Goal: Transaction & Acquisition: Purchase product/service

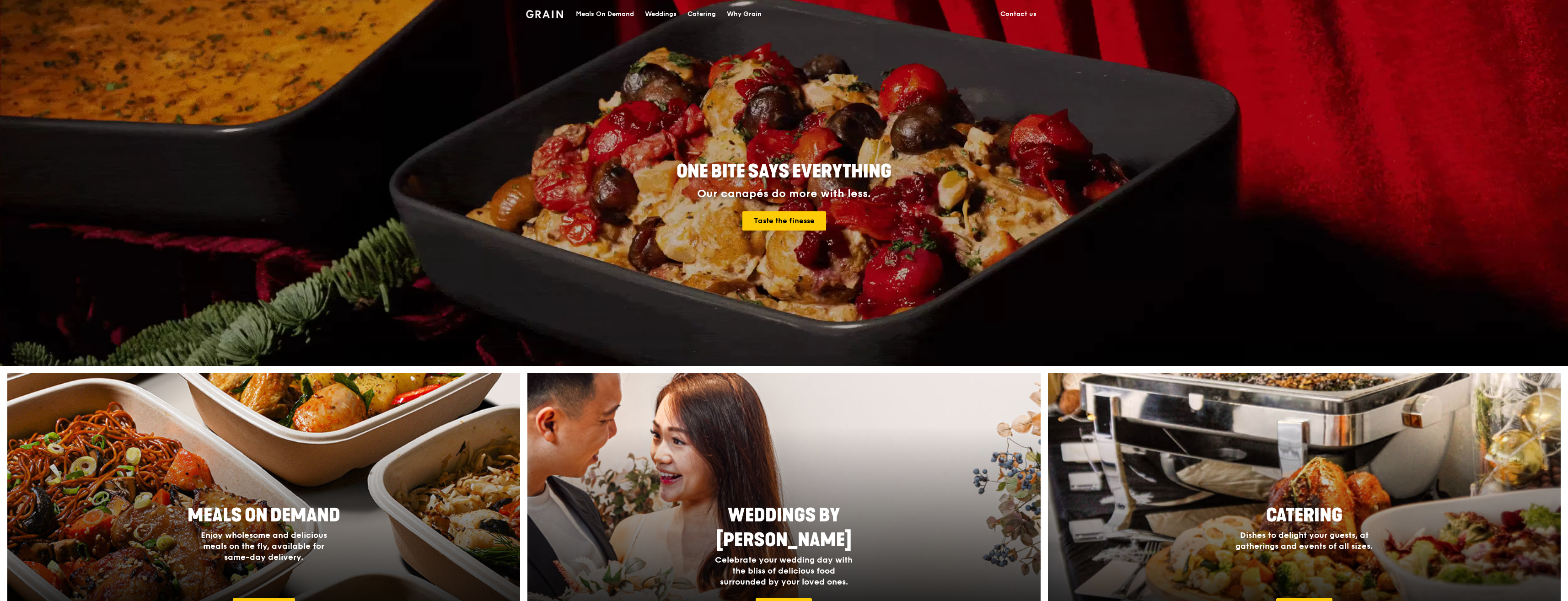
click at [711, 14] on div "Catering" at bounding box center [701, 14] width 29 height 27
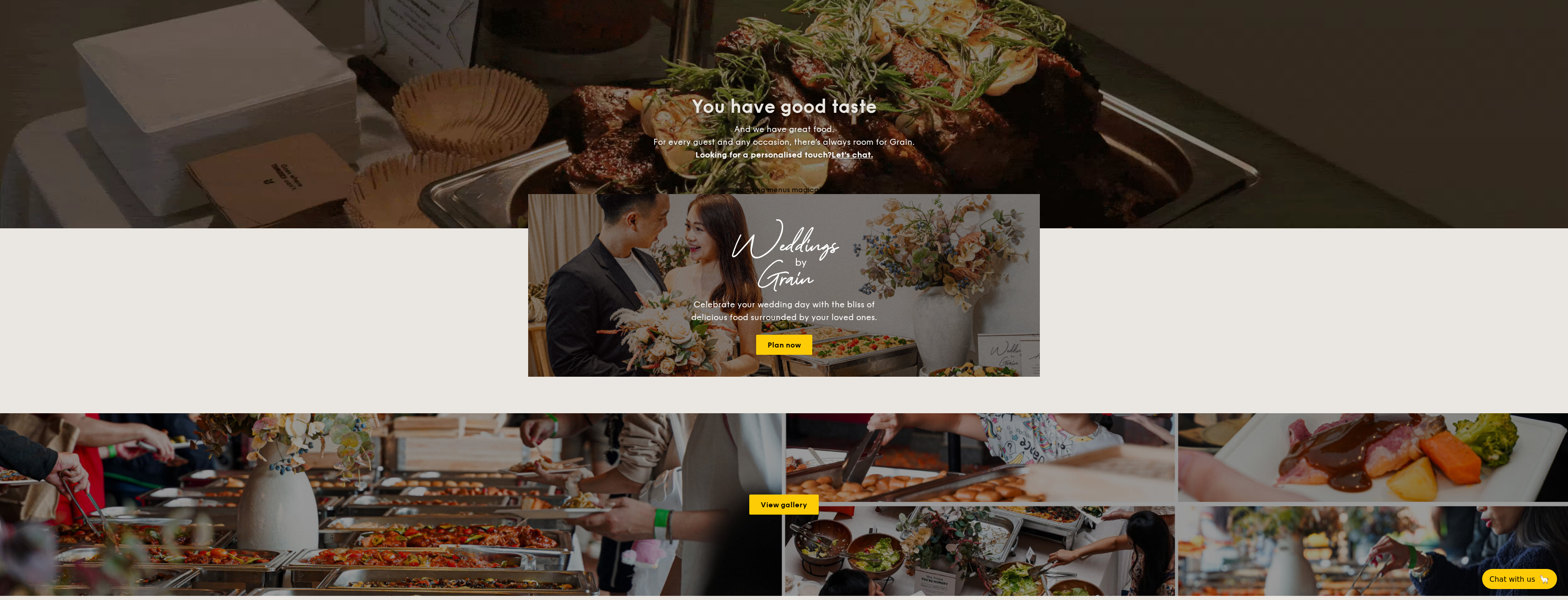
select select
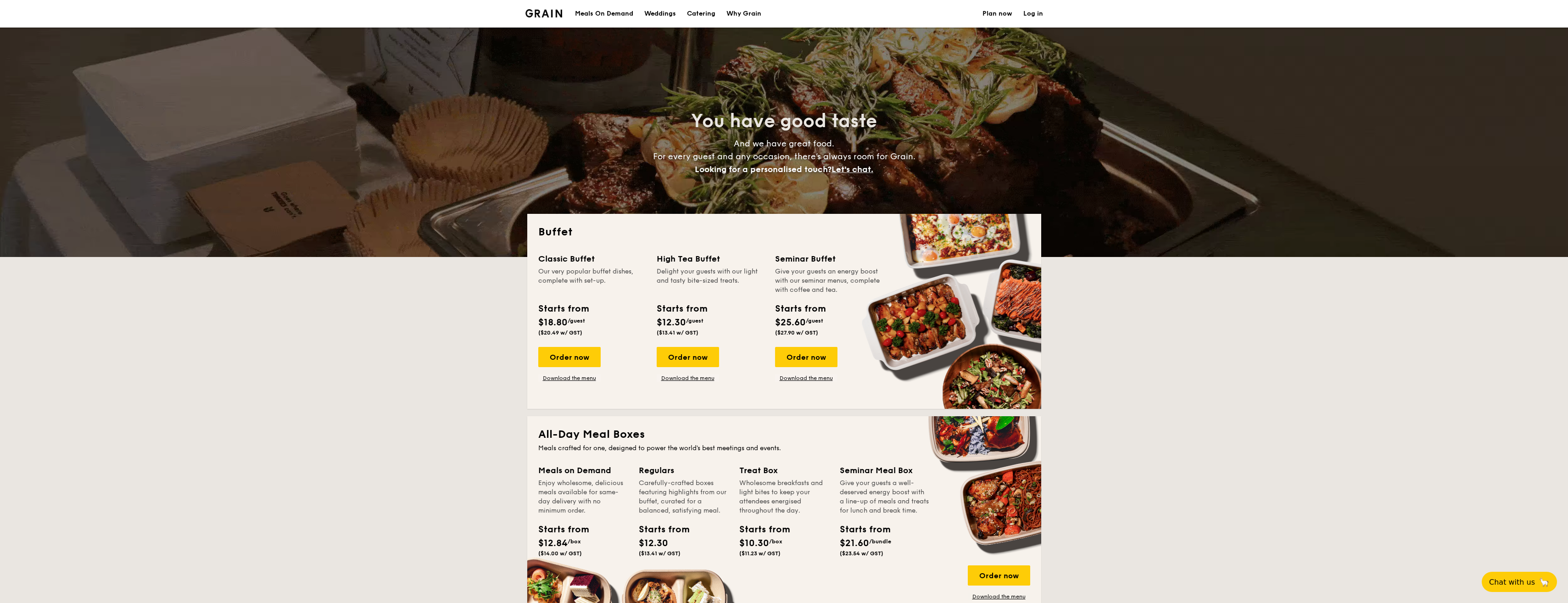
click at [578, 356] on div "Order now" at bounding box center [569, 357] width 62 height 20
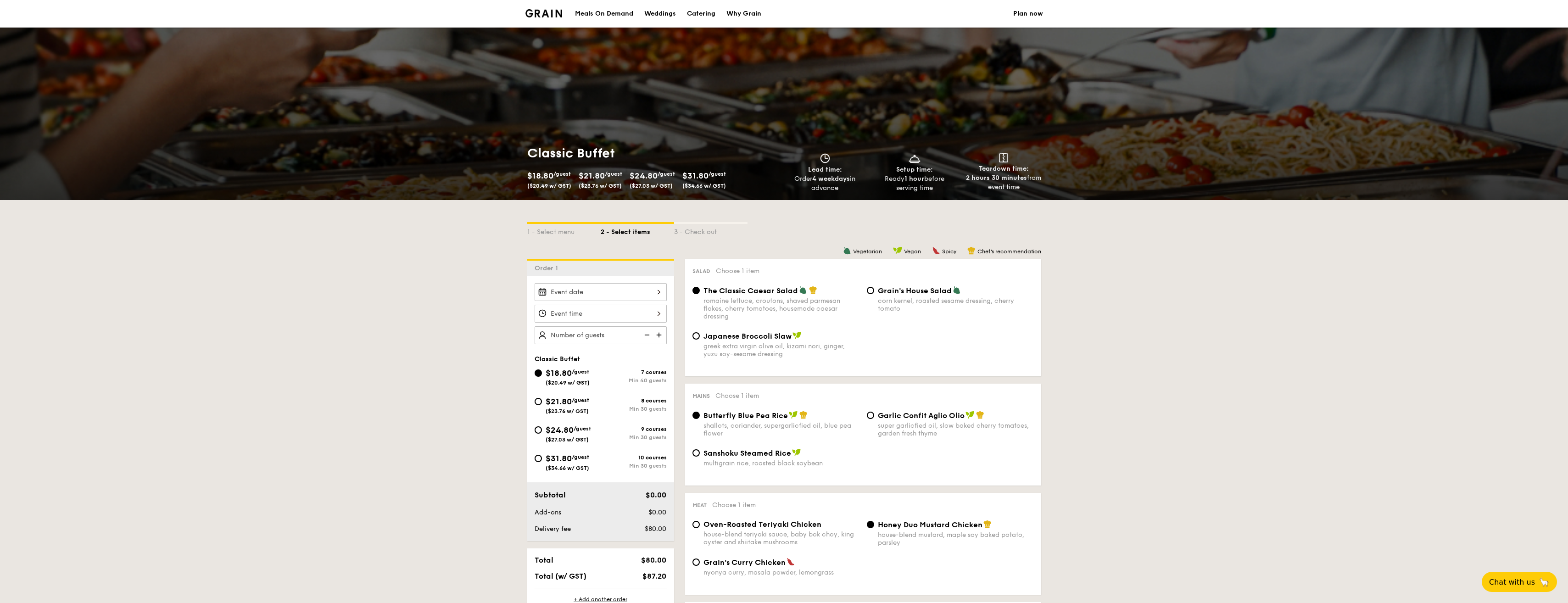
click at [575, 295] on div at bounding box center [600, 292] width 132 height 18
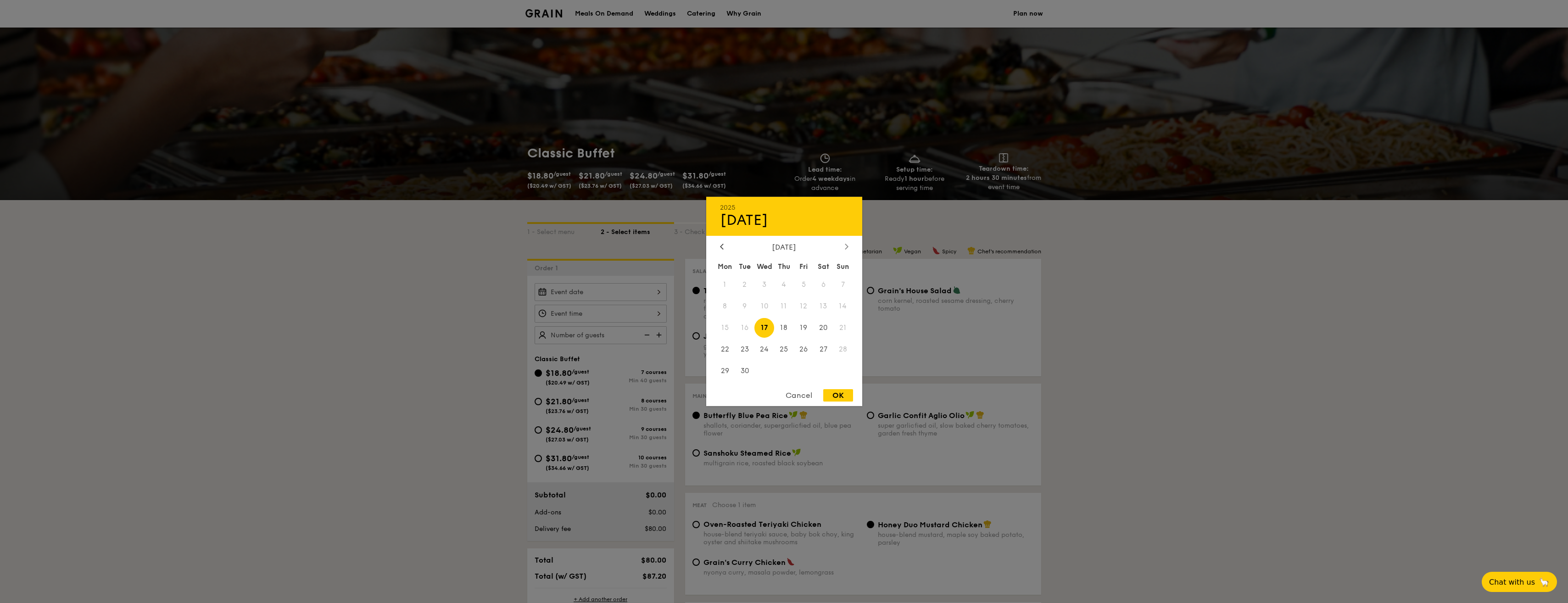
click at [847, 246] on icon at bounding box center [846, 246] width 3 height 6
click at [809, 327] on span "17" at bounding box center [804, 328] width 20 height 20
click at [831, 394] on div "OK" at bounding box center [838, 395] width 30 height 12
type input "Oct 17, 2025"
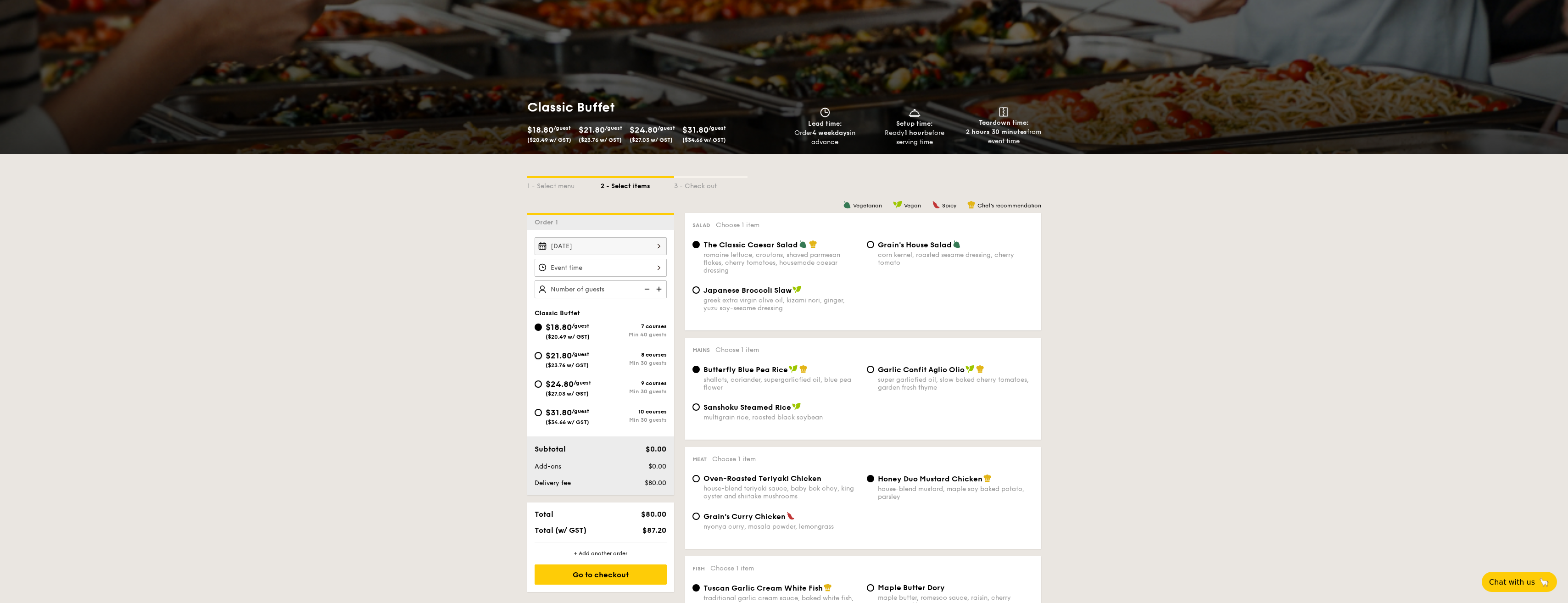
drag, startPoint x: 537, startPoint y: 355, endPoint x: 496, endPoint y: 343, distance: 42.7
click at [537, 354] on input "$21.80 /guest ($23.76 w/ GST) 8 courses Min 30 guests" at bounding box center [538, 356] width 7 height 7
radio input "true"
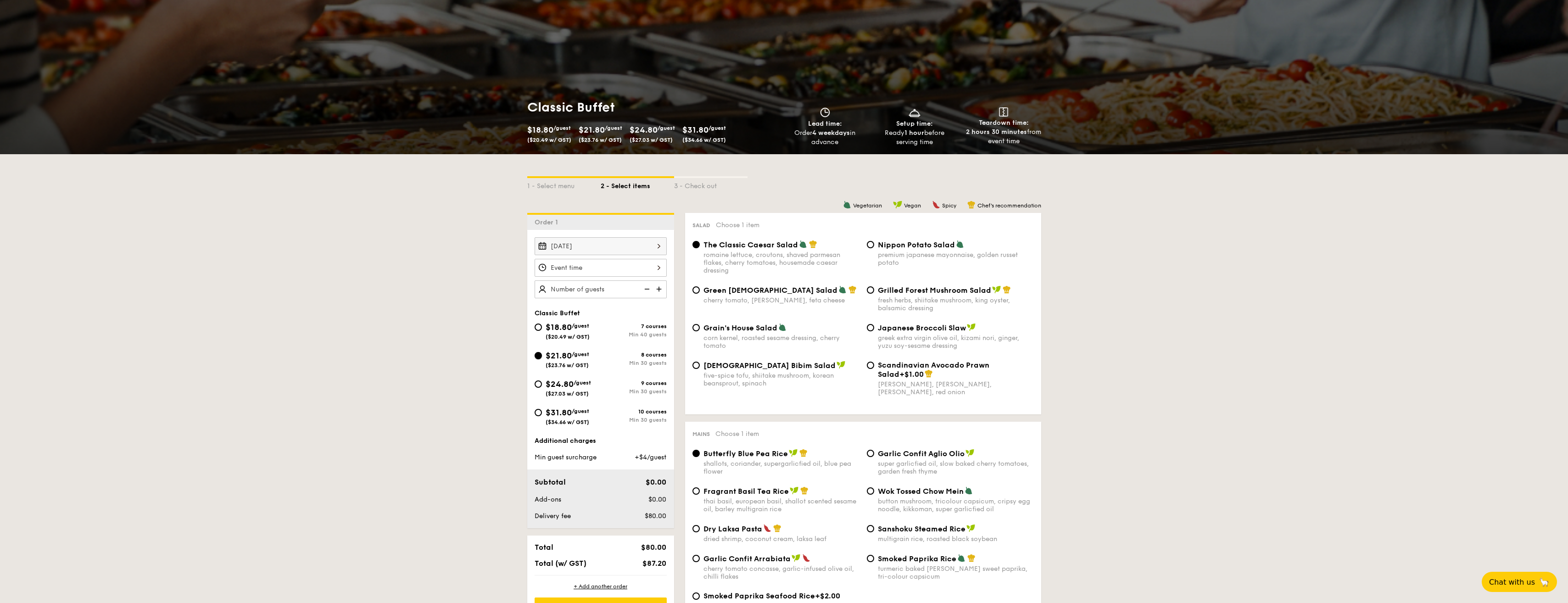
radio input "true"
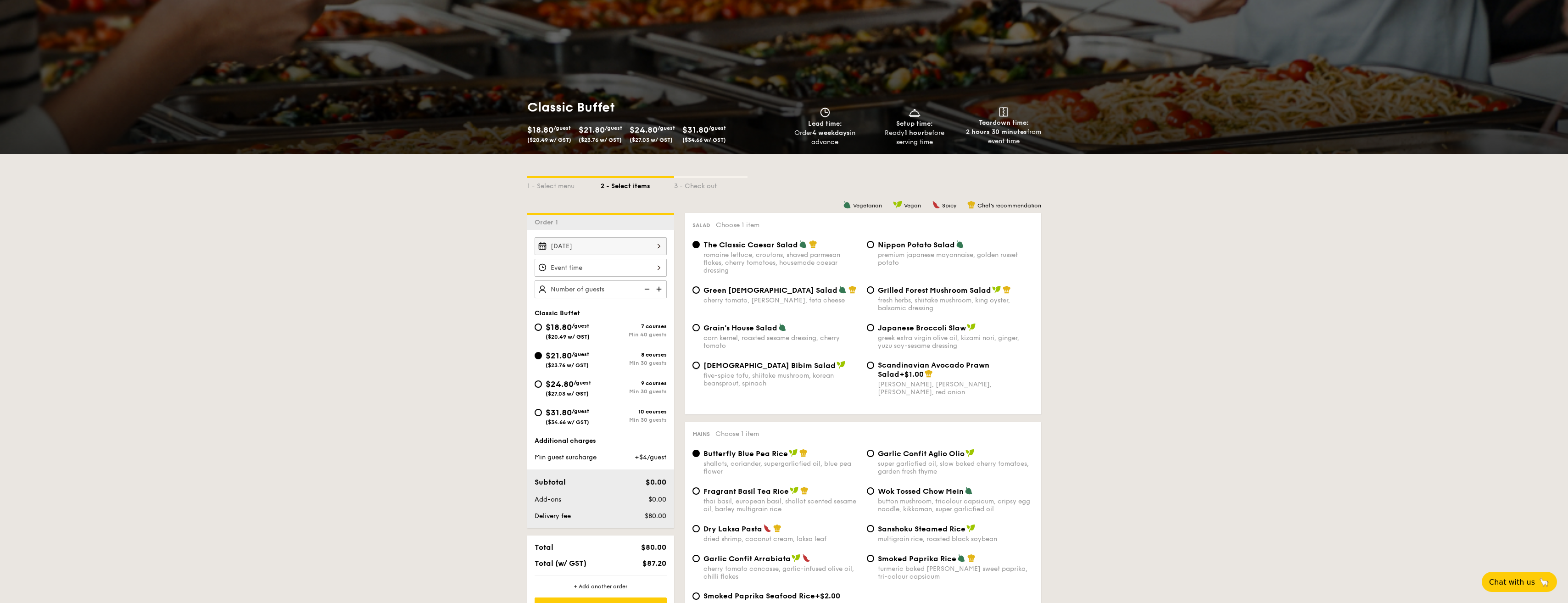
drag, startPoint x: 694, startPoint y: 364, endPoint x: 701, endPoint y: 363, distance: 7.1
click at [701, 363] on div "Korean Bibim Salad five-spice tofu, shiitake mushroom, korean beansprout, spina…" at bounding box center [776, 374] width 174 height 27
click at [698, 366] on input "Korean Bibim Salad five-spice tofu, shiitake mushroom, korean beansprout, spina…" at bounding box center [696, 365] width 7 height 7
radio input "true"
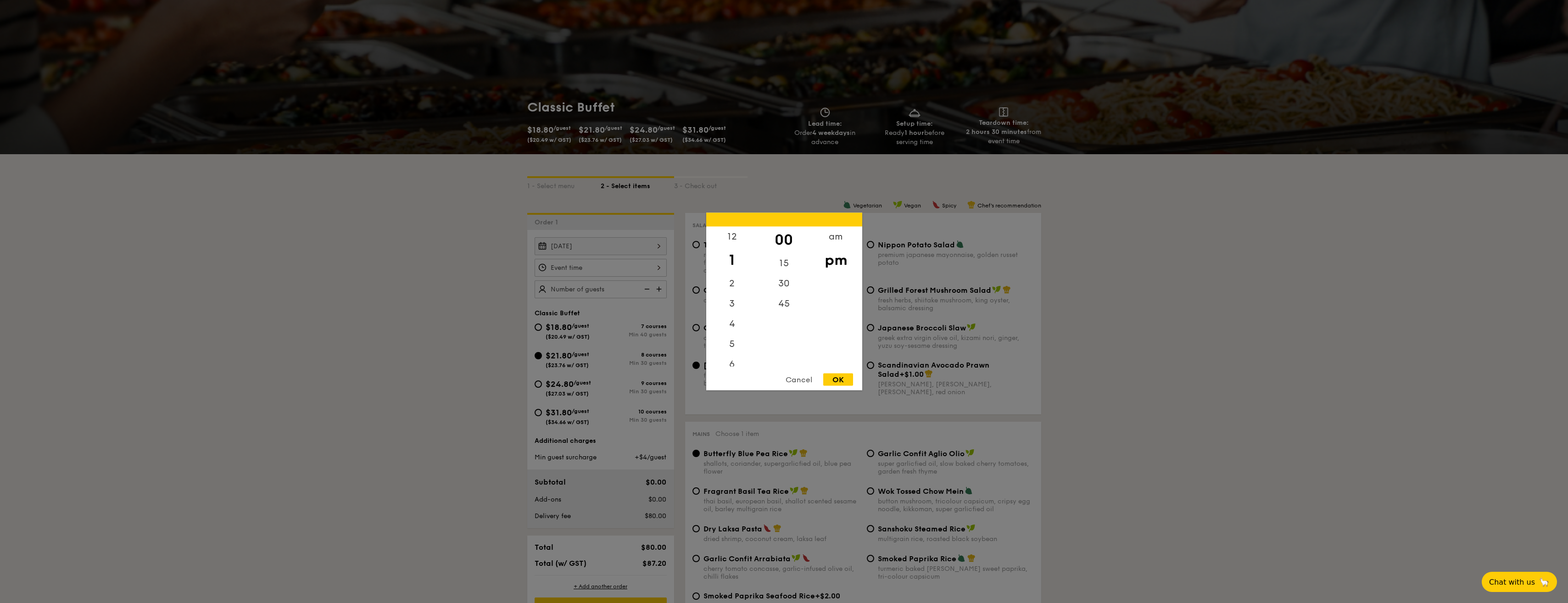
click at [571, 268] on div "12 1 2 3 4 5 6 7 8 9 10 11 00 15 30 45 am pm Cancel OK" at bounding box center [600, 267] width 132 height 18
click at [727, 239] on div "12" at bounding box center [732, 240] width 52 height 27
click at [841, 239] on div "am" at bounding box center [836, 240] width 52 height 27
click at [837, 265] on div "pm" at bounding box center [836, 267] width 52 height 27
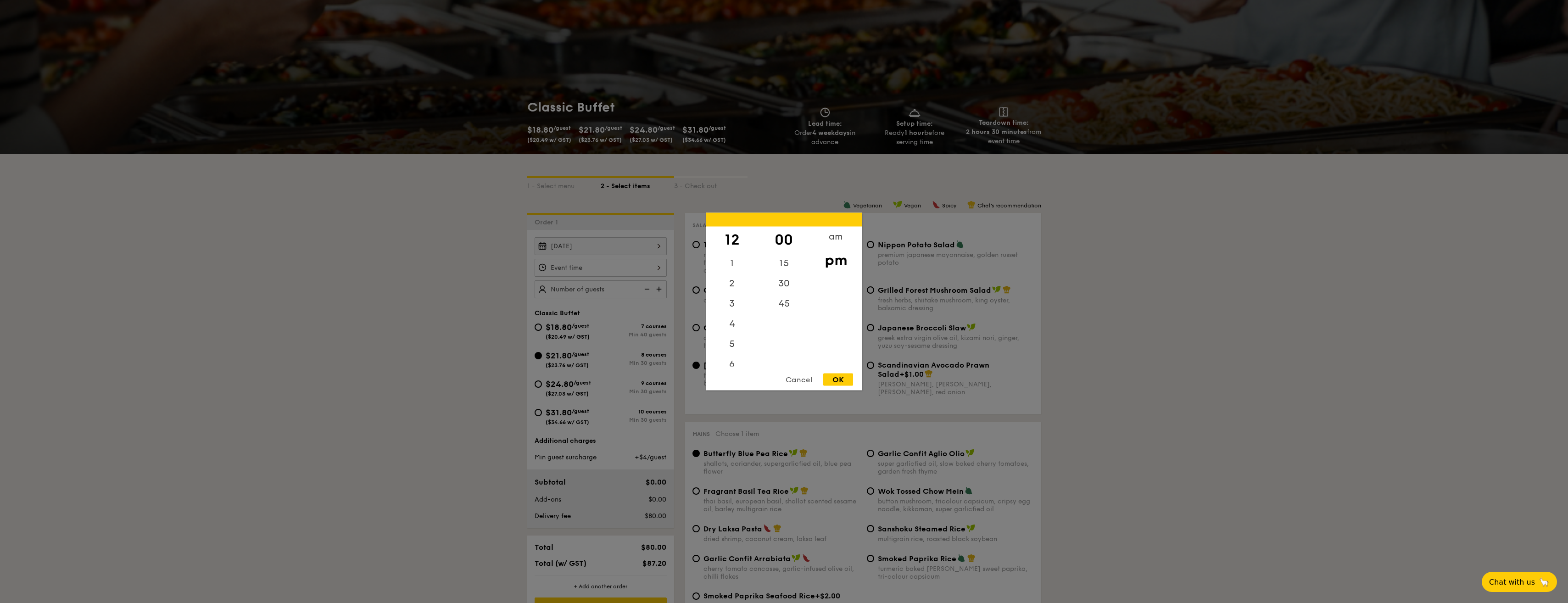
click at [850, 377] on div "OK" at bounding box center [838, 380] width 30 height 12
type input "12:00PM"
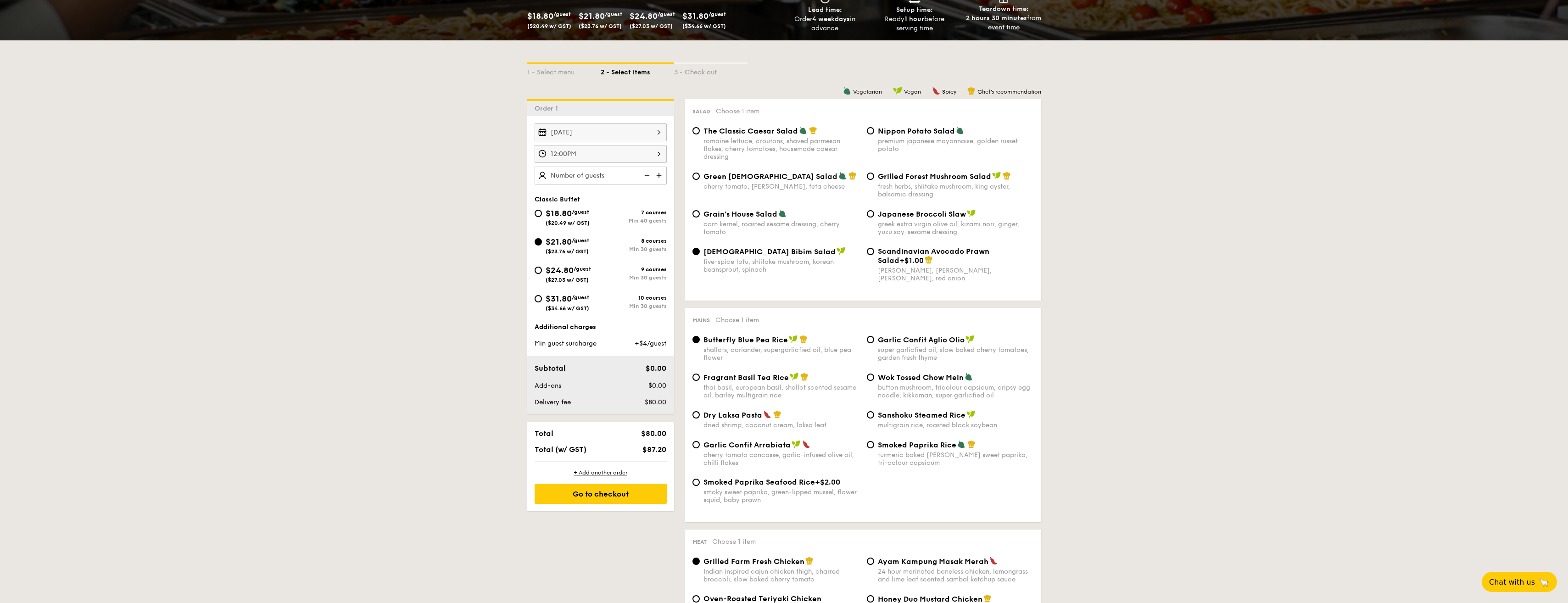
scroll to position [183, 0]
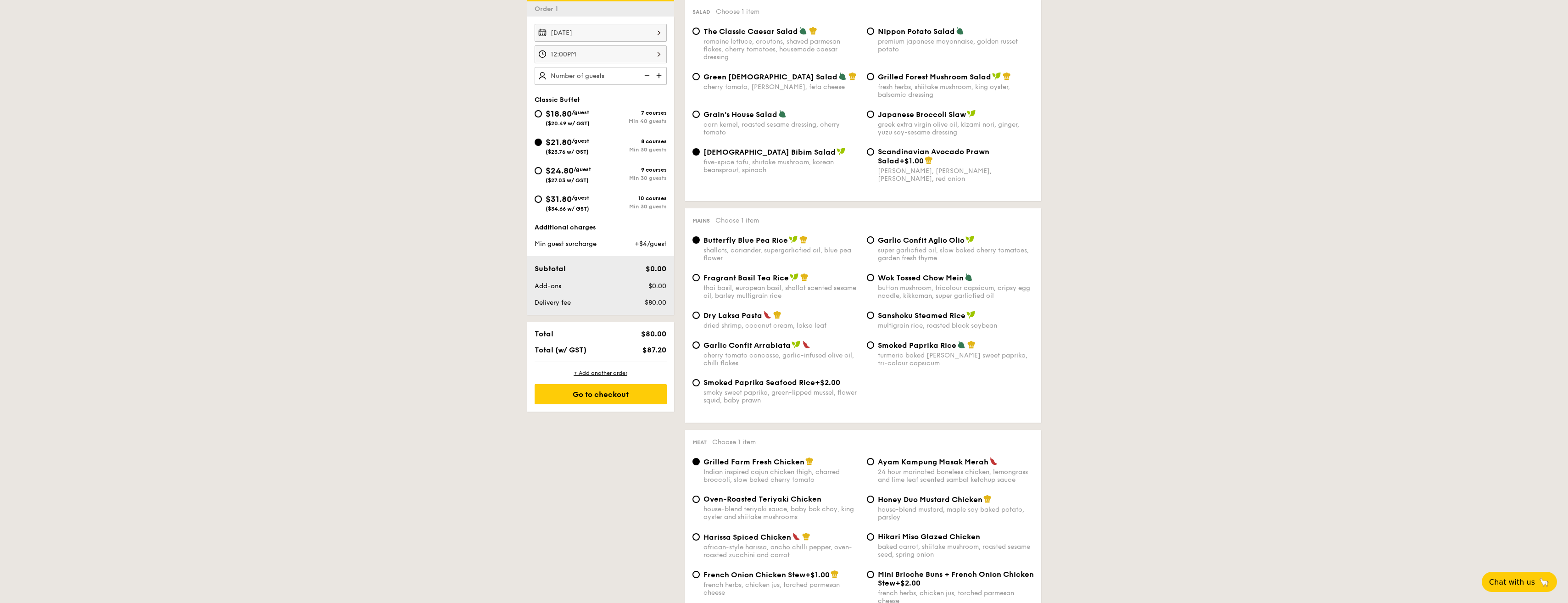
scroll to position [275, 0]
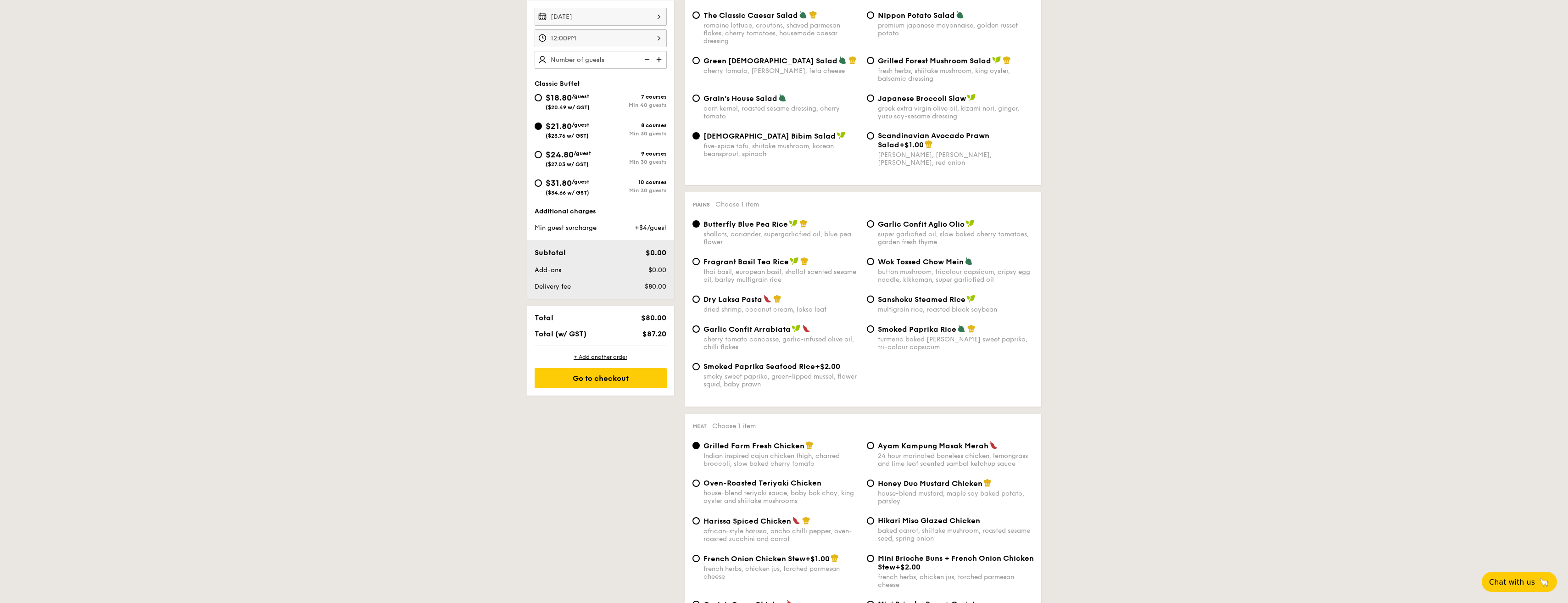
click at [886, 298] on span "Sanshoku Steamed Rice" at bounding box center [921, 300] width 87 height 9
click at [874, 298] on input "Sanshoku Steamed Rice multigrain rice, roasted black soybean" at bounding box center [870, 299] width 7 height 7
radio input "true"
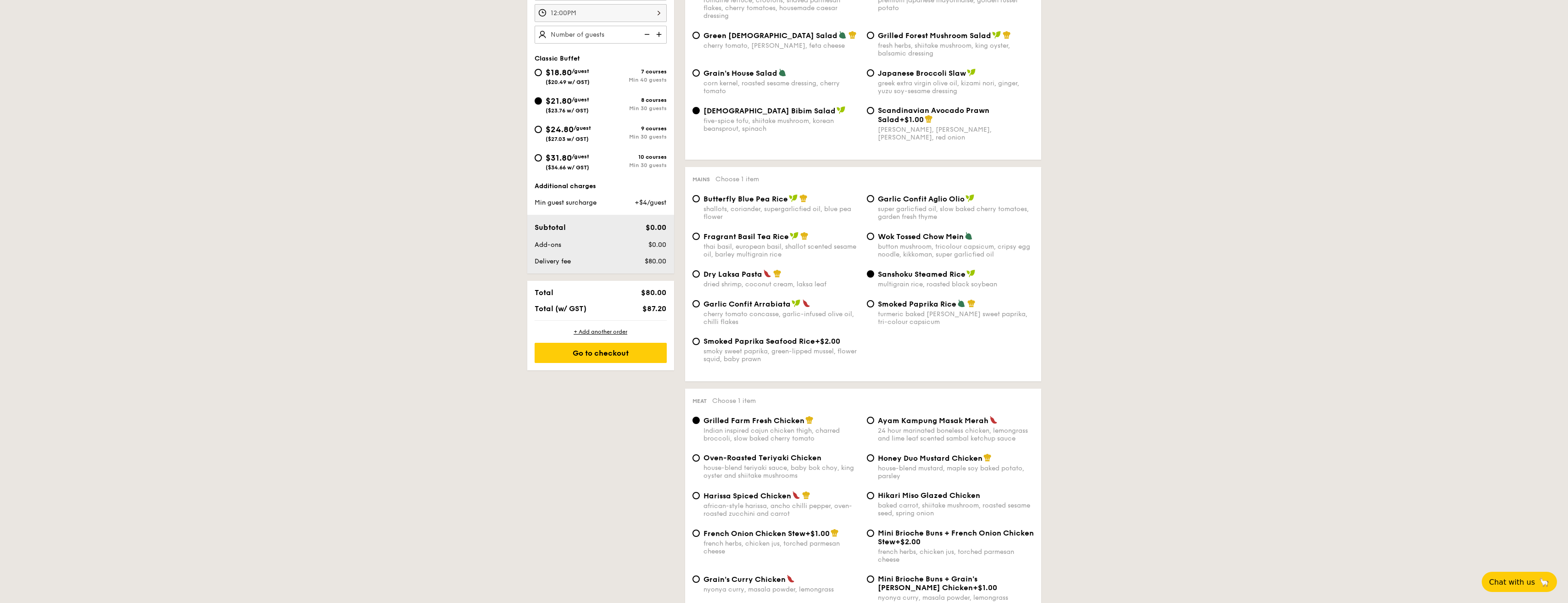
scroll to position [321, 0]
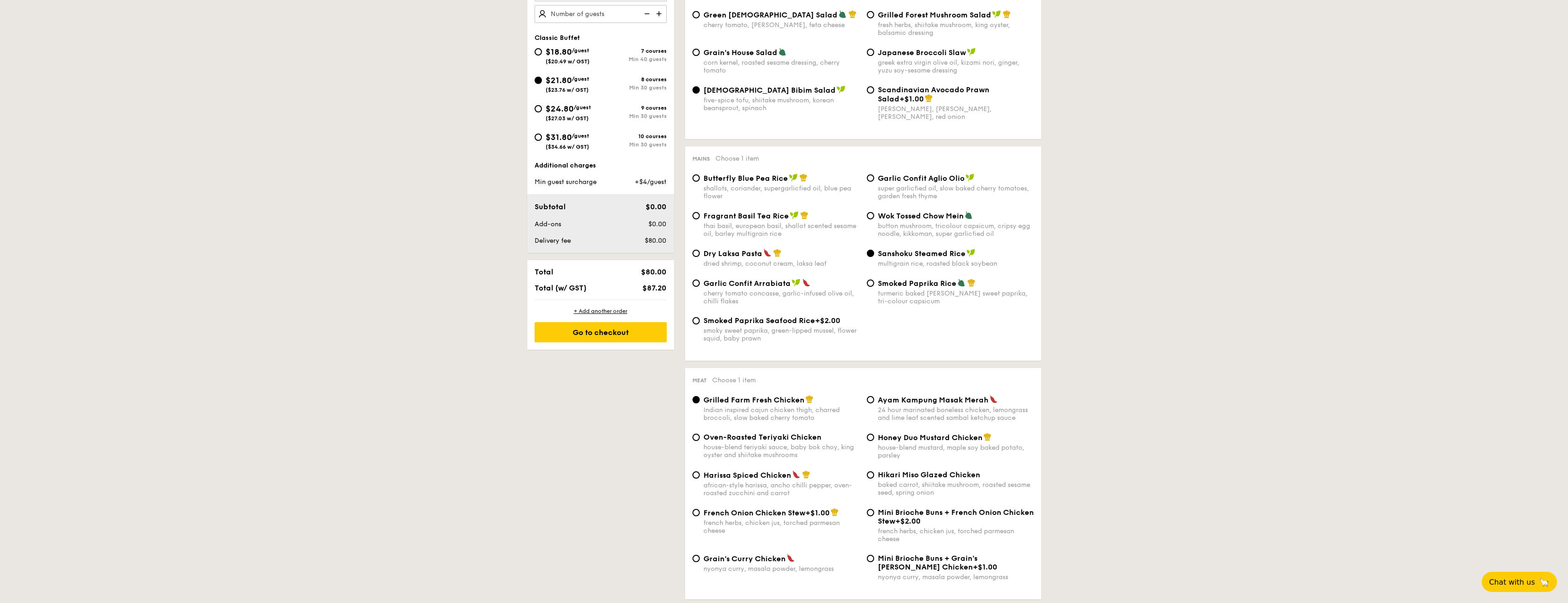
click at [702, 215] on div "Fragrant Basil Tea Rice thai basil, european basil, shallot scented sesame oil,…" at bounding box center [776, 224] width 174 height 27
click at [694, 215] on input "Fragrant Basil Tea Rice thai basil, european basil, shallot scented sesame oil,…" at bounding box center [696, 216] width 7 height 7
radio input "true"
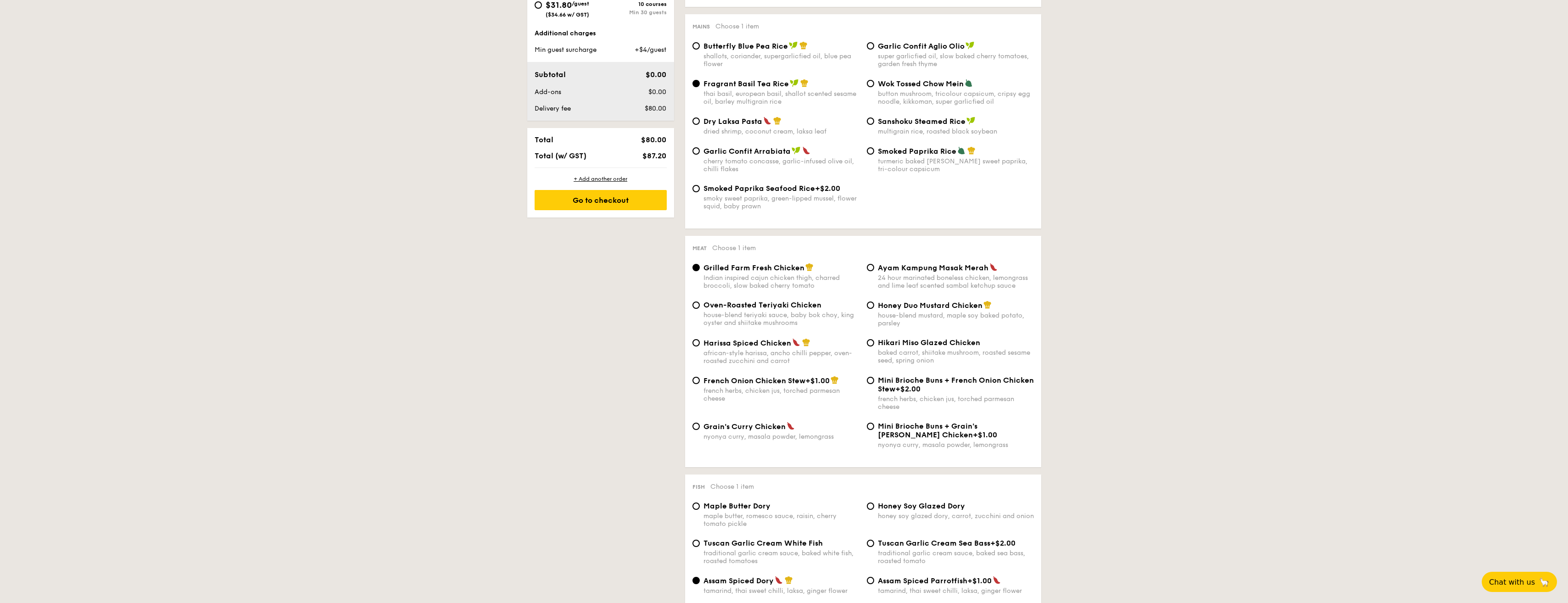
scroll to position [459, 0]
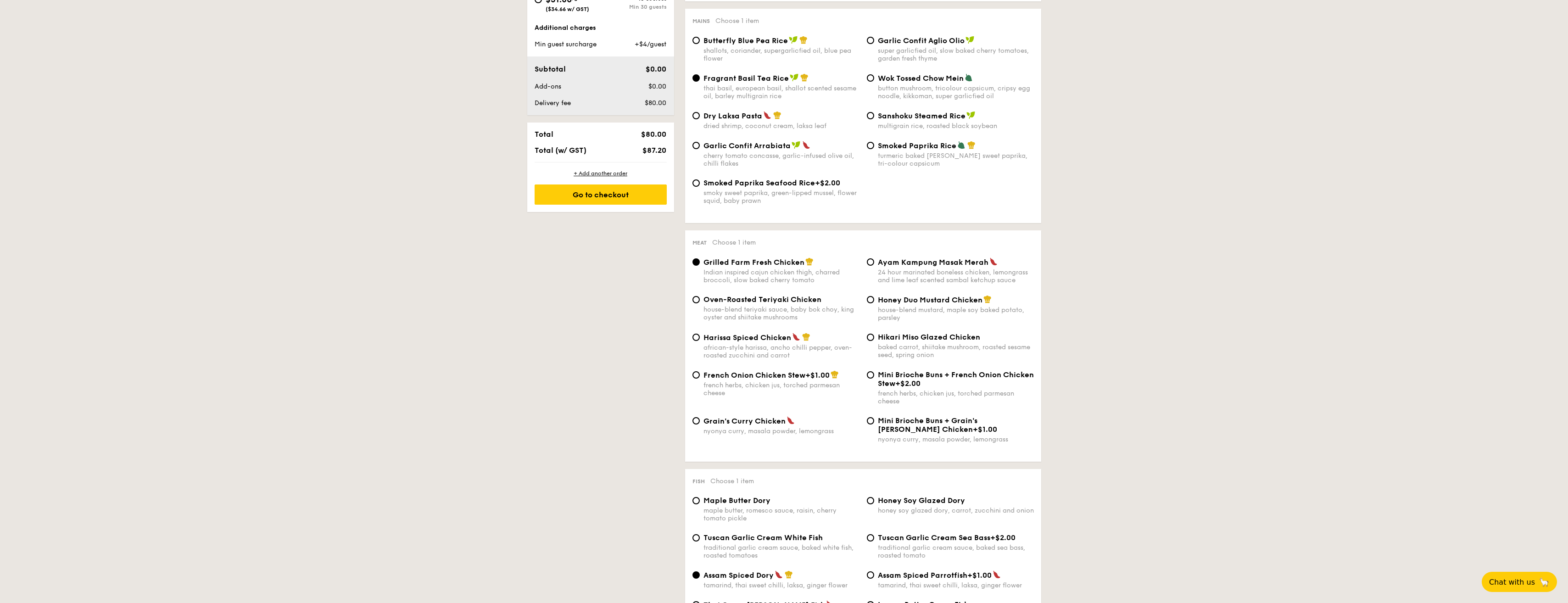
click at [704, 303] on span "Oven-Roasted Teriyaki Chicken" at bounding box center [762, 300] width 118 height 9
click at [700, 303] on input "Oven-Roasted Teriyaki Chicken house-blend teriyaki sauce, baby bok choy, king o…" at bounding box center [696, 300] width 7 height 7
radio input "true"
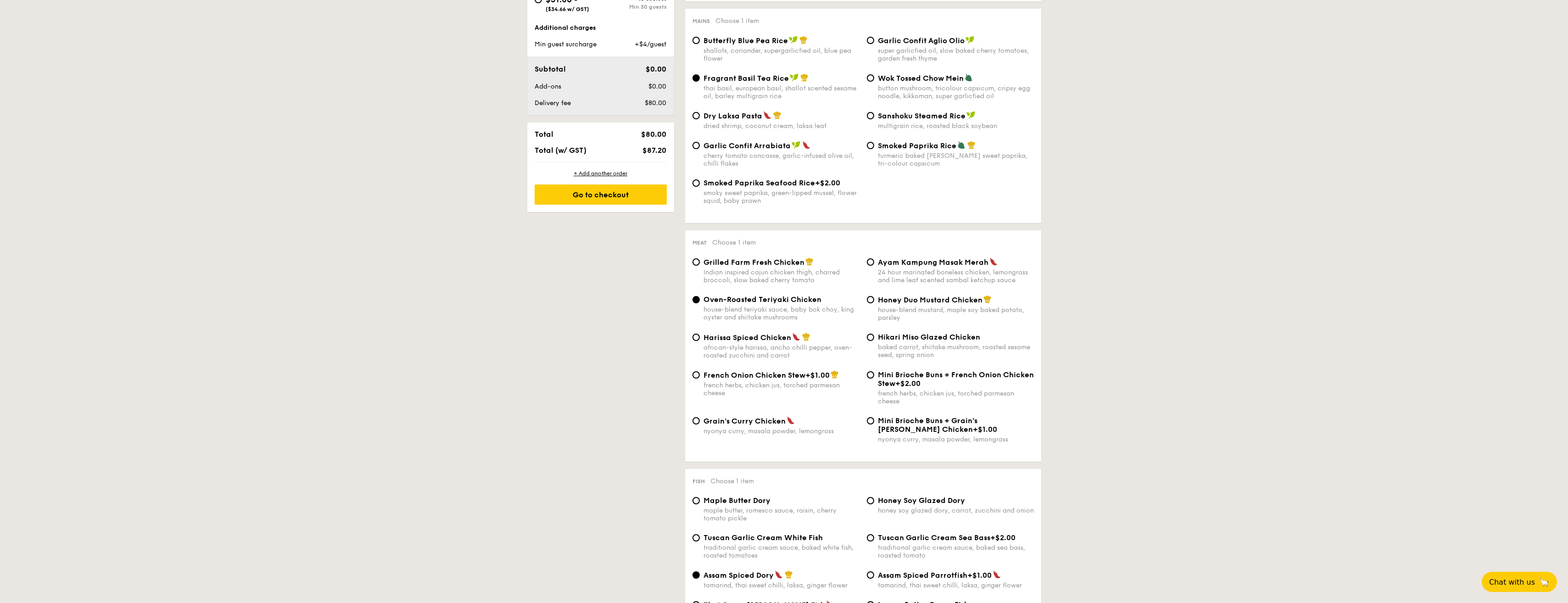
click at [905, 336] on span "Hikari Miso Glazed Chicken" at bounding box center [929, 337] width 102 height 9
click at [874, 336] on input "Hikari Miso Glazed Chicken baked carrot, shiitake mushroom, roasted sesame seed…" at bounding box center [870, 338] width 7 height 7
radio input "true"
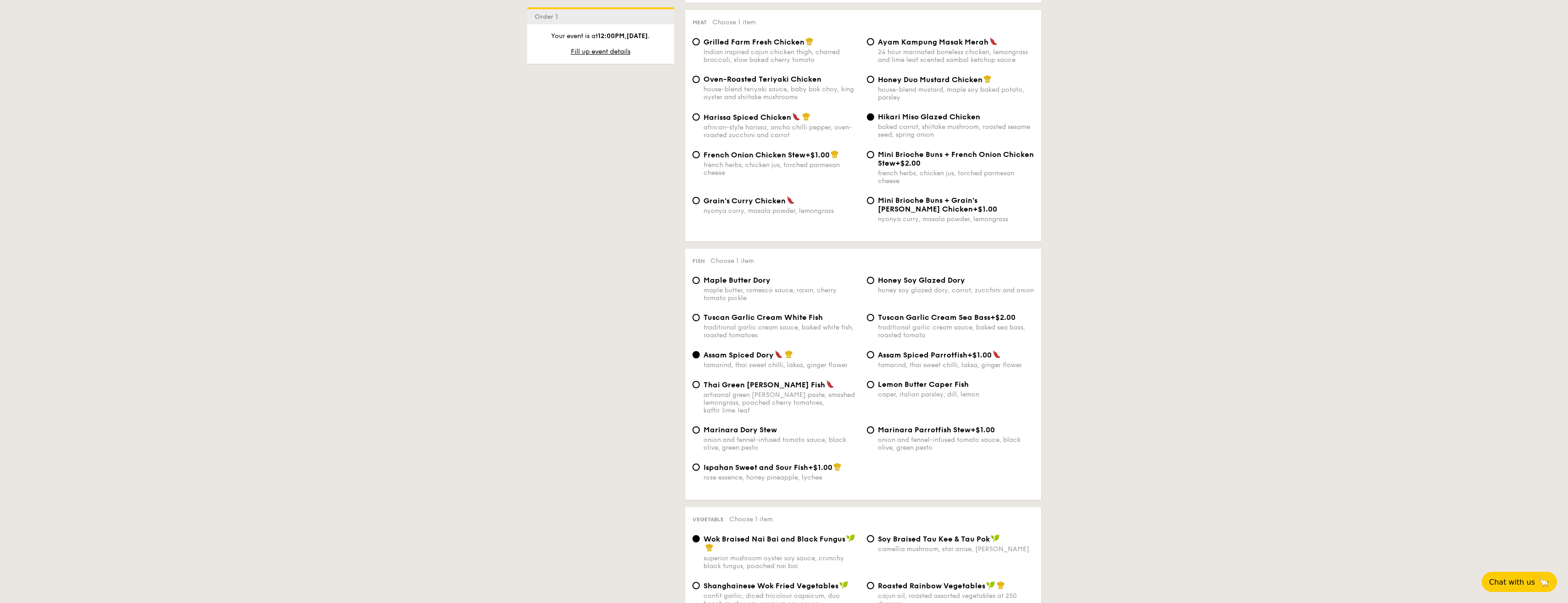
scroll to position [689, 0]
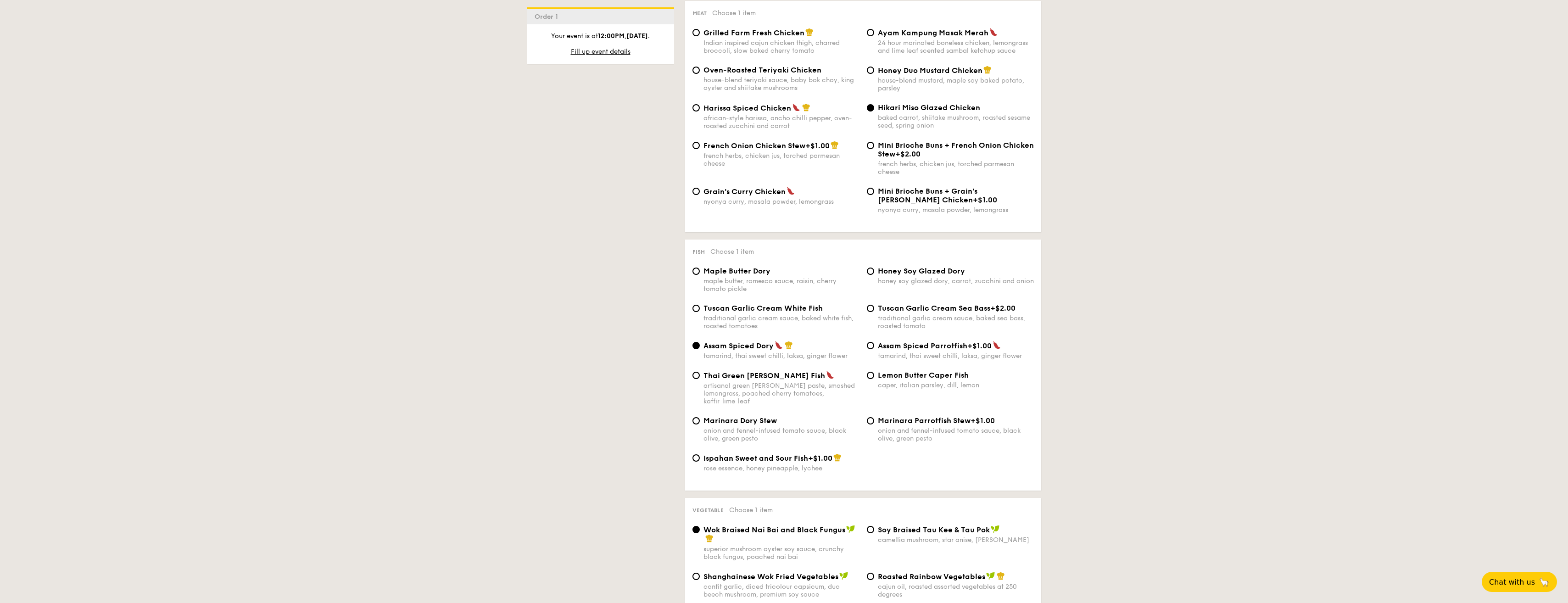
click at [654, 216] on div "1 - Select menu 2 - Select items 3 - Check out Order 1 Oct 17, 2025 12:00PM Cla…" at bounding box center [784, 538] width 529 height 2053
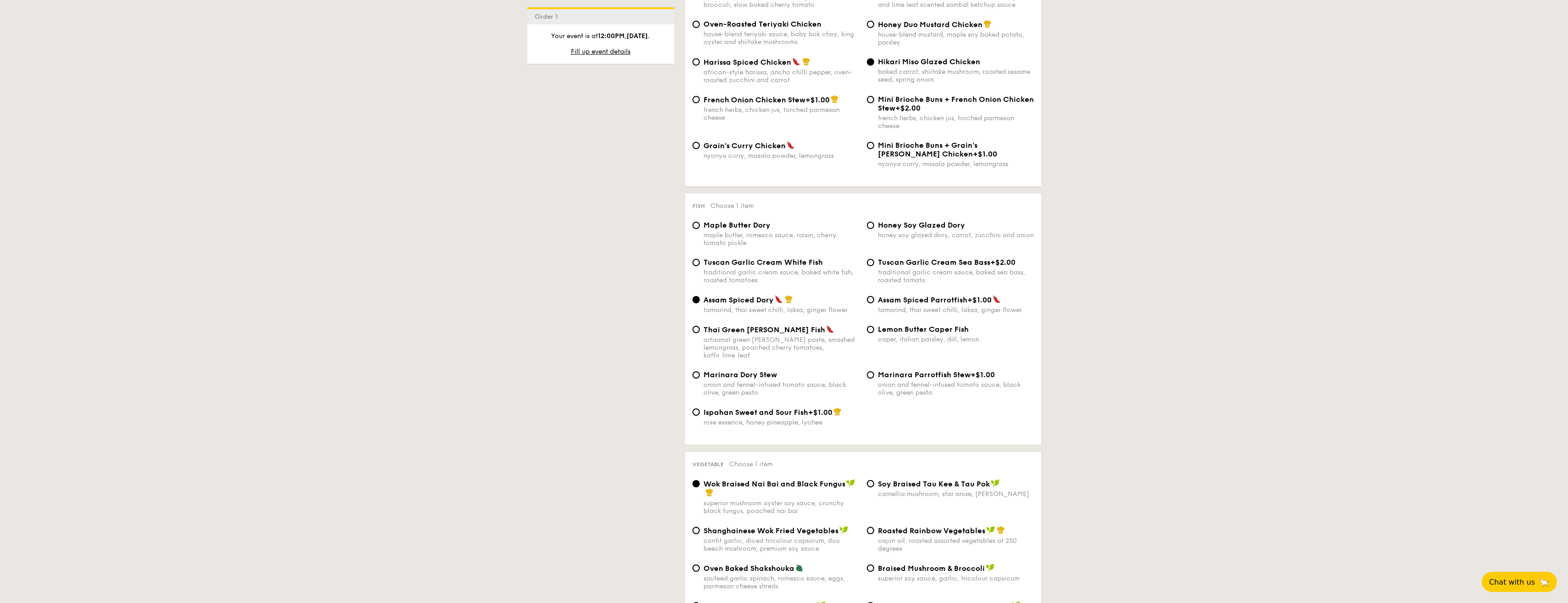
click at [1057, 244] on div "1 - Select menu 2 - Select items 3 - Check out Order 1 Oct 17, 2025 12:00PM Cla…" at bounding box center [784, 492] width 1568 height 2053
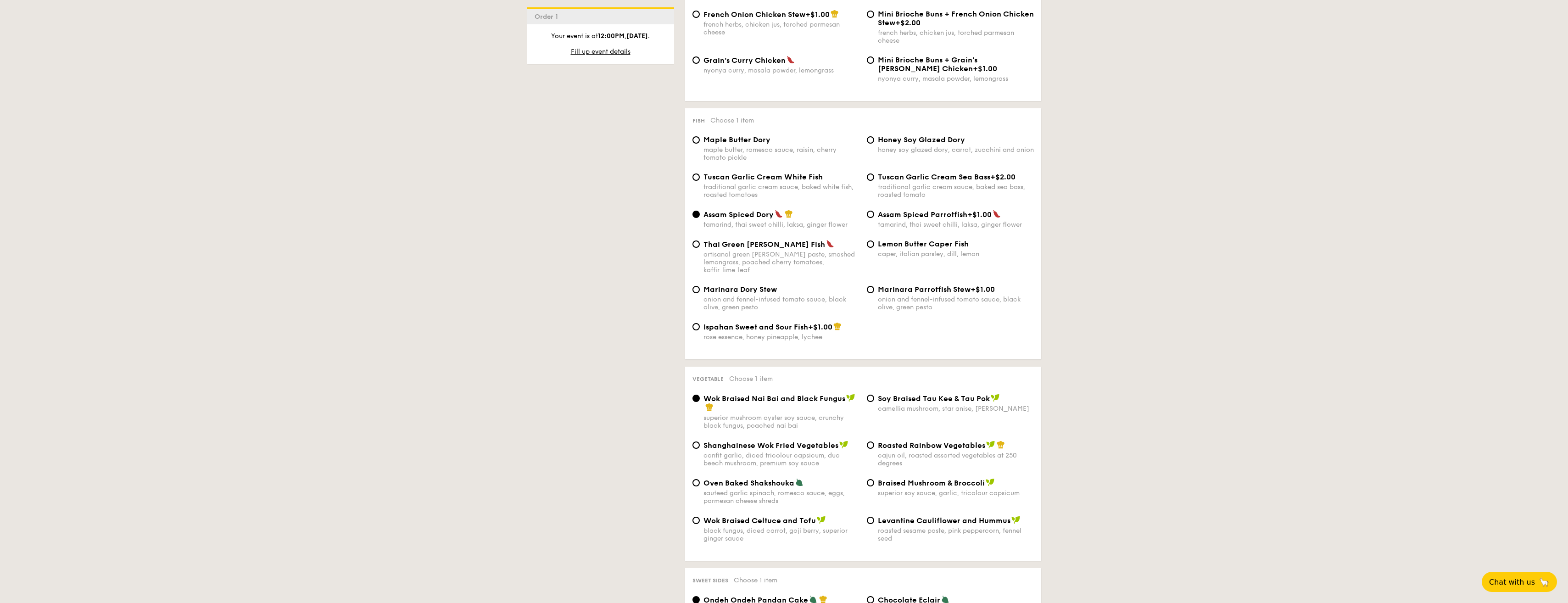
scroll to position [826, 0]
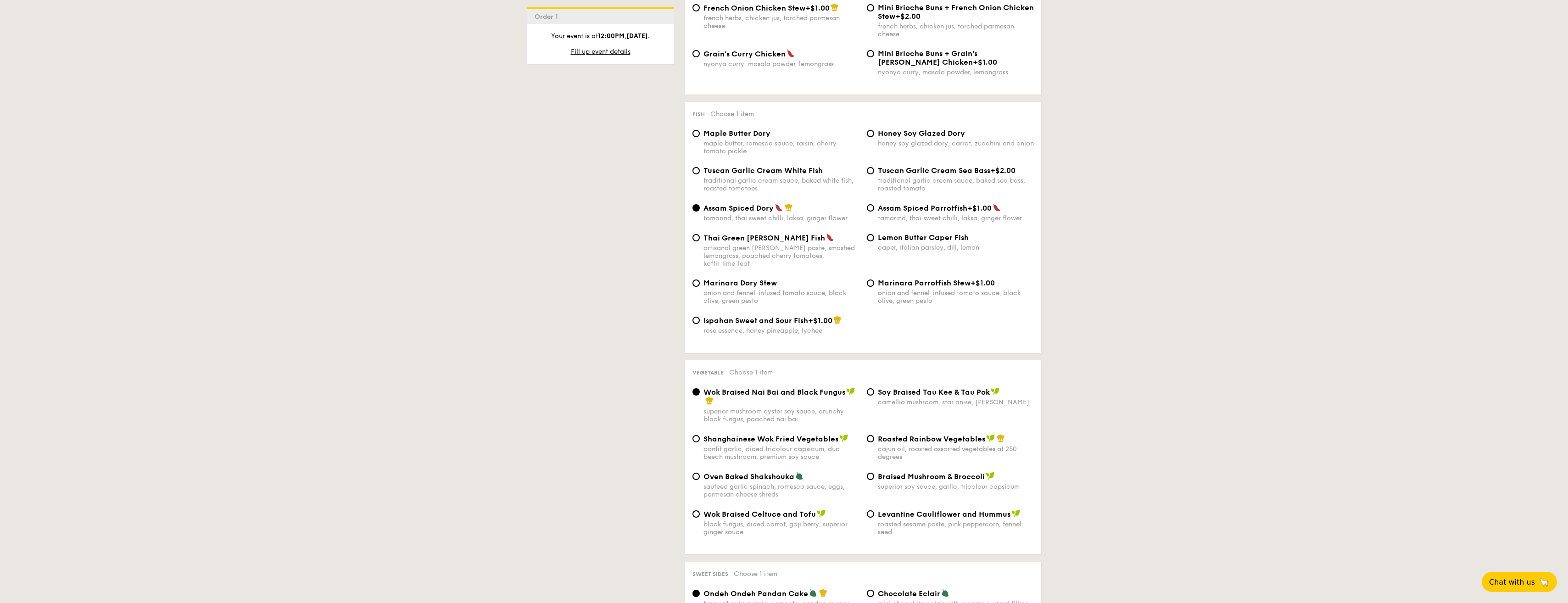
click at [1057, 244] on div "1 - Select menu 2 - Select items 3 - Check out Order 1 Oct 17, 2025 12:00PM Cla…" at bounding box center [784, 400] width 1568 height 2053
click at [1045, 109] on div "1 - Select menu 2 - Select items 3 - Check out Order 1 Oct 17, 2025 12:00PM Cla…" at bounding box center [784, 400] width 529 height 2053
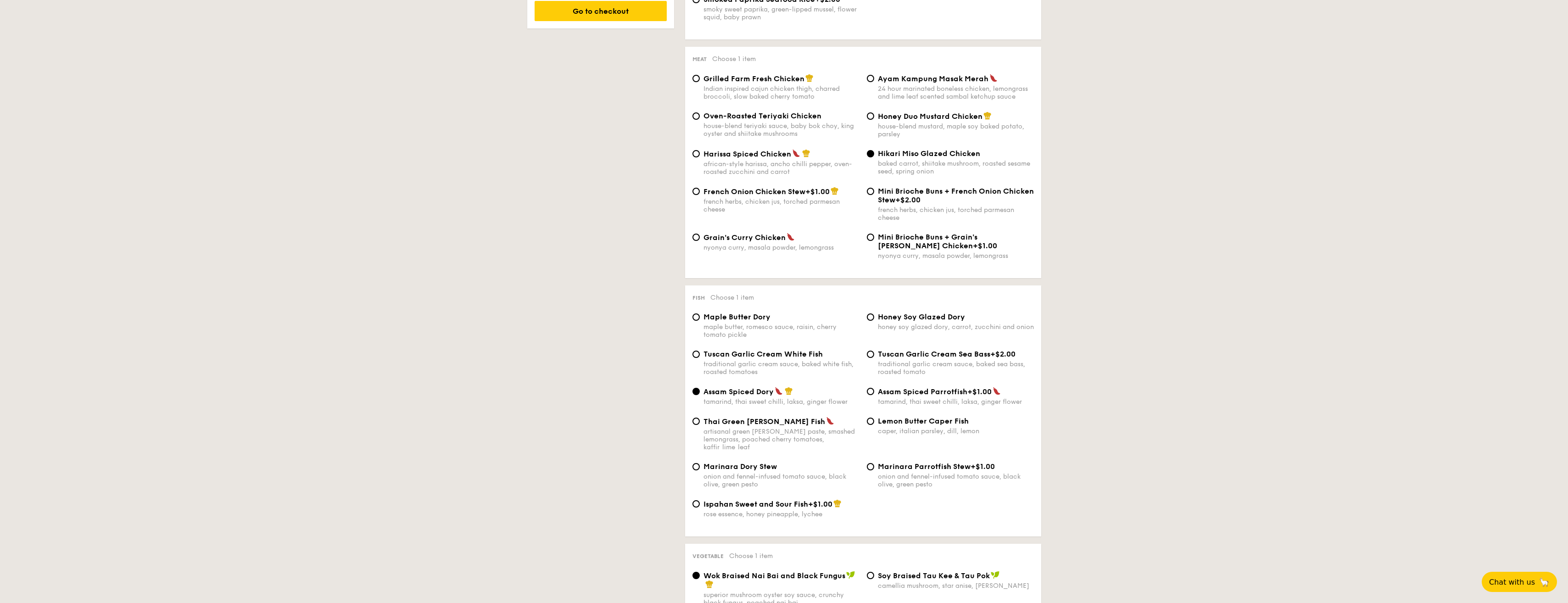
scroll to position [689, 0]
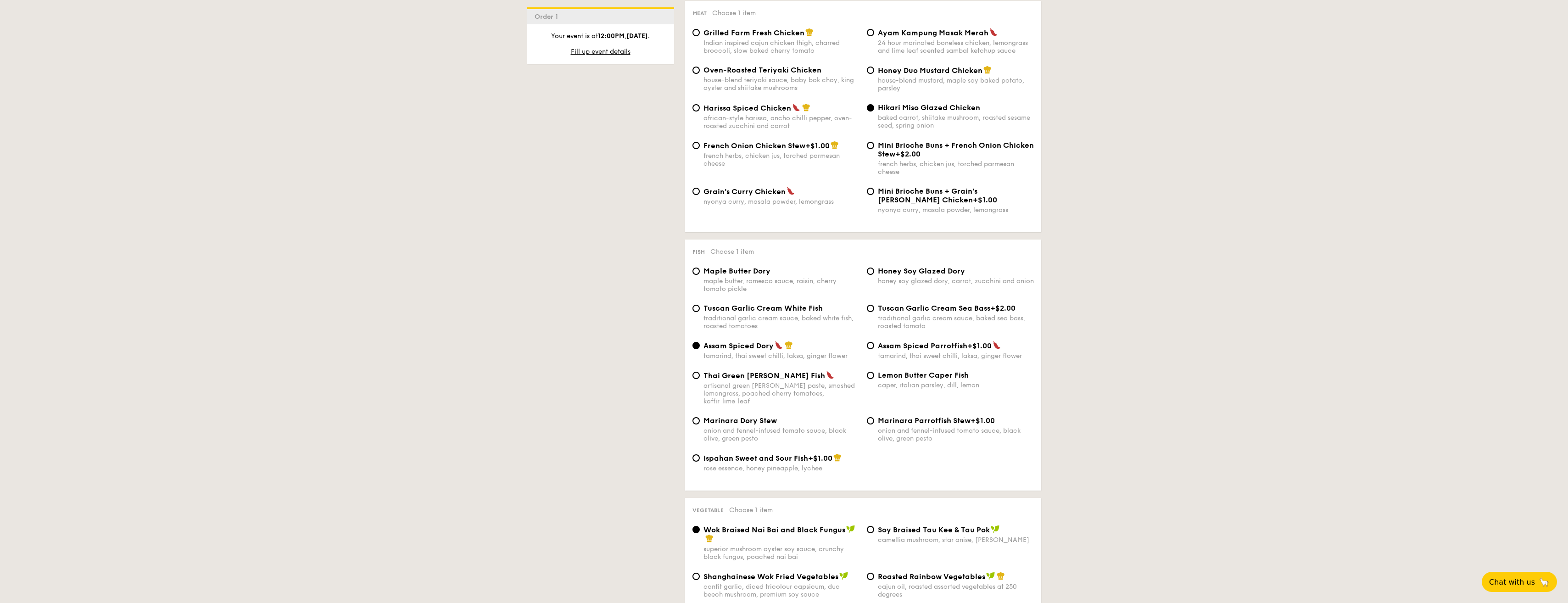
click at [1072, 306] on div "1 - Select menu 2 - Select items 3 - Check out Order 1 Oct 17, 2025 12:00PM Cla…" at bounding box center [784, 538] width 1568 height 2053
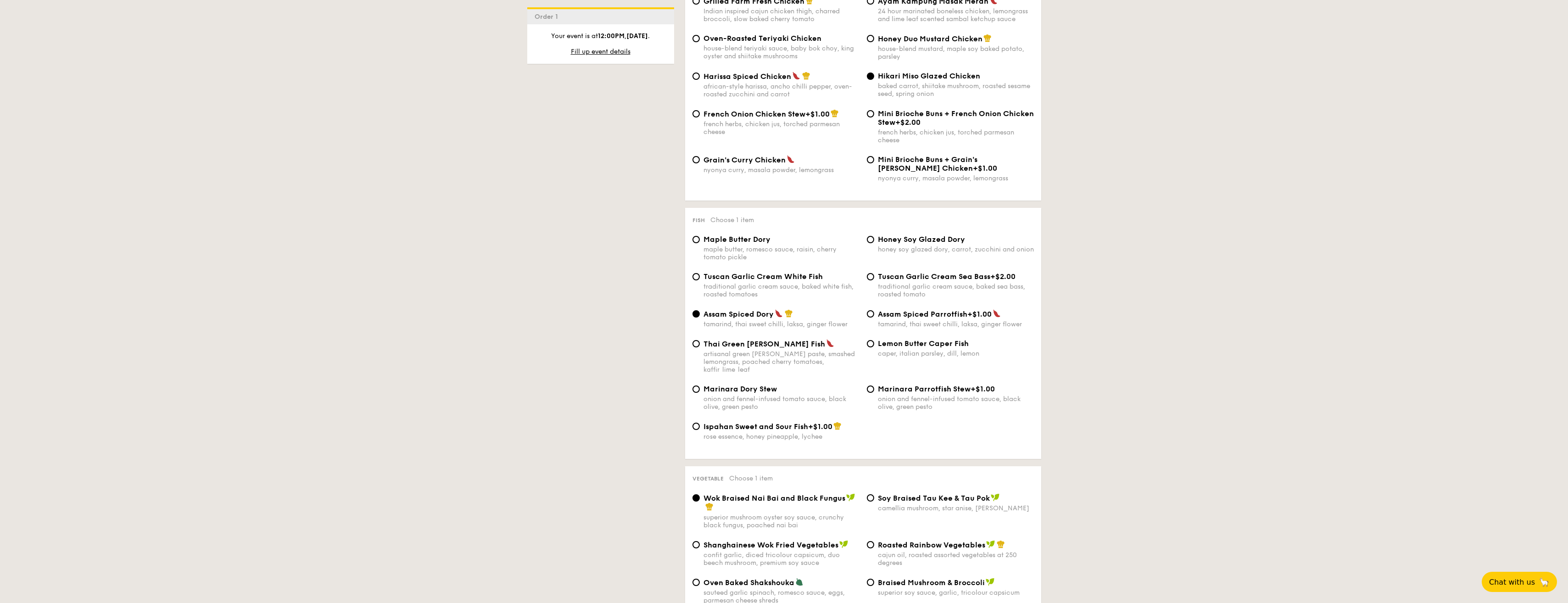
scroll to position [734, 0]
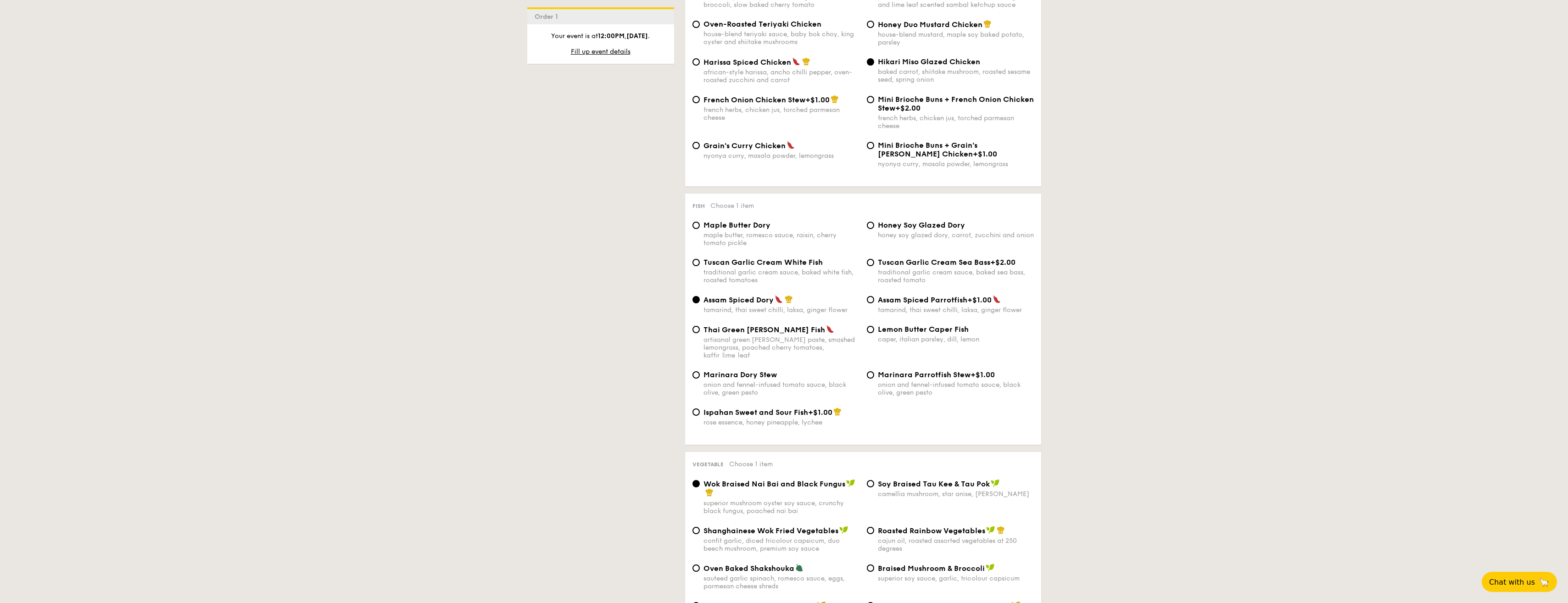
click at [878, 328] on span "Lemon Butter Caper Fish" at bounding box center [923, 329] width 91 height 9
click at [874, 328] on input "Lemon Butter Caper Fish caper, italian parsley, dill, lemon" at bounding box center [870, 330] width 7 height 7
radio input "true"
click at [1066, 298] on div "1 - Select menu 2 - Select items 3 - Check out Order 1 Oct 17, 2025 12:00PM Cla…" at bounding box center [784, 492] width 1568 height 2053
drag, startPoint x: 1057, startPoint y: 284, endPoint x: 1051, endPoint y: 284, distance: 6.0
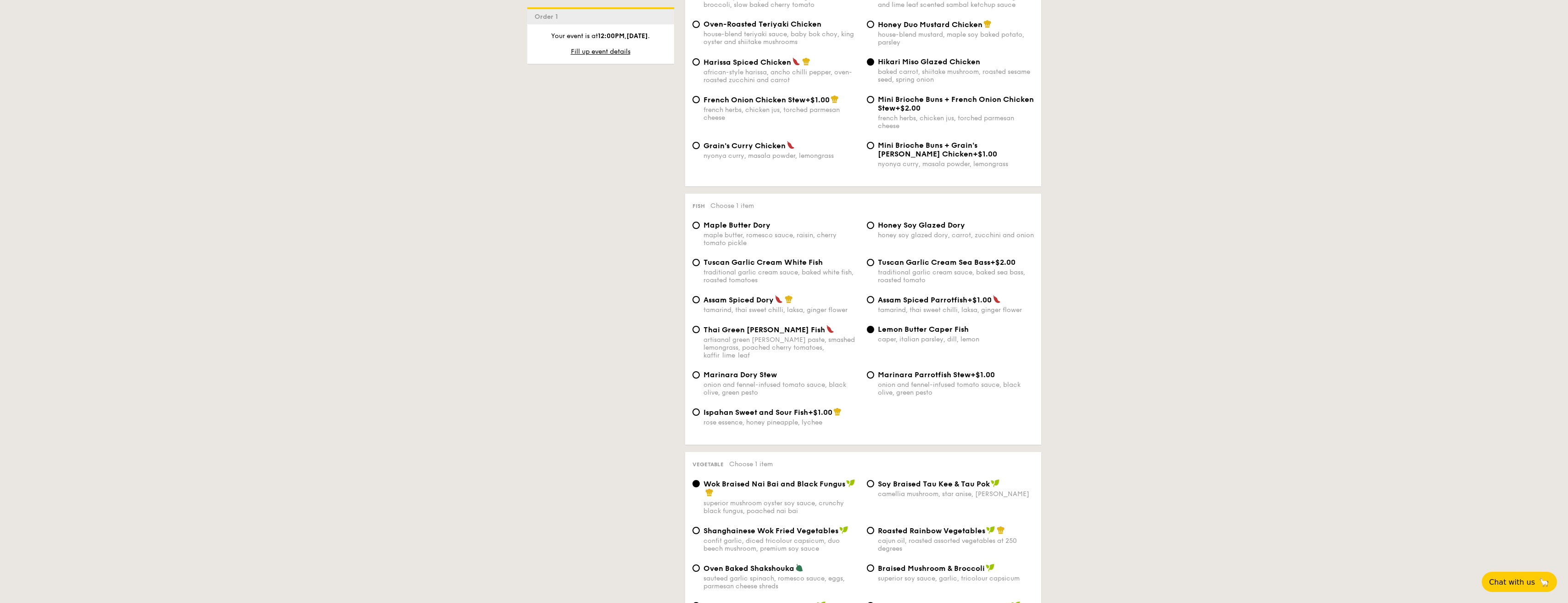
click at [1051, 284] on div "1 - Select menu 2 - Select items 3 - Check out Order 1 Oct 17, 2025 12:00PM Cla…" at bounding box center [784, 492] width 1568 height 2053
click at [1051, 279] on div "1 - Select menu 2 - Select items 3 - Check out Order 1 Oct 17, 2025 12:00PM Cla…" at bounding box center [784, 492] width 1568 height 2053
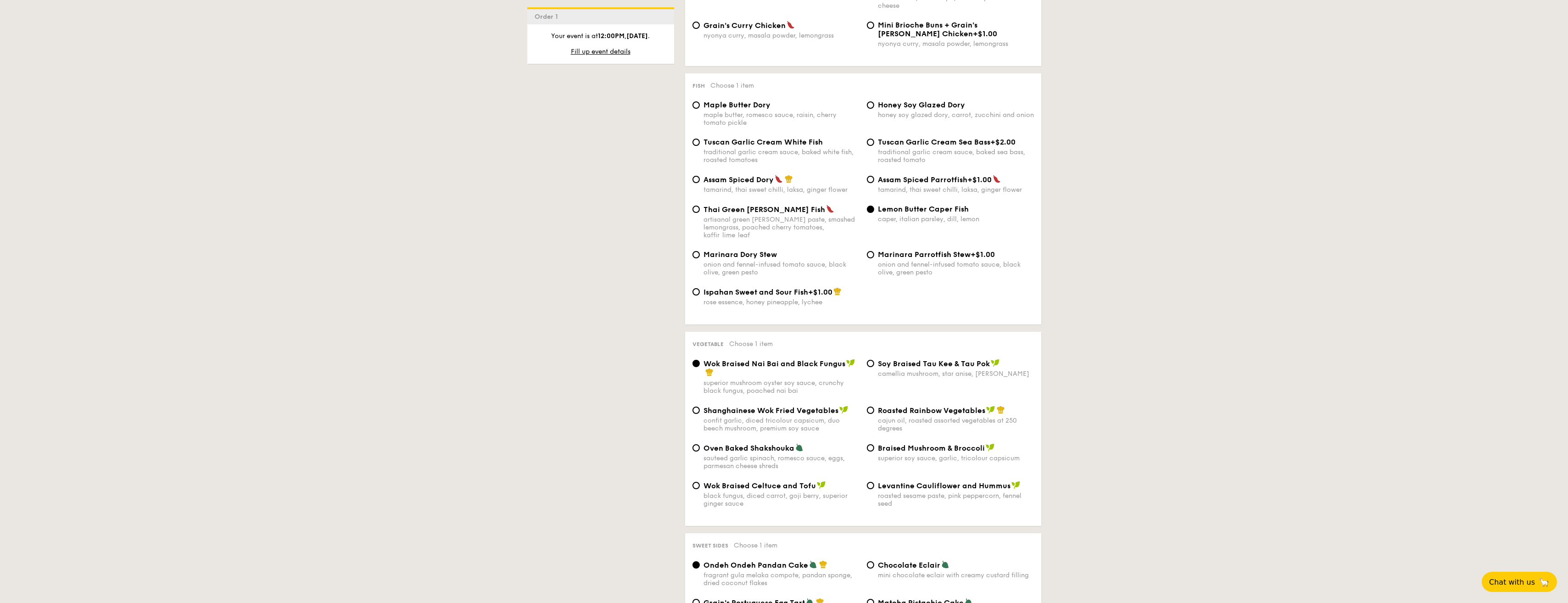
scroll to position [872, 0]
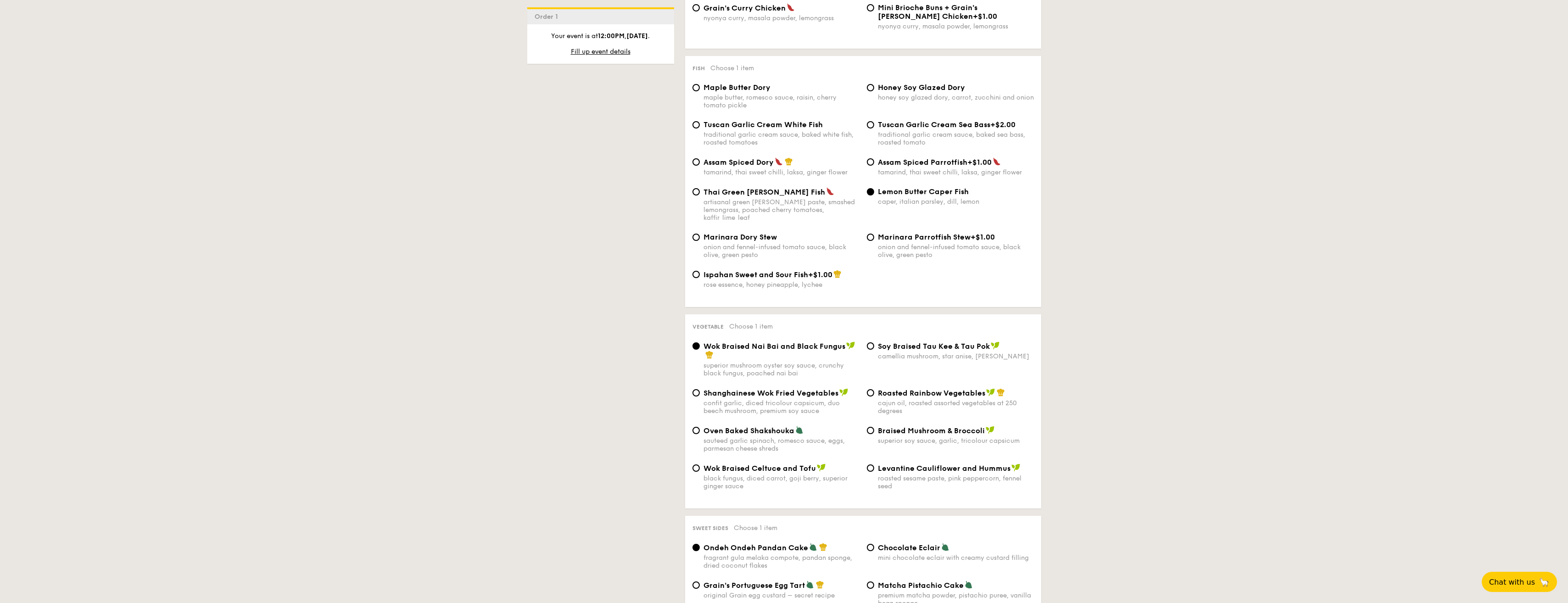
click at [742, 94] on div "maple butter, romesco sauce, raisin, cherry tomato pickle" at bounding box center [781, 102] width 156 height 16
click at [700, 91] on input "Maple Butter Dory maple butter, romesco sauce, raisin, cherry tomato pickle" at bounding box center [696, 87] width 7 height 7
radio input "true"
click at [1043, 98] on div "1 - Select menu 2 - Select items 3 - Check out Order 1 Oct 17, 2025 12:00PM Cla…" at bounding box center [784, 354] width 529 height 2053
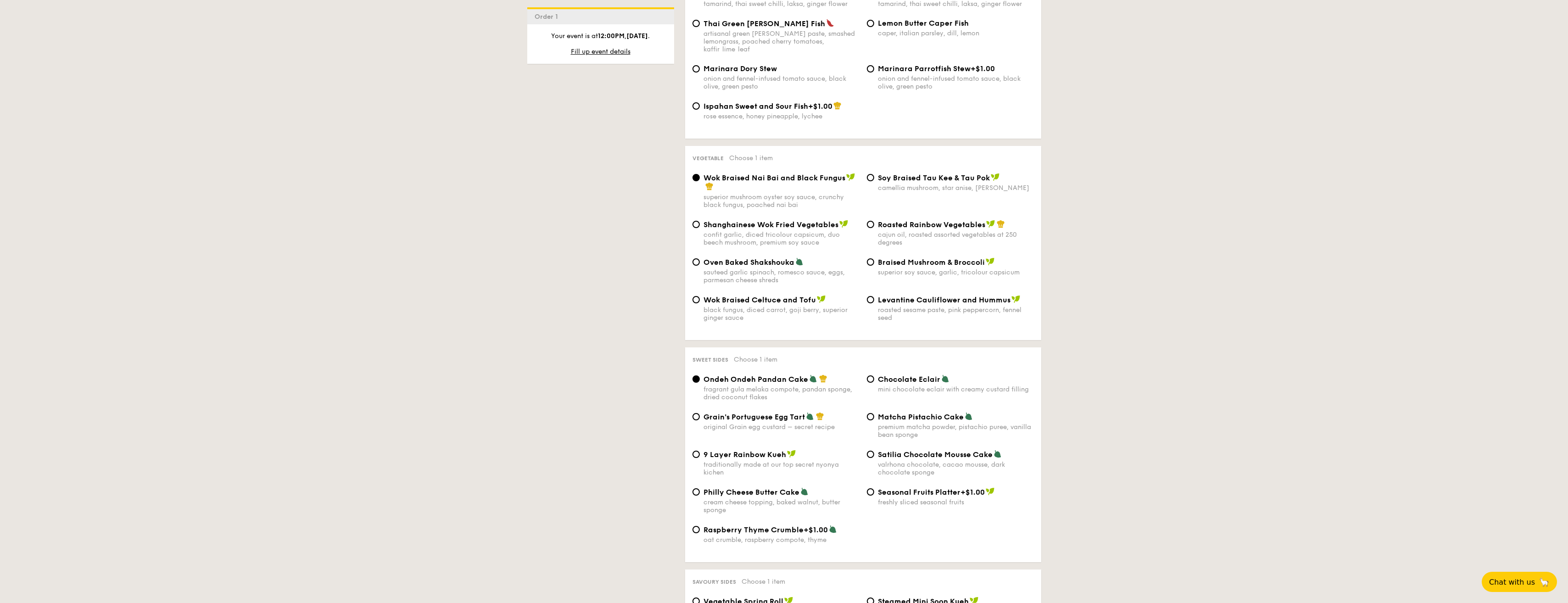
scroll to position [1056, 0]
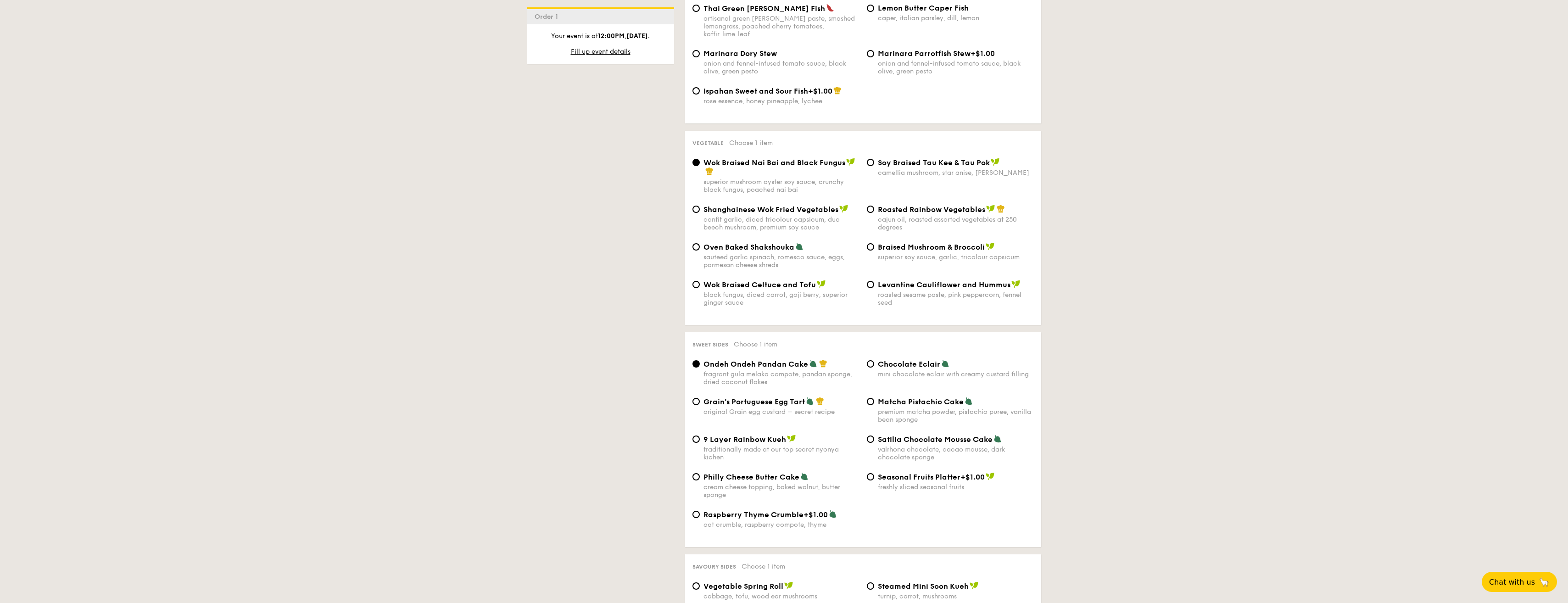
click at [1052, 192] on div "1 - Select menu 2 - Select items 3 - Check out Order 1 Oct 17, 2025 12:00PM Cla…" at bounding box center [784, 171] width 1568 height 2053
click at [926, 205] on span "Roasted Rainbow Vegetables" at bounding box center [932, 210] width 108 height 9
click at [874, 205] on input "Roasted Rainbow Vegetables cajun oil, roasted assorted vegetables at 250 degrees" at bounding box center [870, 209] width 7 height 7
radio input "true"
click at [1067, 131] on div "1 - Select menu 2 - Select items 3 - Check out Order 1 Oct 17, 2025 12:00PM Cla…" at bounding box center [784, 171] width 1568 height 2053
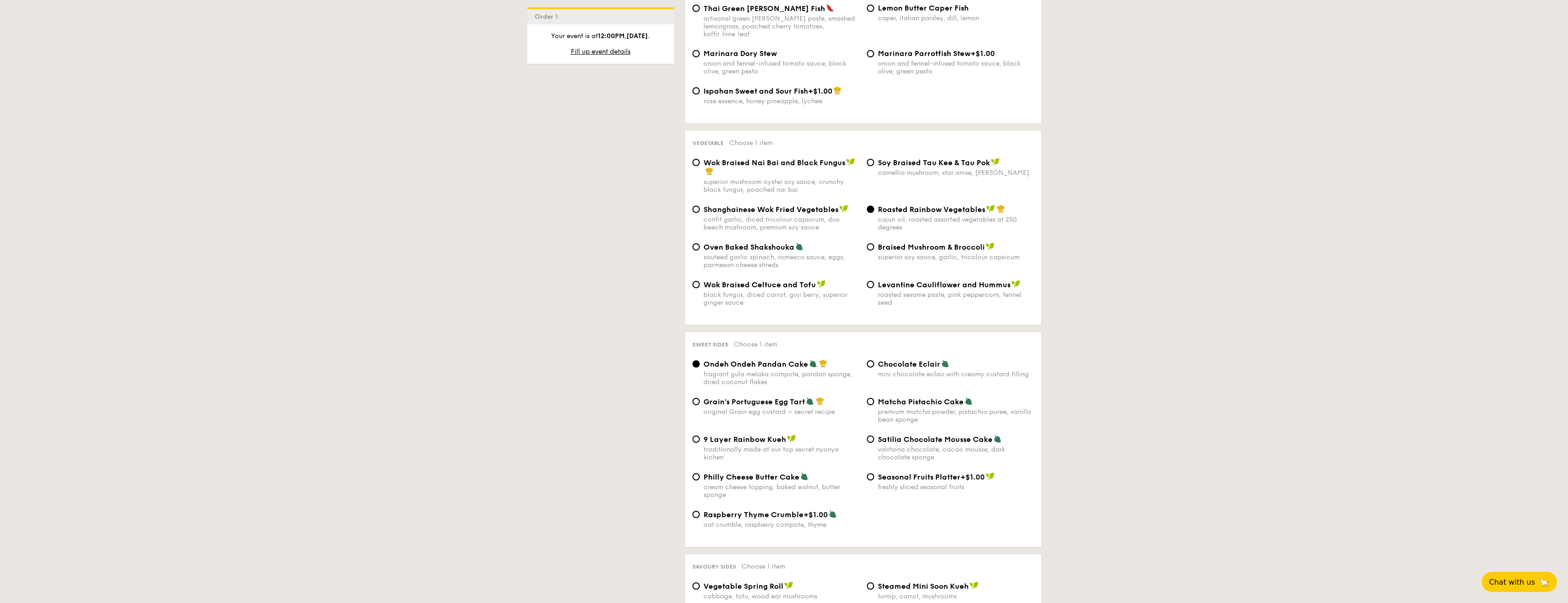
click at [1064, 130] on div "1 - Select menu 2 - Select items 3 - Check out Order 1 Oct 17, 2025 12:00PM Cla…" at bounding box center [784, 171] width 1568 height 2053
click at [1053, 130] on div "1 - Select menu 2 - Select items 3 - Check out Order 1 Oct 17, 2025 12:00PM Cla…" at bounding box center [784, 171] width 1568 height 2053
click at [1053, 122] on div "1 - Select menu 2 - Select items 3 - Check out Order 1 Oct 17, 2025 12:00PM Cla…" at bounding box center [784, 171] width 1568 height 2053
click at [1059, 181] on div "1 - Select menu 2 - Select items 3 - Check out Order 1 Oct 17, 2025 12:00PM Cla…" at bounding box center [784, 171] width 1568 height 2053
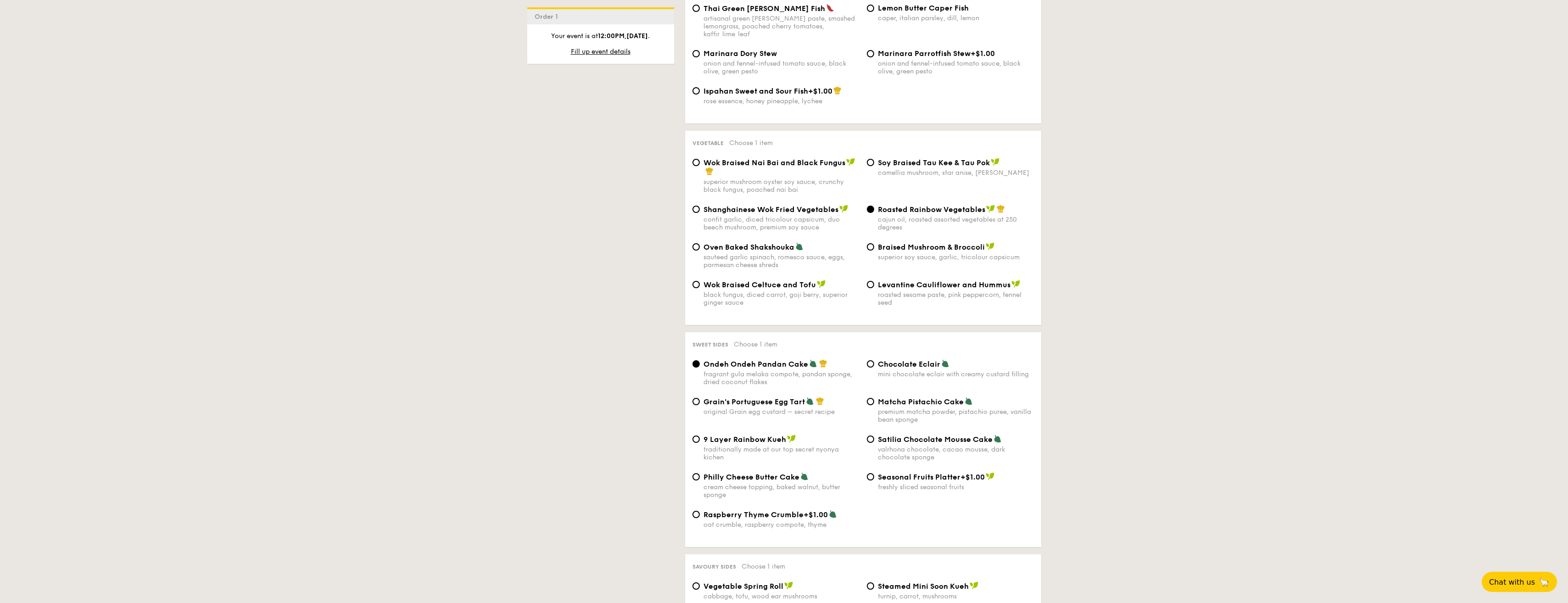
click at [1061, 161] on div "1 - Select menu 2 - Select items 3 - Check out Order 1 Oct 17, 2025 12:00PM Cla…" at bounding box center [784, 171] width 1568 height 2053
click at [811, 216] on div "confit garlic, diced tricolour capsicum, duo beech mushroom, premium soy sauce" at bounding box center [781, 224] width 156 height 16
click at [700, 210] on input "Shanghainese Wok Fried Vegetables confit garlic, diced tricolour capsicum, duo …" at bounding box center [696, 209] width 7 height 7
radio input "true"
click at [1081, 151] on div "1 - Select menu 2 - Select items 3 - Check out Order 1 Oct 17, 2025 12:00PM Cla…" at bounding box center [784, 171] width 1568 height 2053
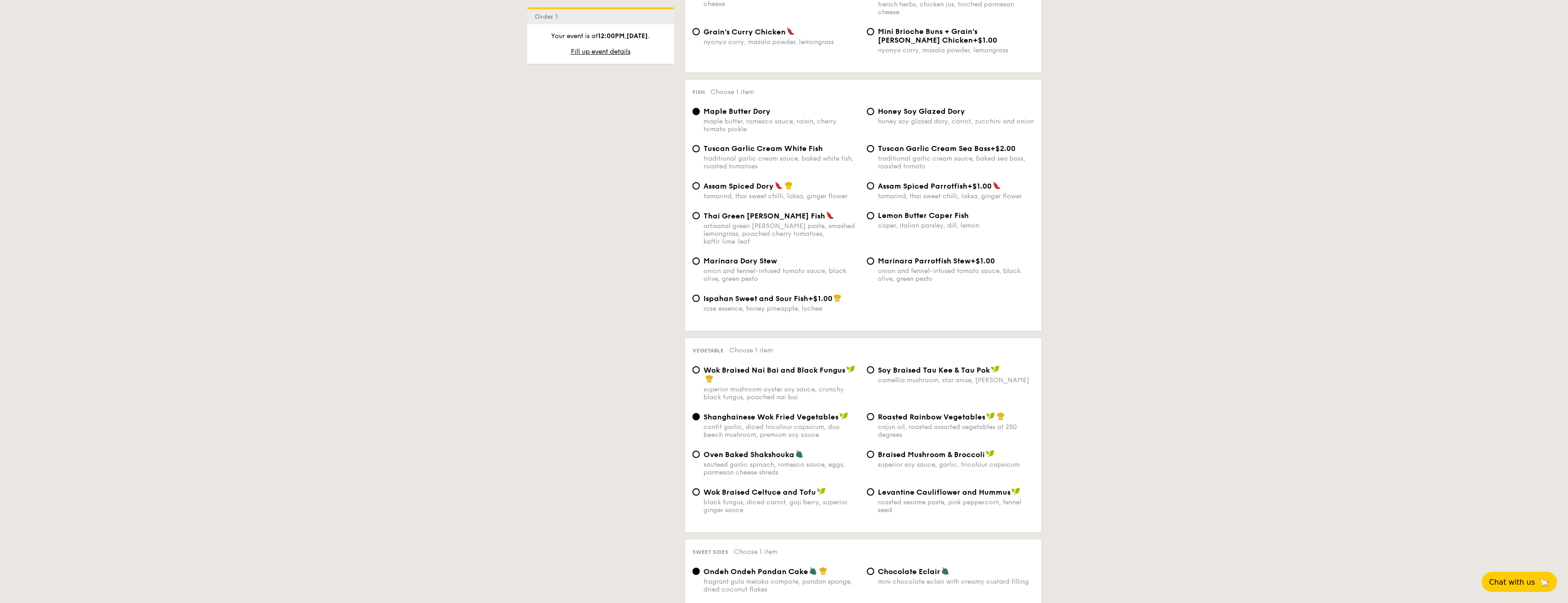
scroll to position [872, 0]
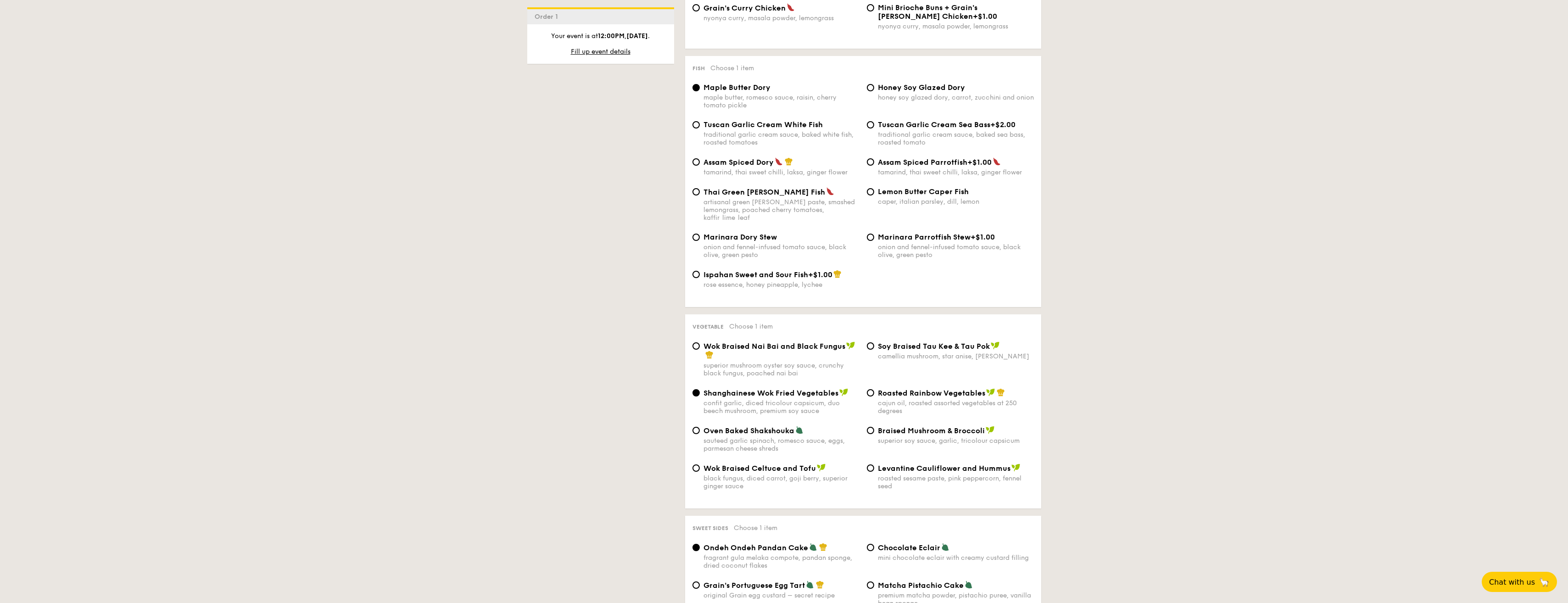
click at [1070, 124] on div "1 - Select menu 2 - Select items 3 - Check out Order 1 Oct 17, 2025 12:00PM Cla…" at bounding box center [784, 354] width 1568 height 2053
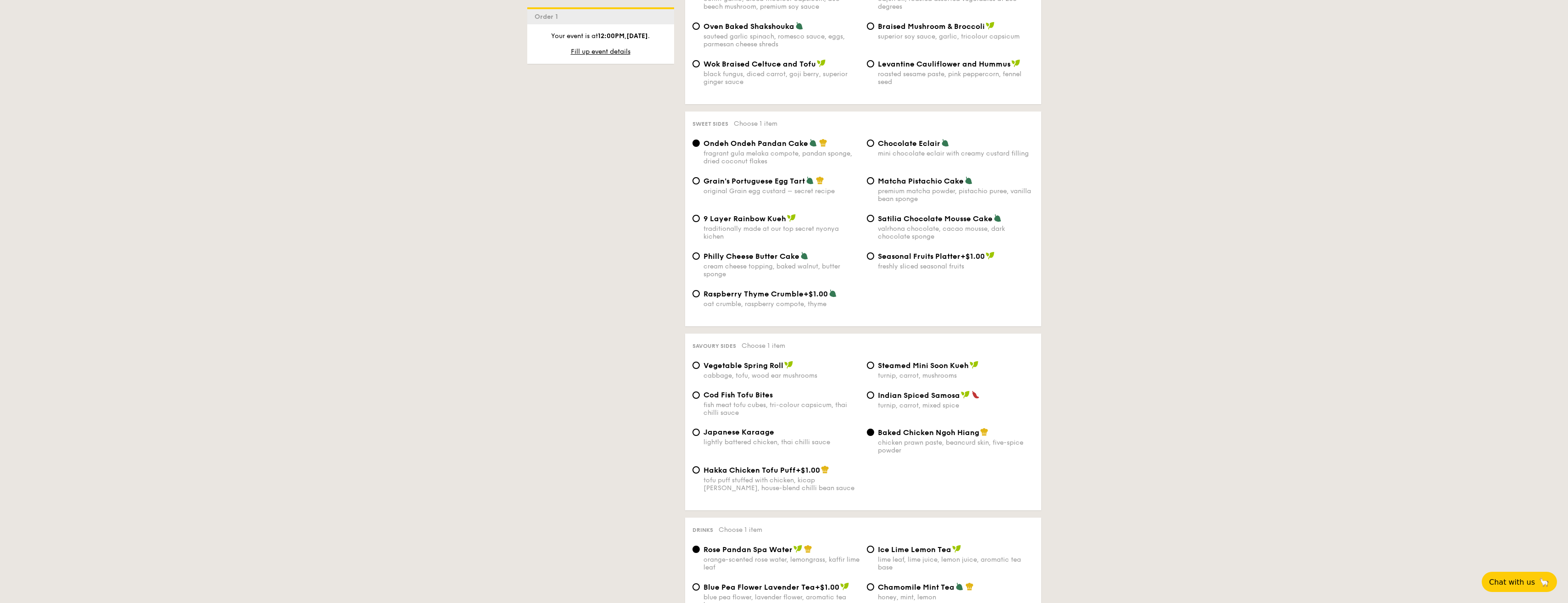
scroll to position [1286, 0]
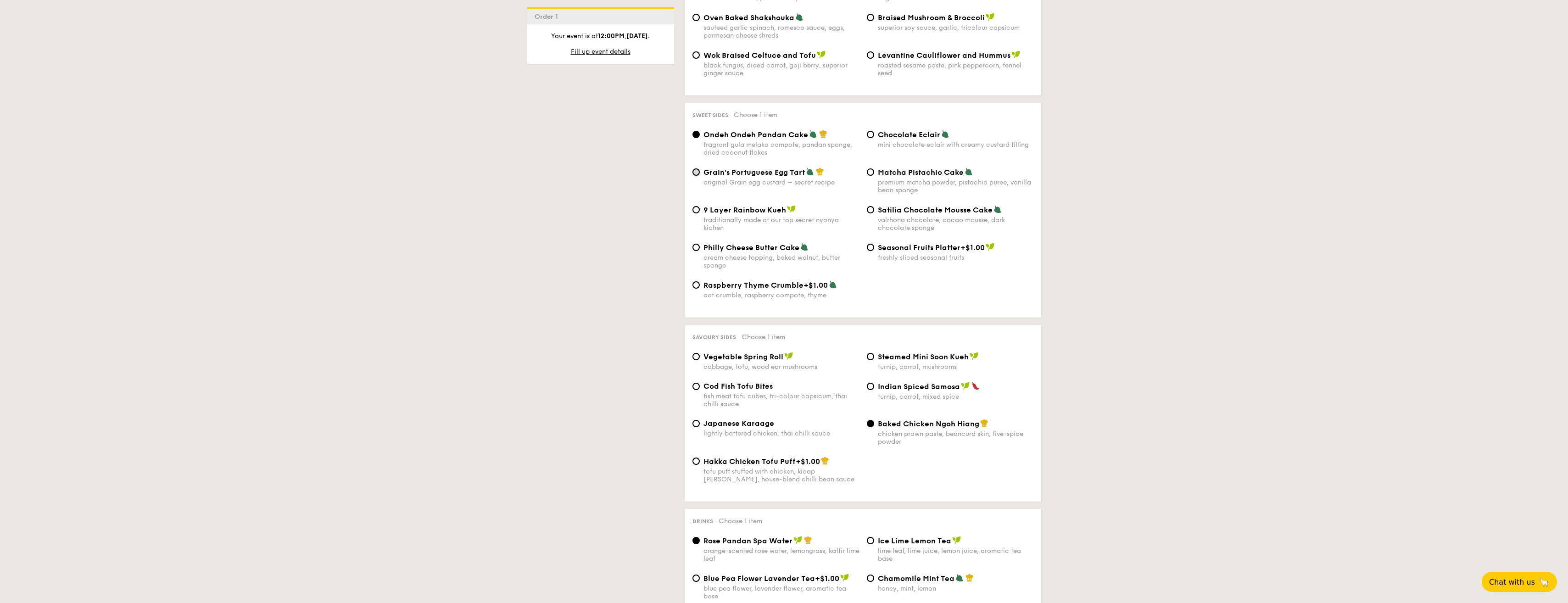
click at [698, 168] on input "Grain's Portuguese Egg Tart original Grain egg custard – secret recipe" at bounding box center [696, 172] width 7 height 7
radio input "true"
click at [866, 168] on div "Matcha Pistachio Cake premium matcha powder, pistachio puree, vanilla bean spon…" at bounding box center [950, 181] width 174 height 27
click at [872, 168] on input "Matcha Pistachio Cake premium matcha powder, pistachio puree, vanilla bean spon…" at bounding box center [870, 172] width 7 height 7
radio input "true"
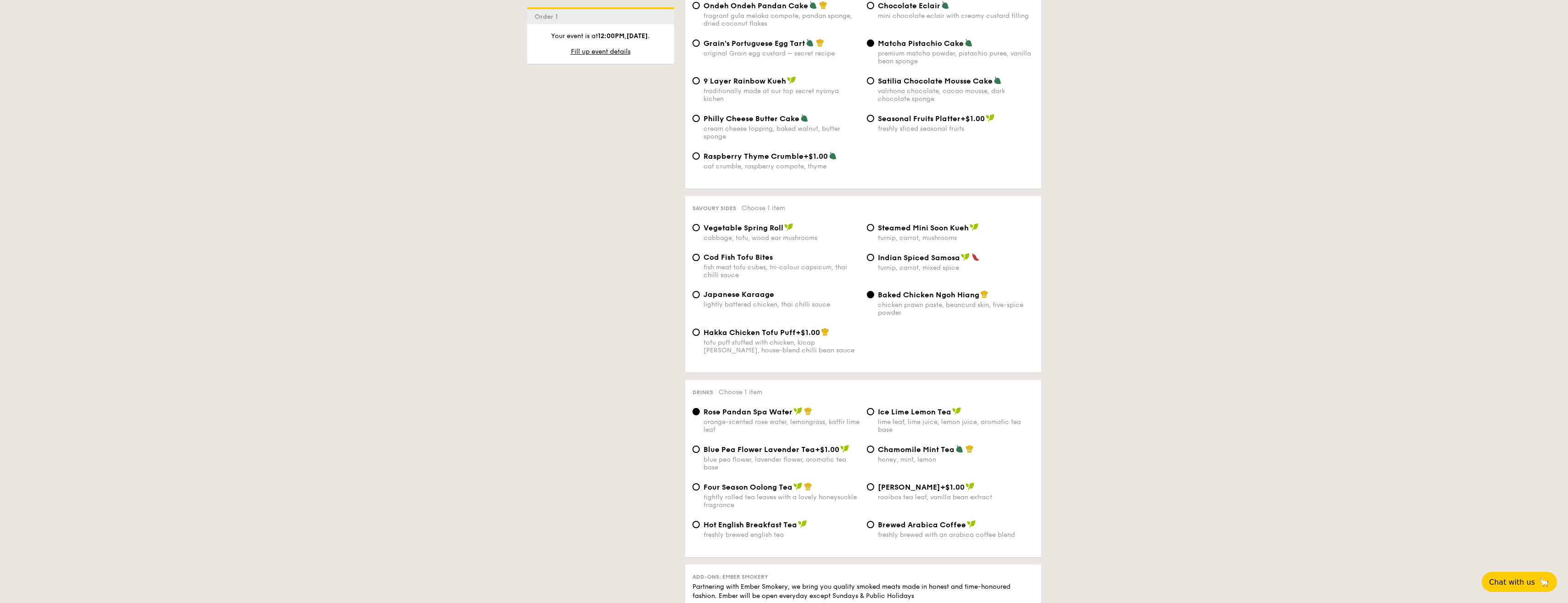
scroll to position [1423, 0]
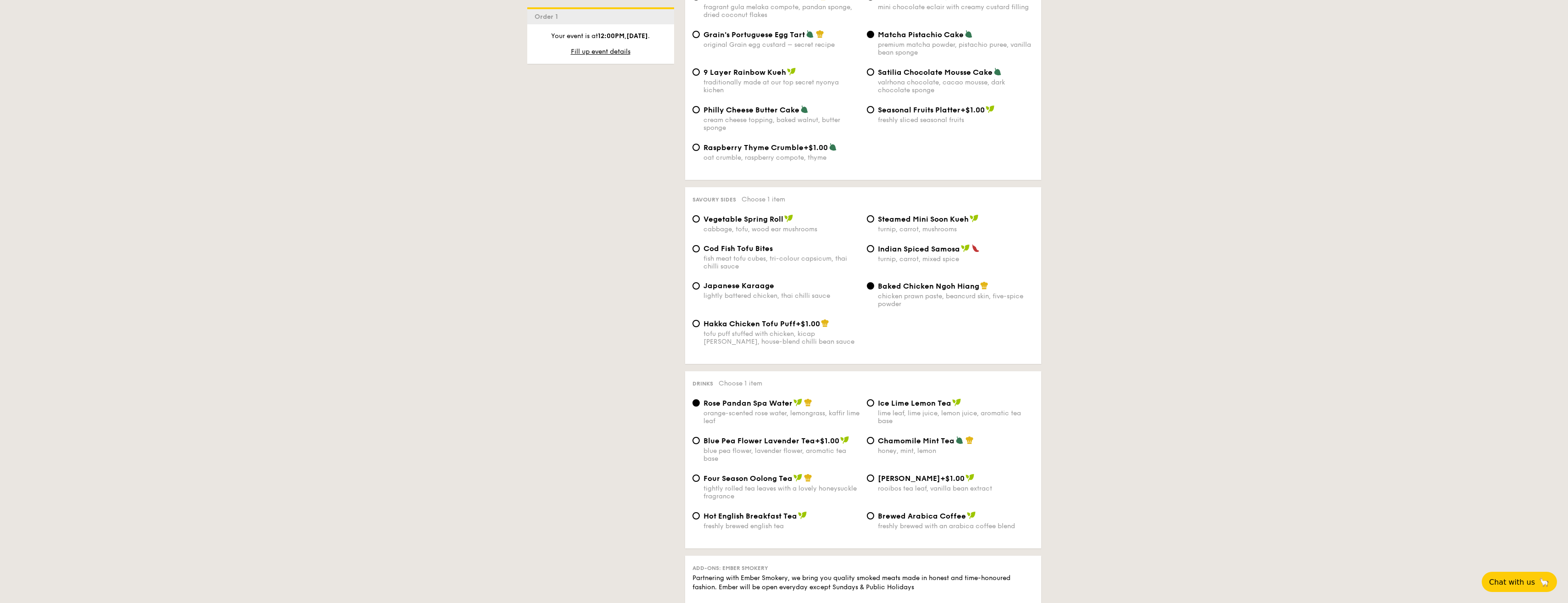
click at [694, 215] on input "Vegetable Spring Roll cabbage, tofu, wood ear mushrooms" at bounding box center [696, 219] width 7 height 7
radio input "true"
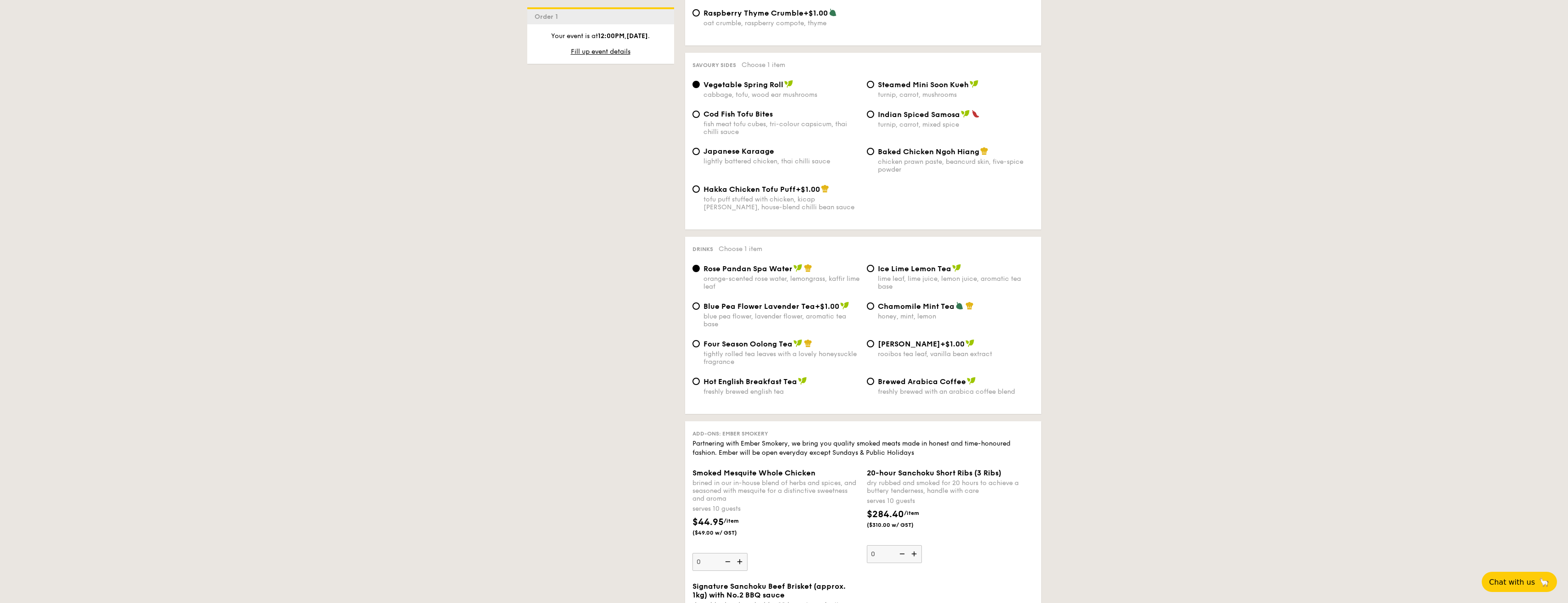
scroll to position [1561, 0]
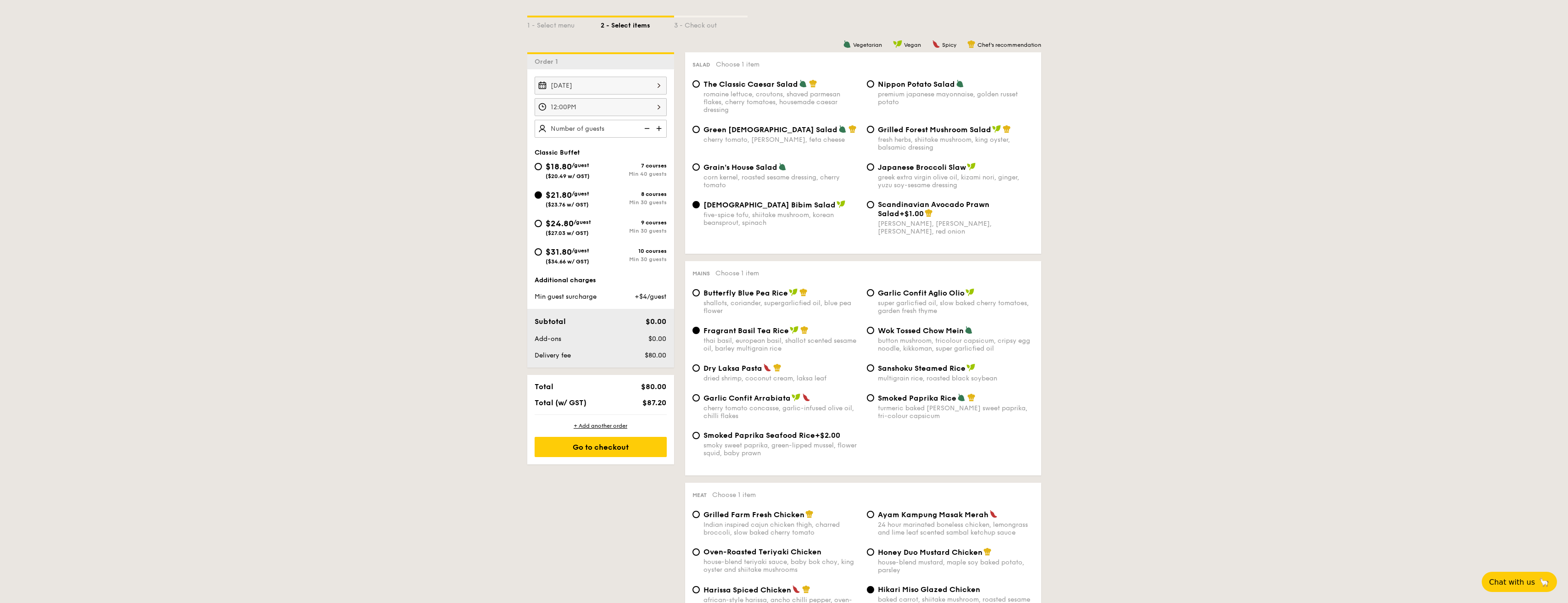
scroll to position [69, 0]
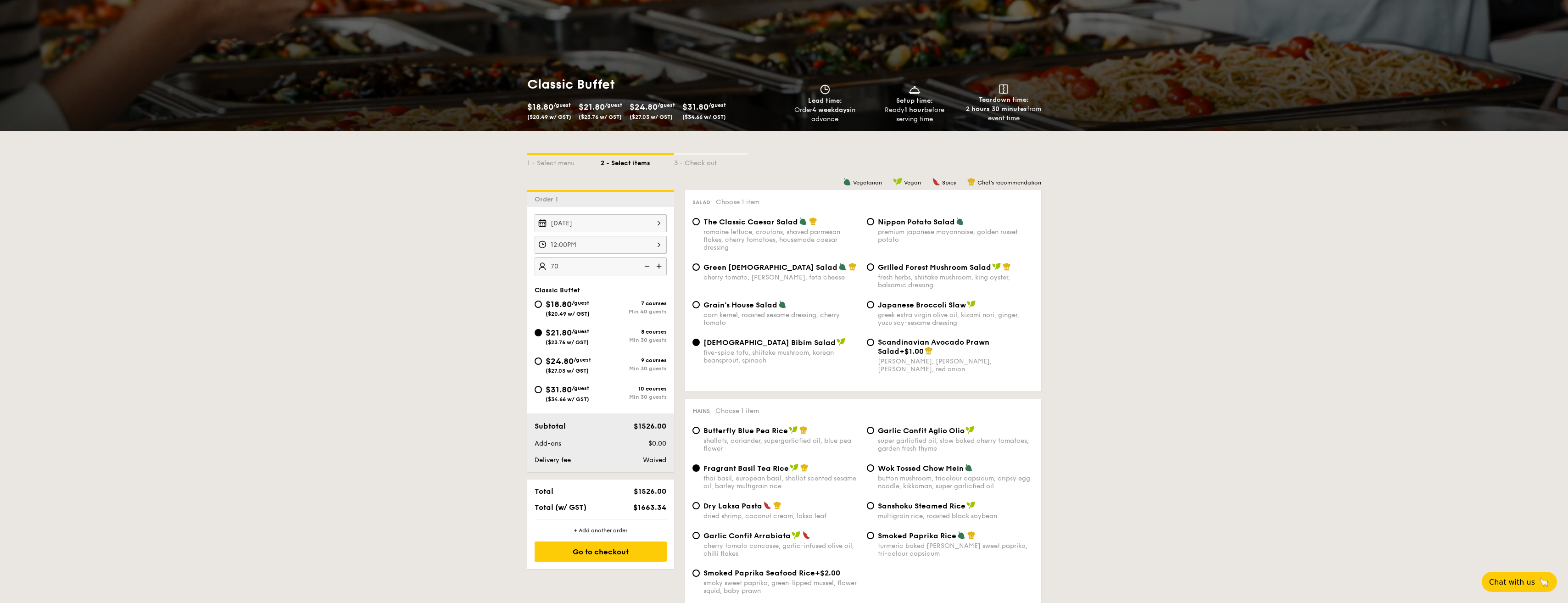
click at [659, 264] on img at bounding box center [660, 266] width 14 height 18
click at [650, 266] on img at bounding box center [646, 266] width 14 height 18
type input "80 guests"
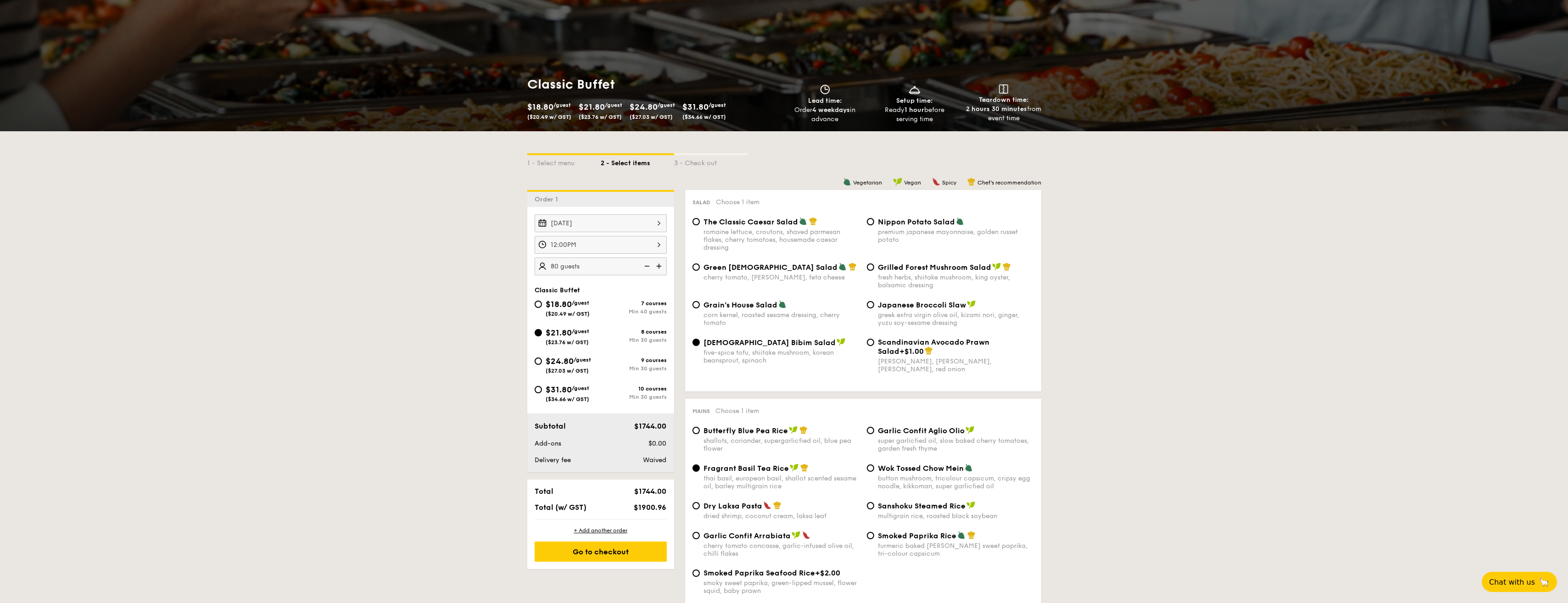
click at [635, 246] on div "12:00PM" at bounding box center [600, 245] width 132 height 18
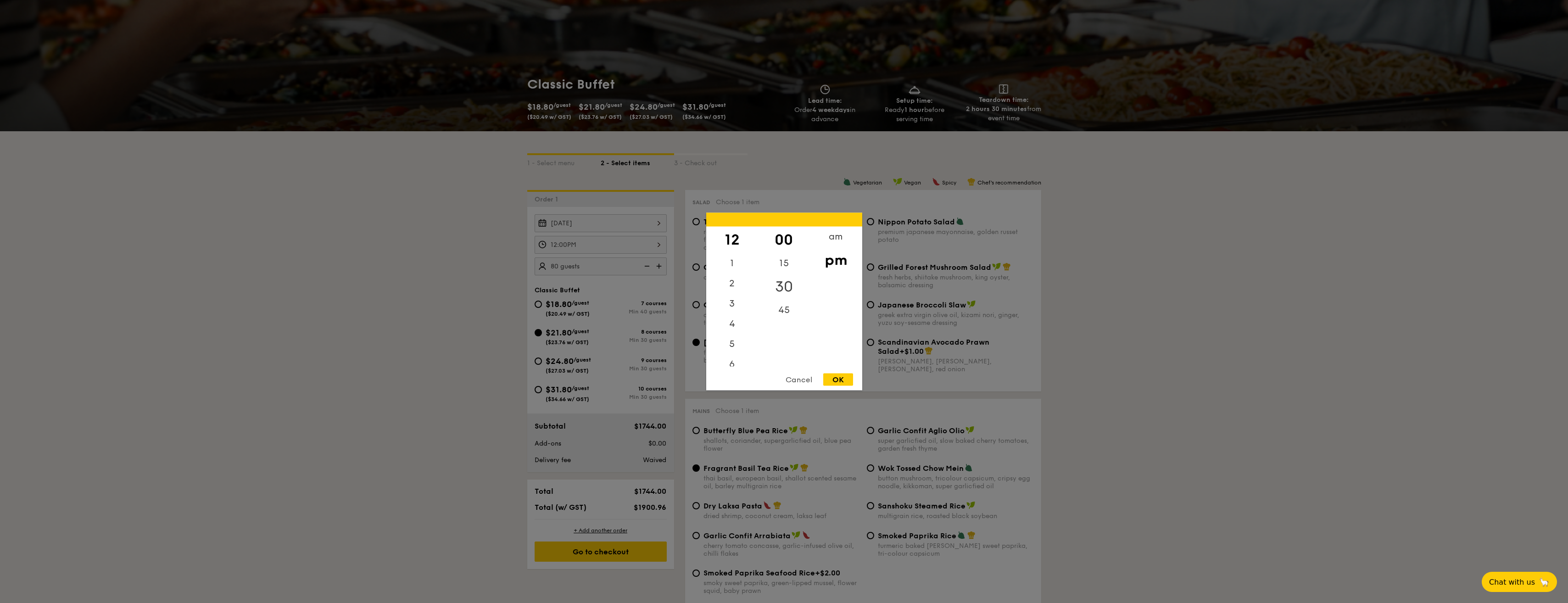
click at [788, 285] on div "30" at bounding box center [784, 287] width 52 height 27
click at [844, 378] on div "OK" at bounding box center [838, 380] width 30 height 12
type input "12:30PM"
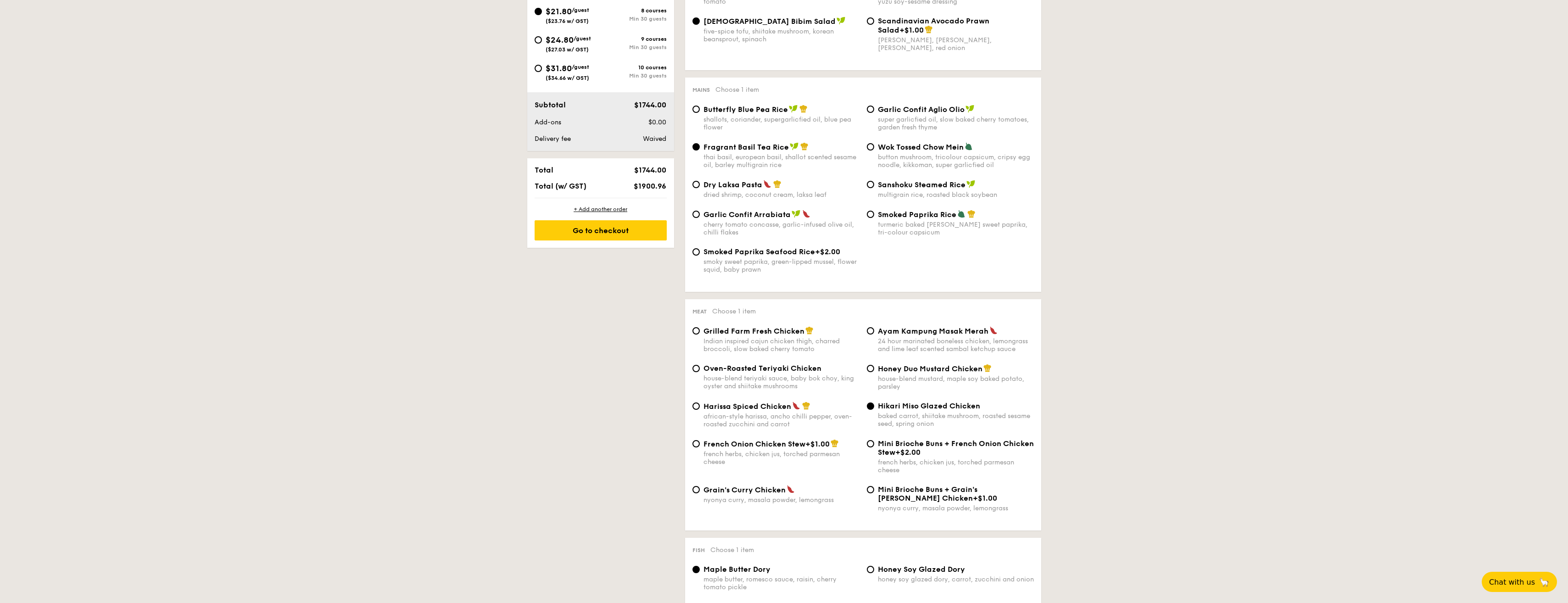
scroll to position [436, 0]
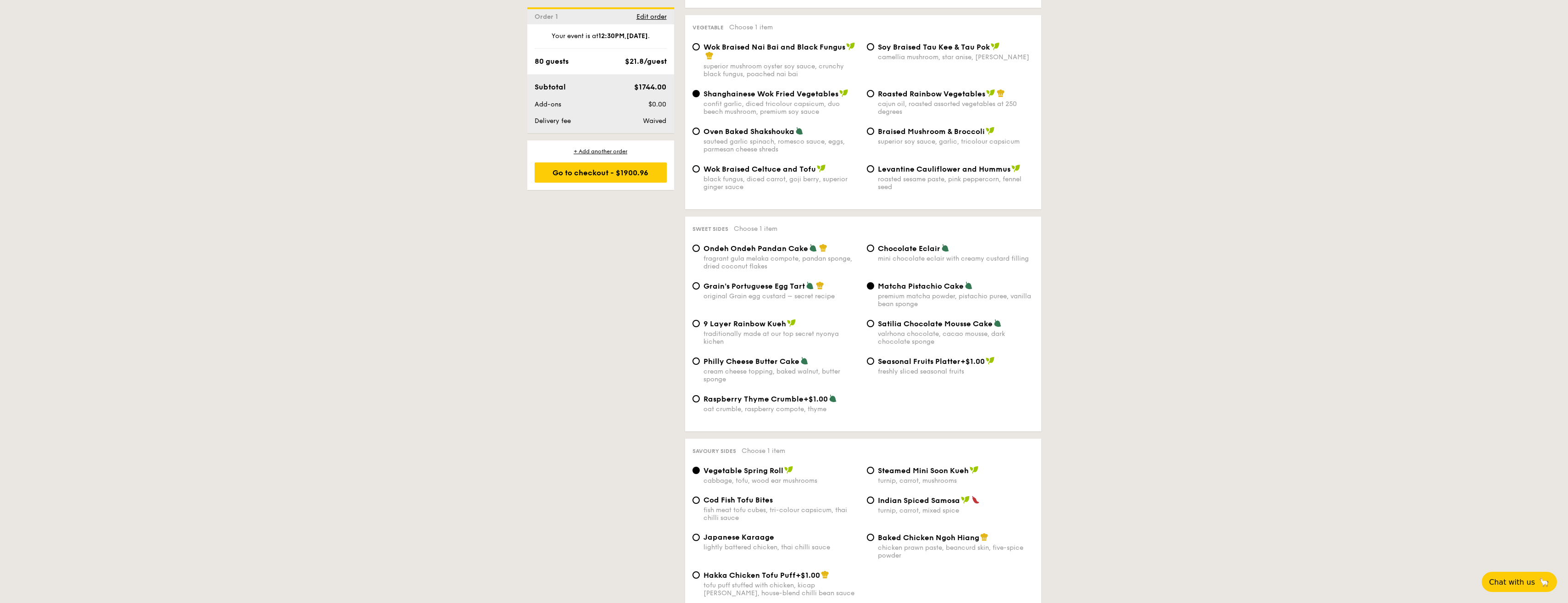
scroll to position [1171, 0]
click at [612, 167] on div "Go to checkout - $1900.96" at bounding box center [600, 172] width 132 height 20
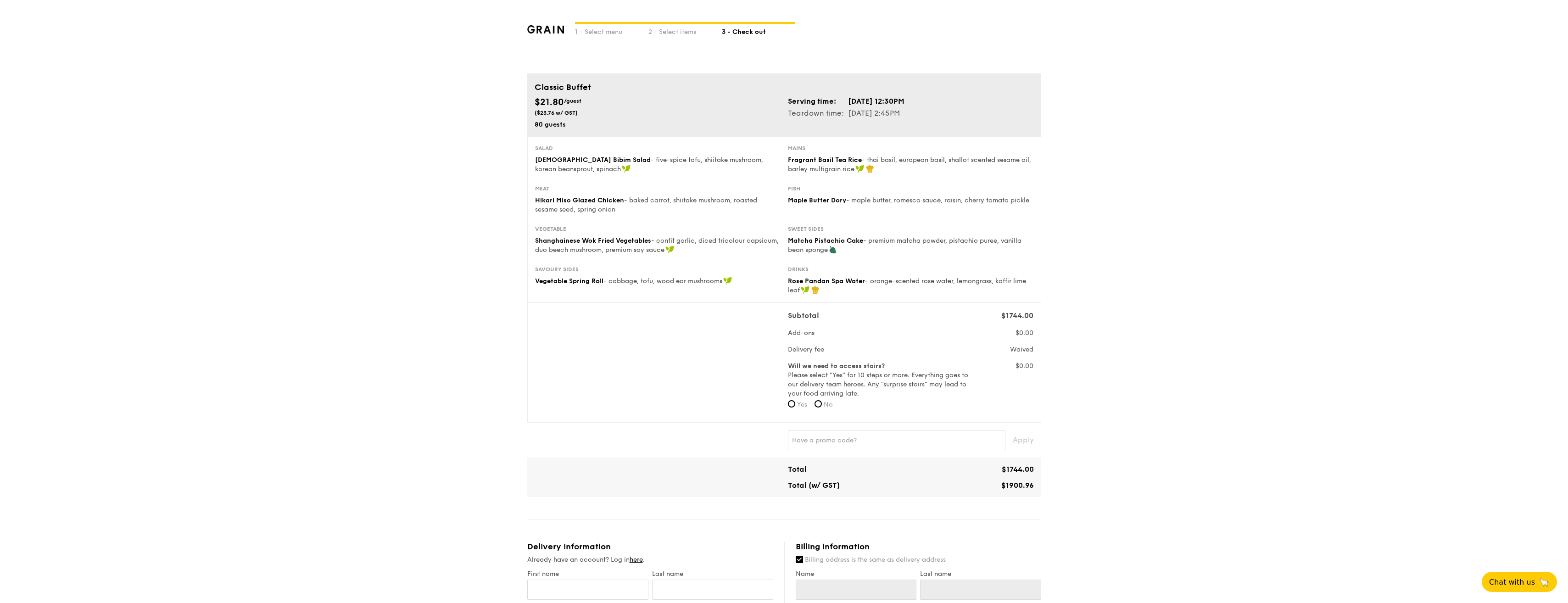
click at [466, 199] on div "1 - Select menu 2 - Select items 3 - Check out Classic Buffet $21.80 /guest ($2…" at bounding box center [784, 514] width 1568 height 1028
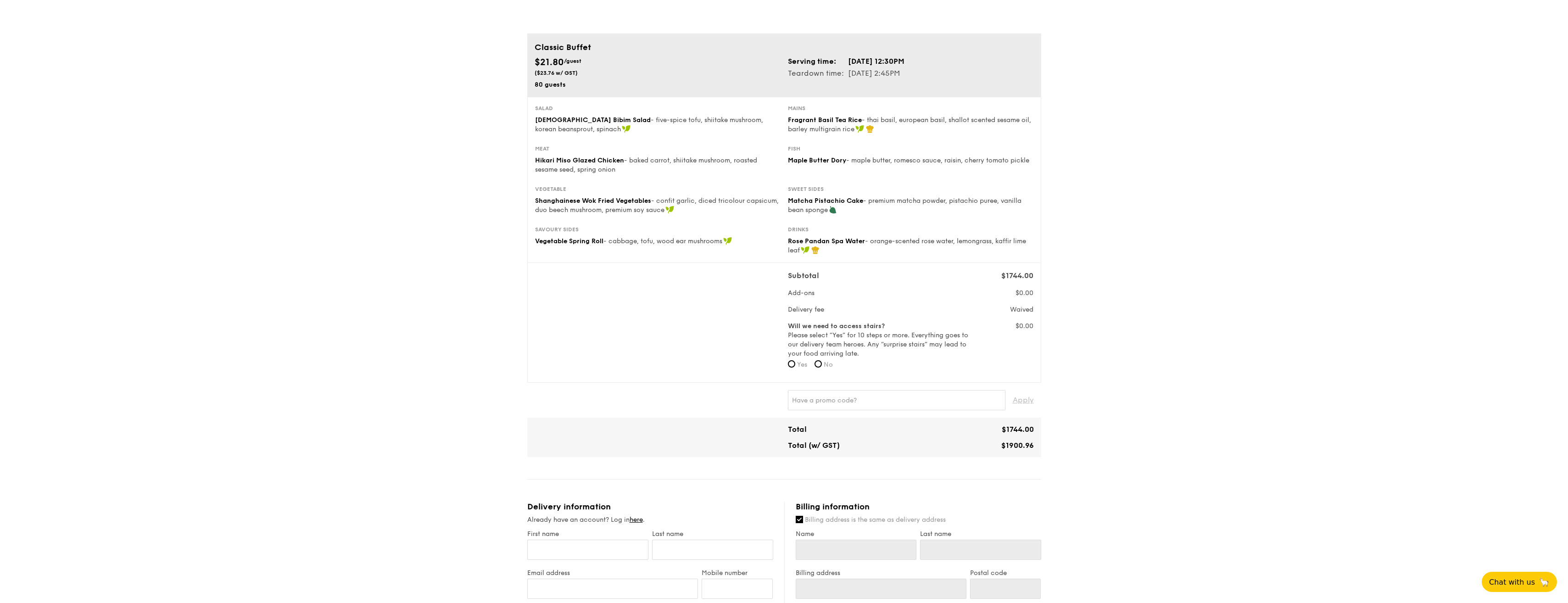
scroll to position [183, 0]
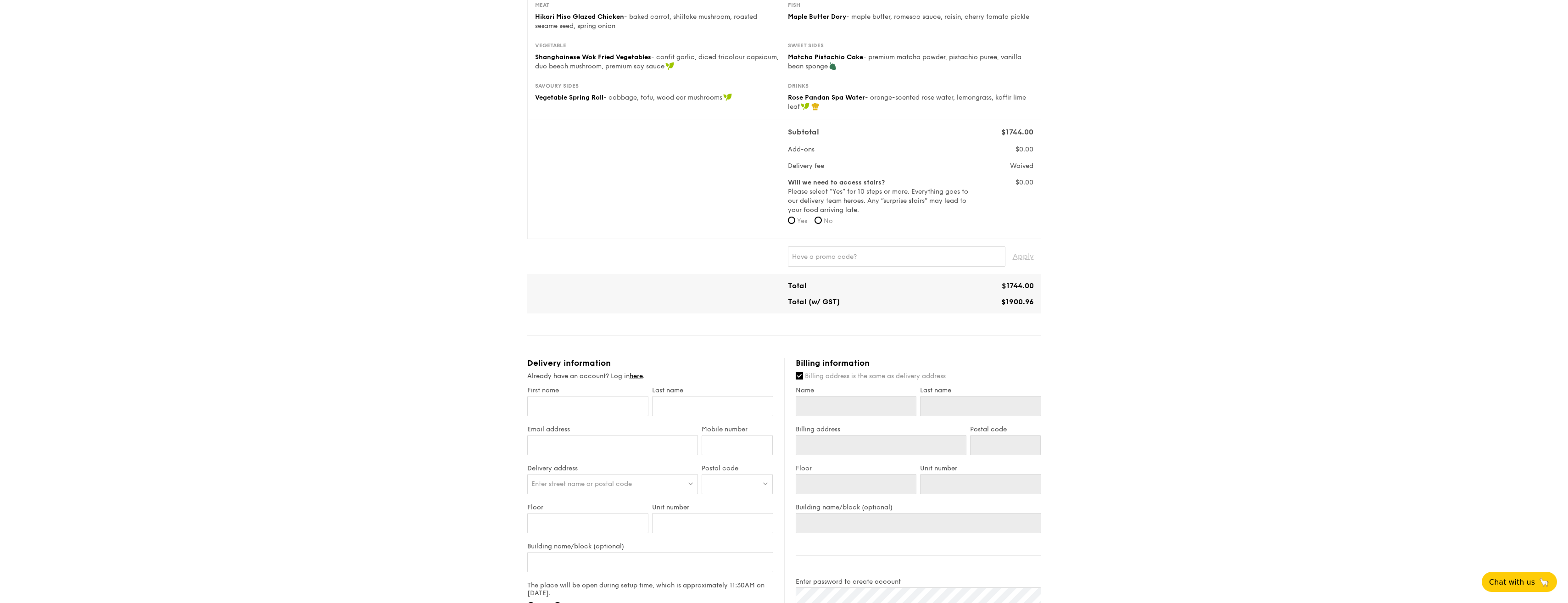
click at [428, 185] on div "1 - Select menu 2 - Select items 3 - Check out Classic Buffet $21.80 /guest ($2…" at bounding box center [784, 330] width 1568 height 1028
click at [439, 186] on div "1 - Select menu 2 - Select items 3 - Check out Classic Buffet $21.80 /guest ($2…" at bounding box center [784, 330] width 1568 height 1028
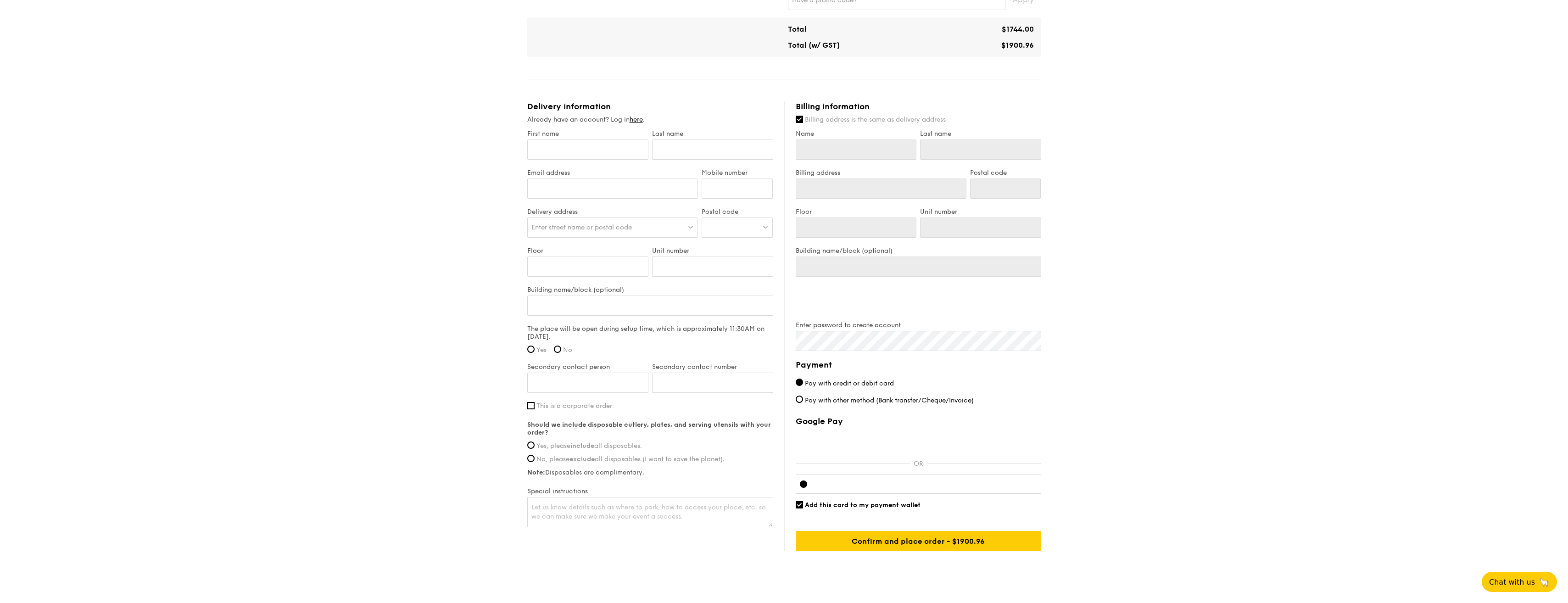
scroll to position [462, 0]
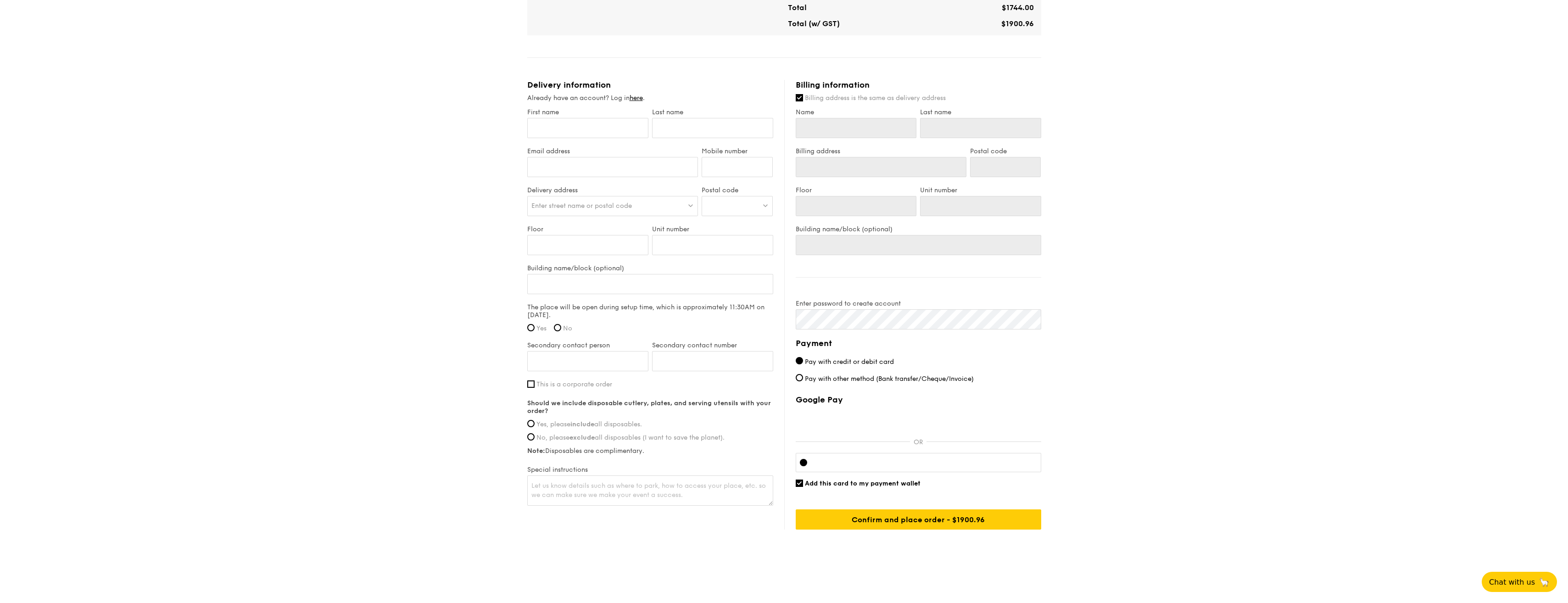
click at [883, 380] on span "Pay with other method (Bank transfer/Cheque/Invoice)" at bounding box center [889, 379] width 169 height 8
click at [803, 380] on input "Pay with other method (Bank transfer/Cheque/Invoice)" at bounding box center [800, 378] width 7 height 7
radio input "true"
click at [1110, 284] on div "1 - Select menu 2 - Select items 3 - Check out Classic Buffet $21.80 /guest ($2…" at bounding box center [784, 52] width 1568 height 1028
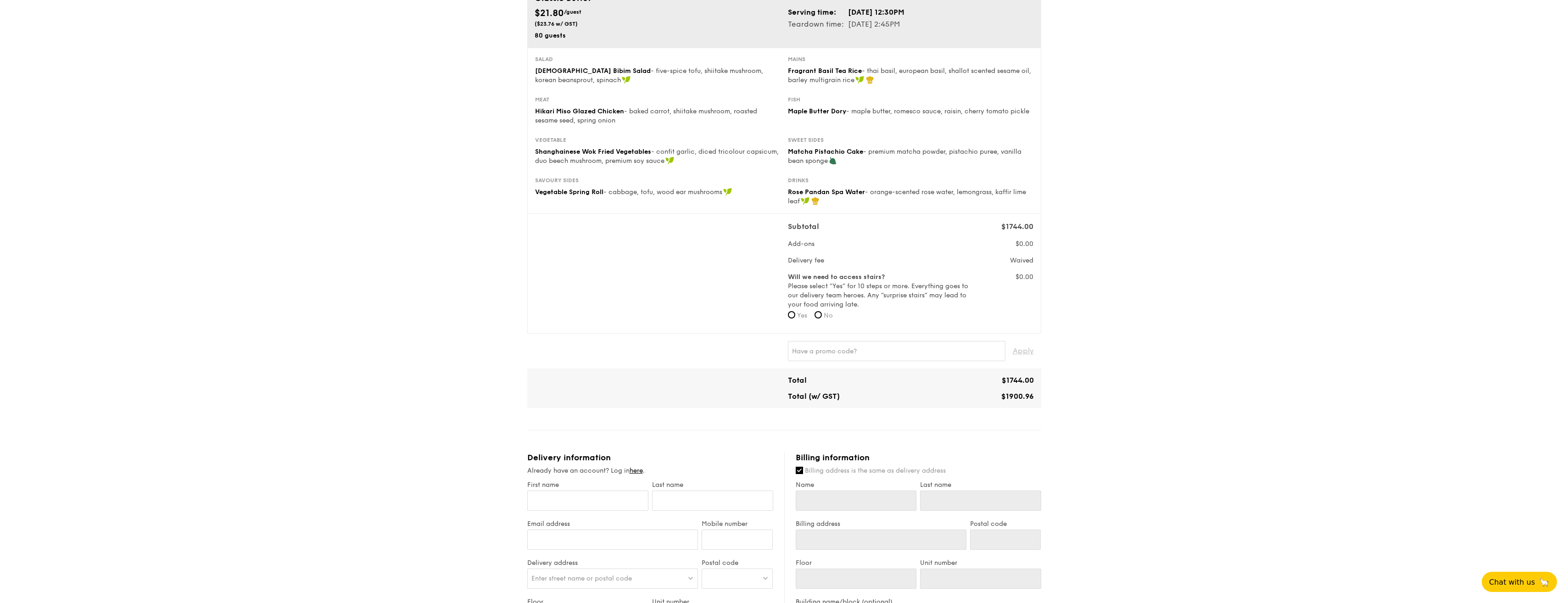
scroll to position [0, 0]
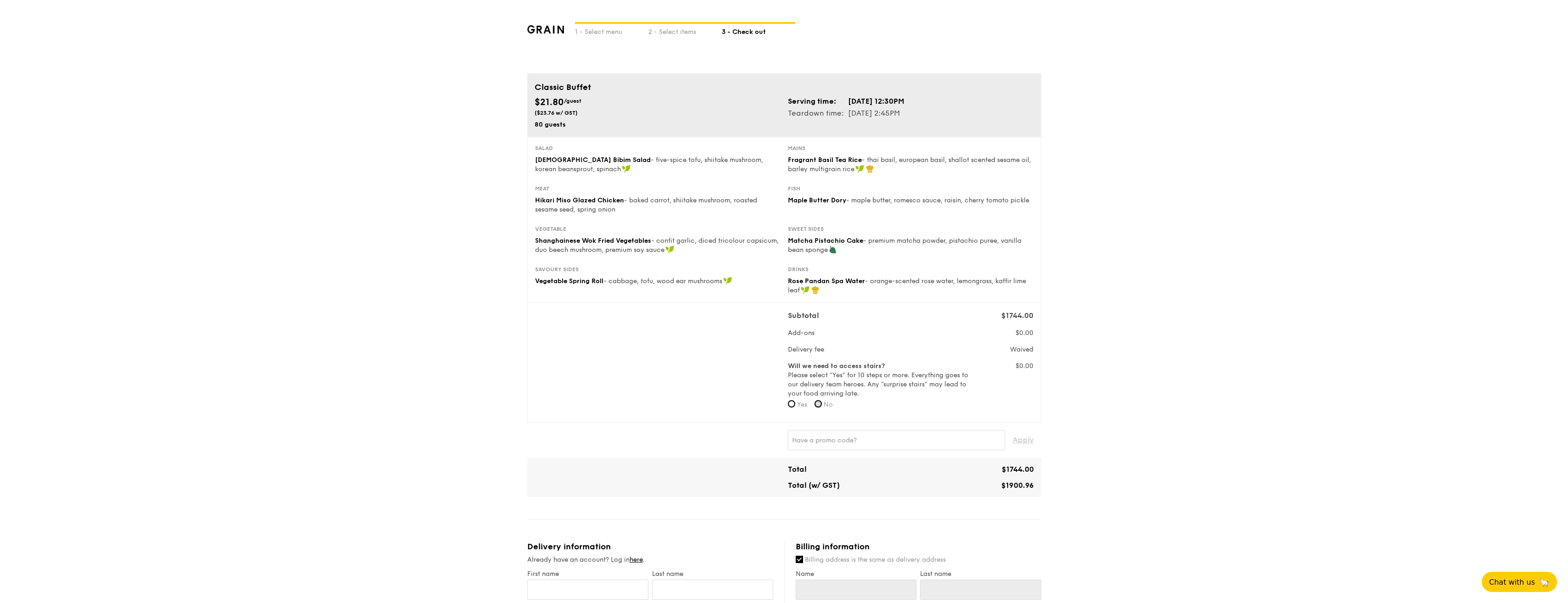
click at [819, 403] on input "No" at bounding box center [818, 404] width 7 height 7
radio input "true"
click at [1137, 407] on div "1 - Select menu 2 - Select items 3 - Check out Classic Buffet $21.80 /guest ($2…" at bounding box center [784, 514] width 1568 height 1028
click at [1121, 412] on div "1 - Select menu 2 - Select items 3 - Check out Classic Buffet $21.80 /guest ($2…" at bounding box center [784, 514] width 1568 height 1028
click at [1130, 393] on div "1 - Select menu 2 - Select items 3 - Check out Classic Buffet $21.80 /guest ($2…" at bounding box center [784, 514] width 1568 height 1028
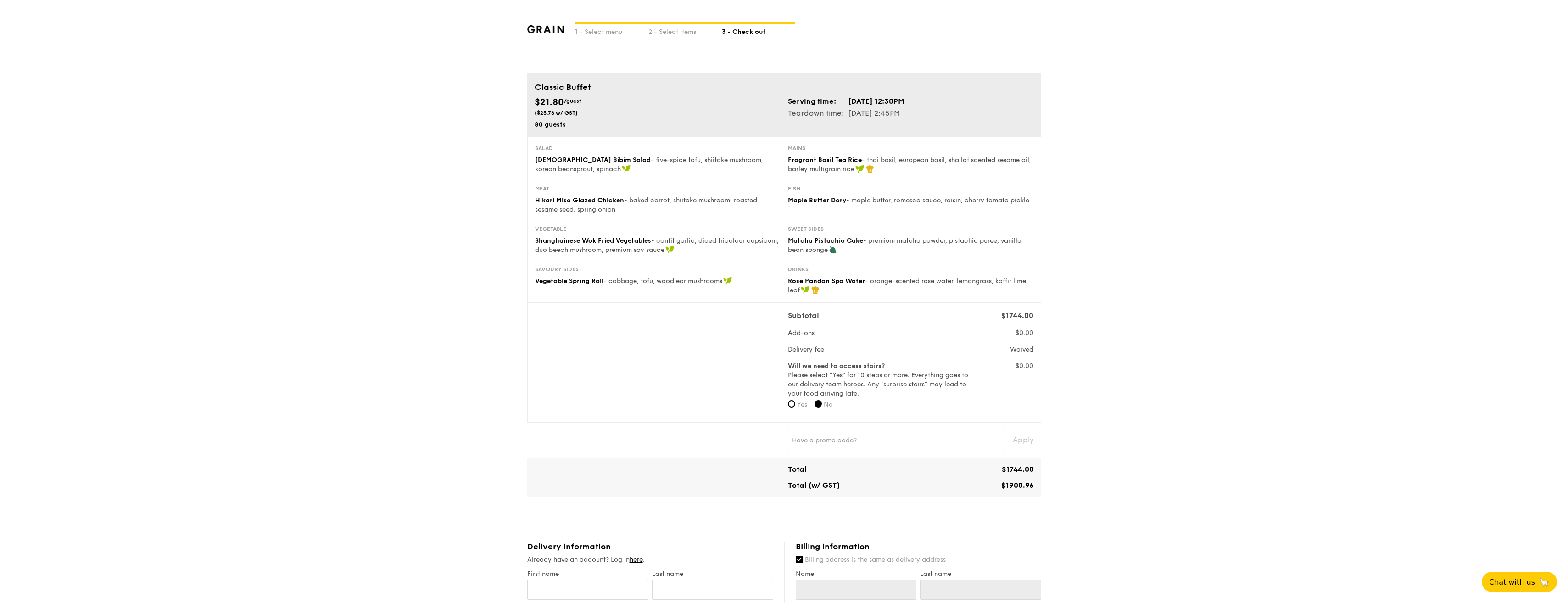
click at [1130, 393] on div "1 - Select menu 2 - Select items 3 - Check out Classic Buffet $21.80 /guest ($2…" at bounding box center [784, 514] width 1568 height 1028
click at [1130, 394] on div "1 - Select menu 2 - Select items 3 - Check out Classic Buffet $21.80 /guest ($2…" at bounding box center [784, 514] width 1568 height 1028
click at [464, 303] on div "1 - Select menu 2 - Select items 3 - Check out Classic Buffet $21.80 /guest ($2…" at bounding box center [784, 514] width 1568 height 1028
click at [456, 230] on div "1 - Select menu 2 - Select items 3 - Check out Classic Buffet $21.80 /guest ($2…" at bounding box center [784, 514] width 1568 height 1028
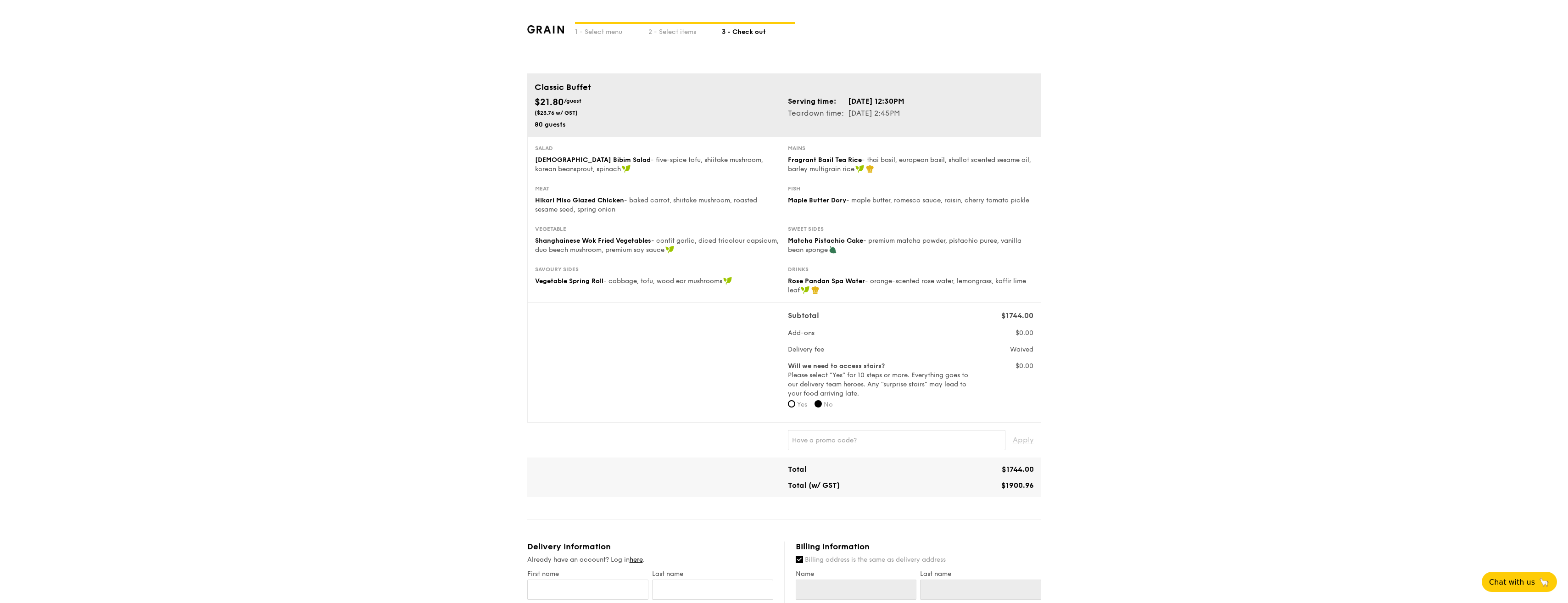
click at [477, 190] on div "1 - Select menu 2 - Select items 3 - Check out Classic Buffet $21.80 /guest ($2…" at bounding box center [784, 514] width 1568 height 1028
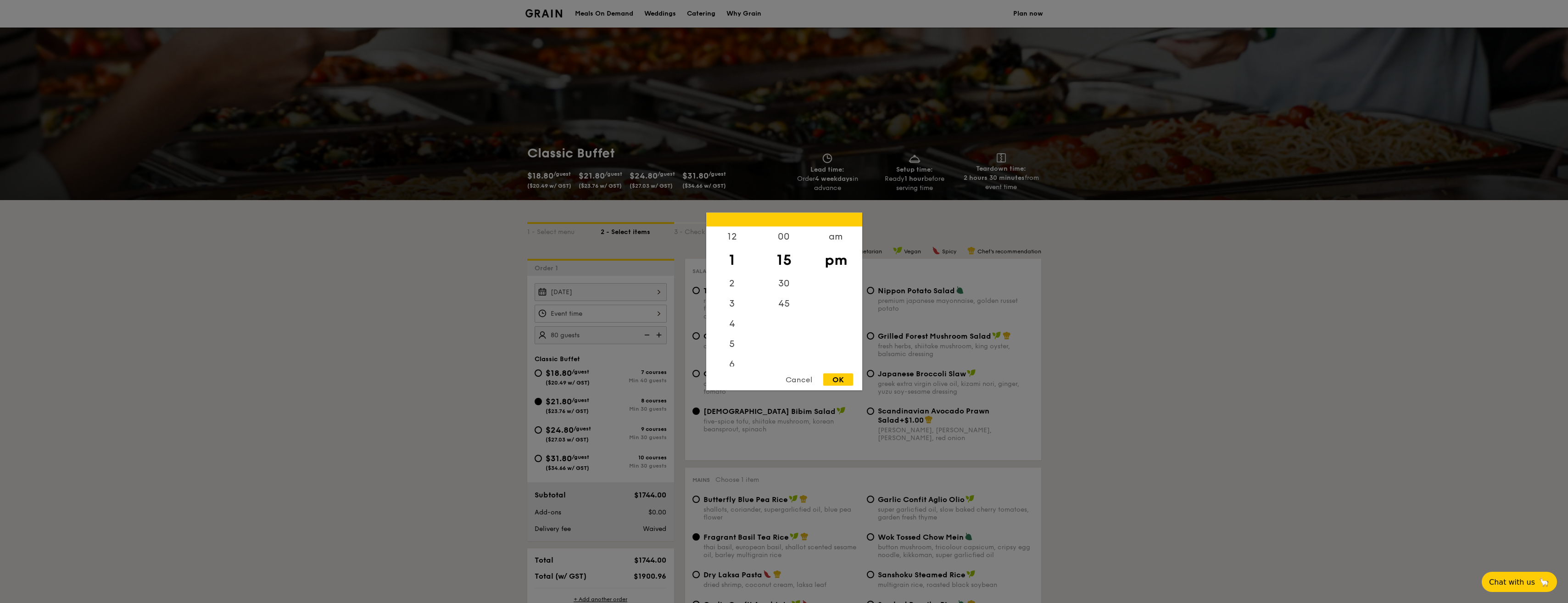
click at [623, 312] on div "12 1 2 3 4 5 6 7 8 9 10 11 00 15 30 45 am pm Cancel OK" at bounding box center [600, 313] width 132 height 18
click at [729, 237] on div "12" at bounding box center [732, 240] width 52 height 27
click at [845, 376] on div "OK" at bounding box center [838, 380] width 30 height 12
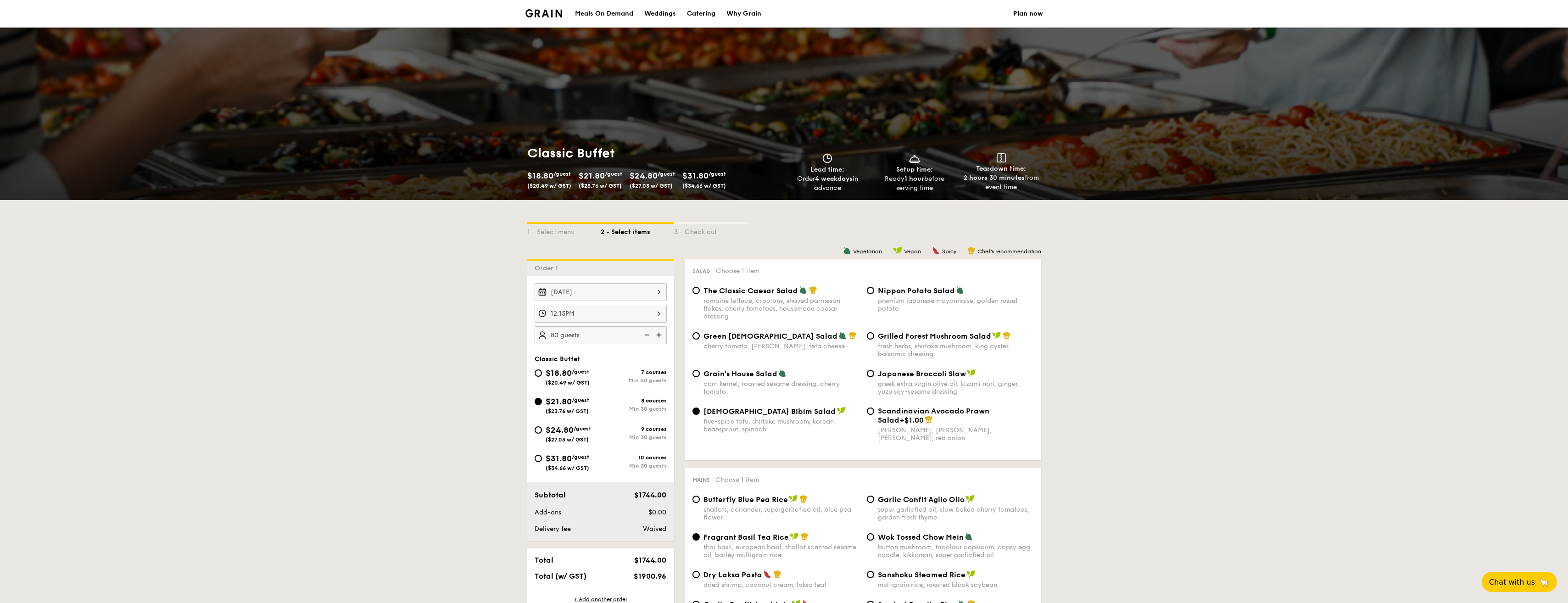
drag, startPoint x: 416, startPoint y: 295, endPoint x: 419, endPoint y: 291, distance: 5.0
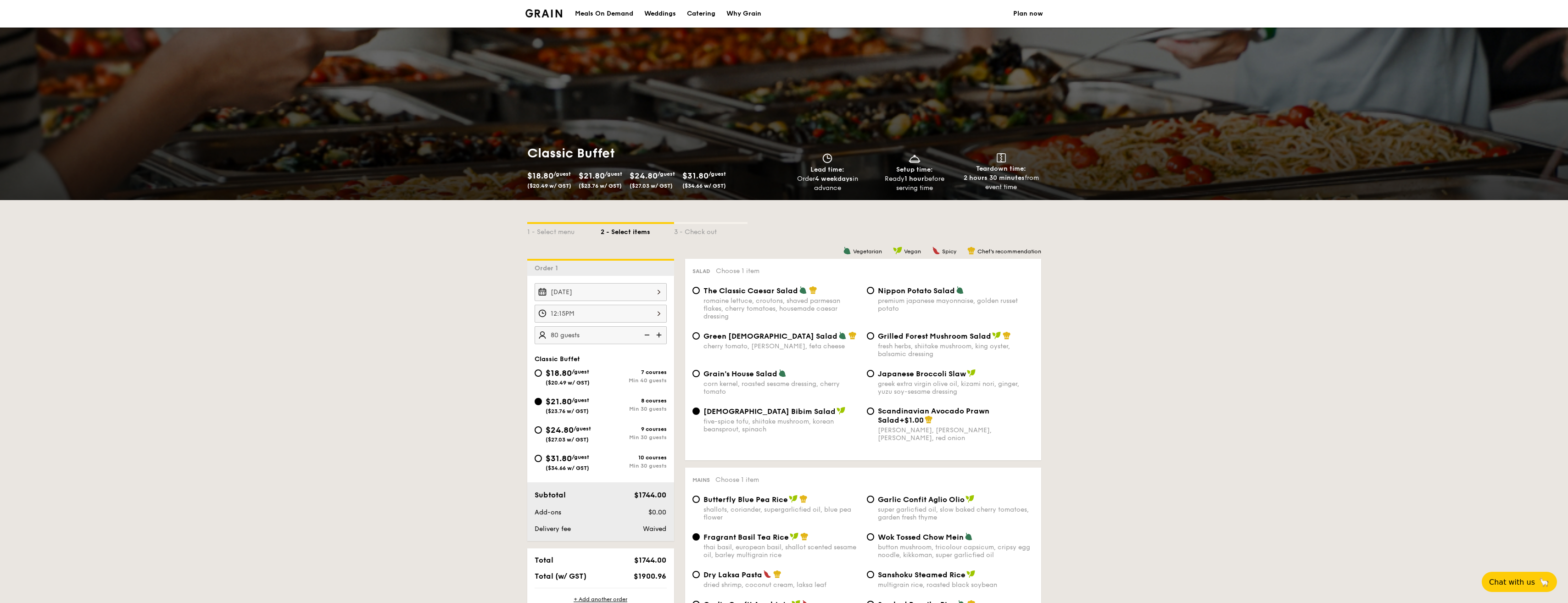
click at [617, 313] on div "12:15PM" at bounding box center [600, 313] width 132 height 18
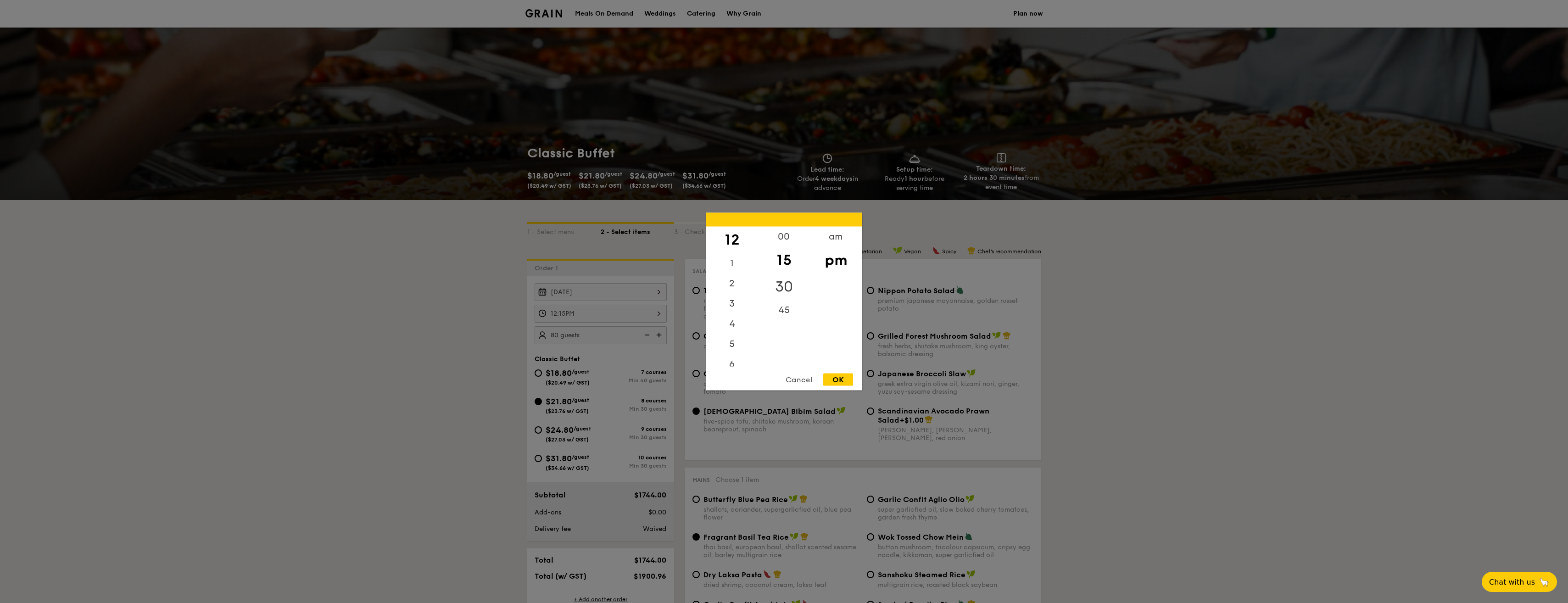
click at [778, 277] on div "30" at bounding box center [784, 287] width 52 height 27
click at [846, 377] on div "OK" at bounding box center [838, 380] width 30 height 12
type input "12:30PM"
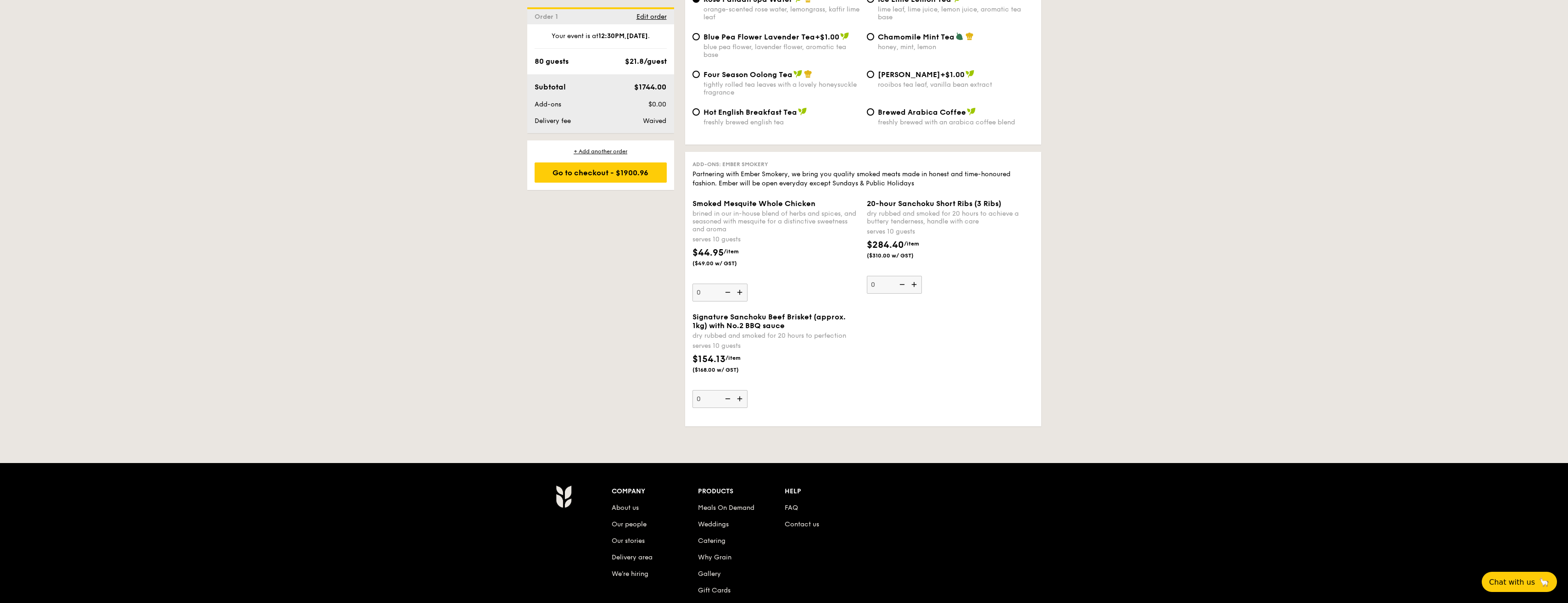
scroll to position [1630, 0]
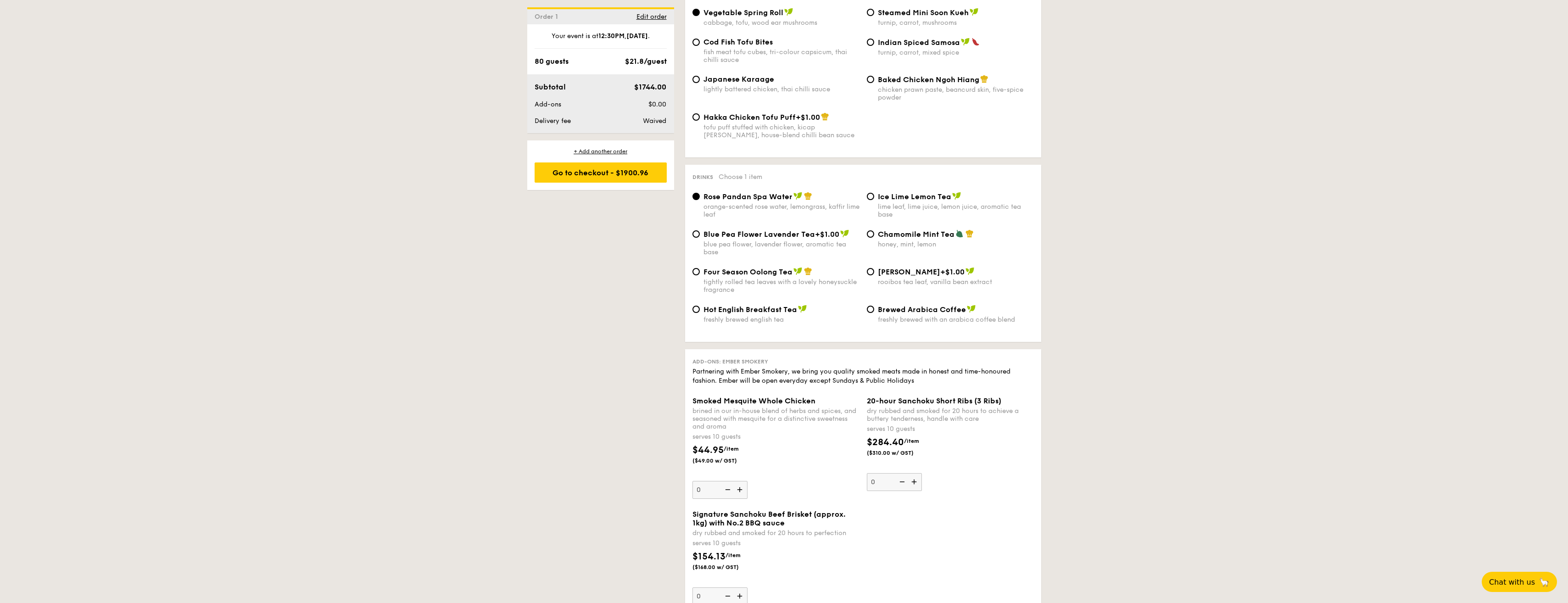
click at [892, 192] on span "Ice Lime Lemon Tea" at bounding box center [915, 196] width 73 height 9
click at [874, 193] on input "Ice Lime Lemon Tea lime leaf, lime juice, lemon juice, aromatic tea base" at bounding box center [870, 196] width 7 height 7
radio input "true"
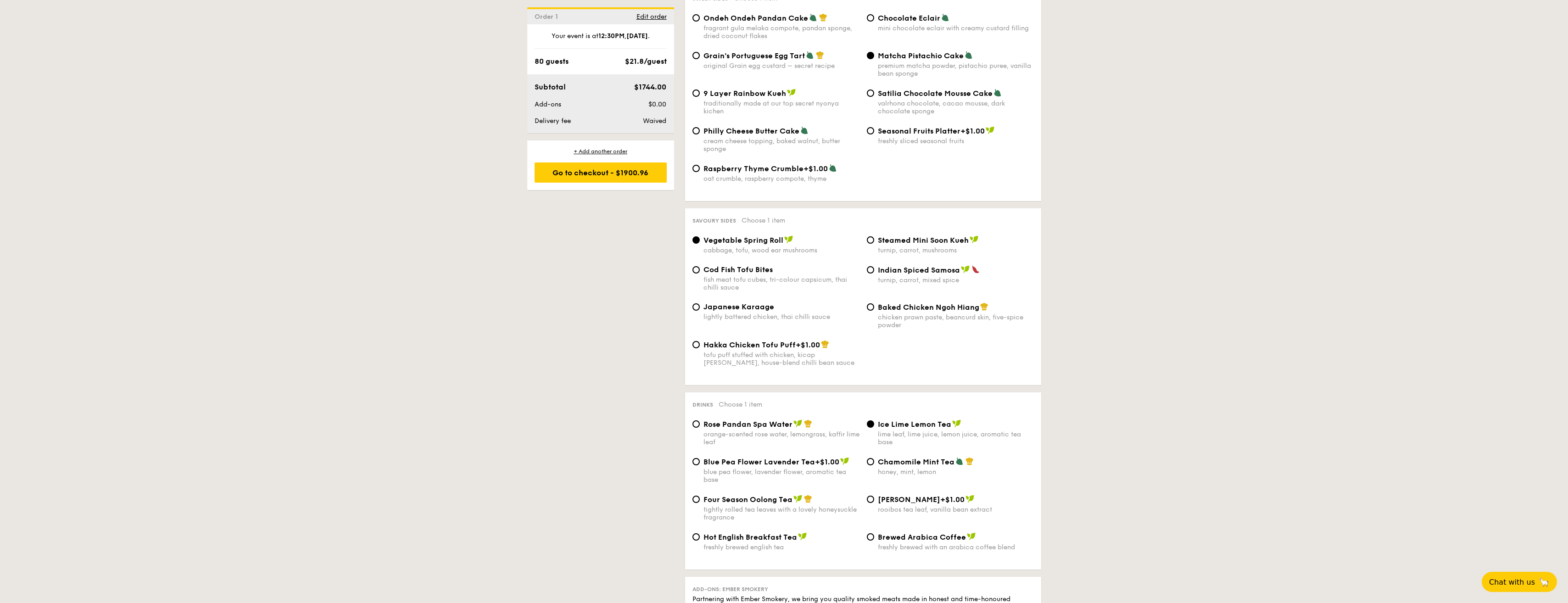
scroll to position [1216, 0]
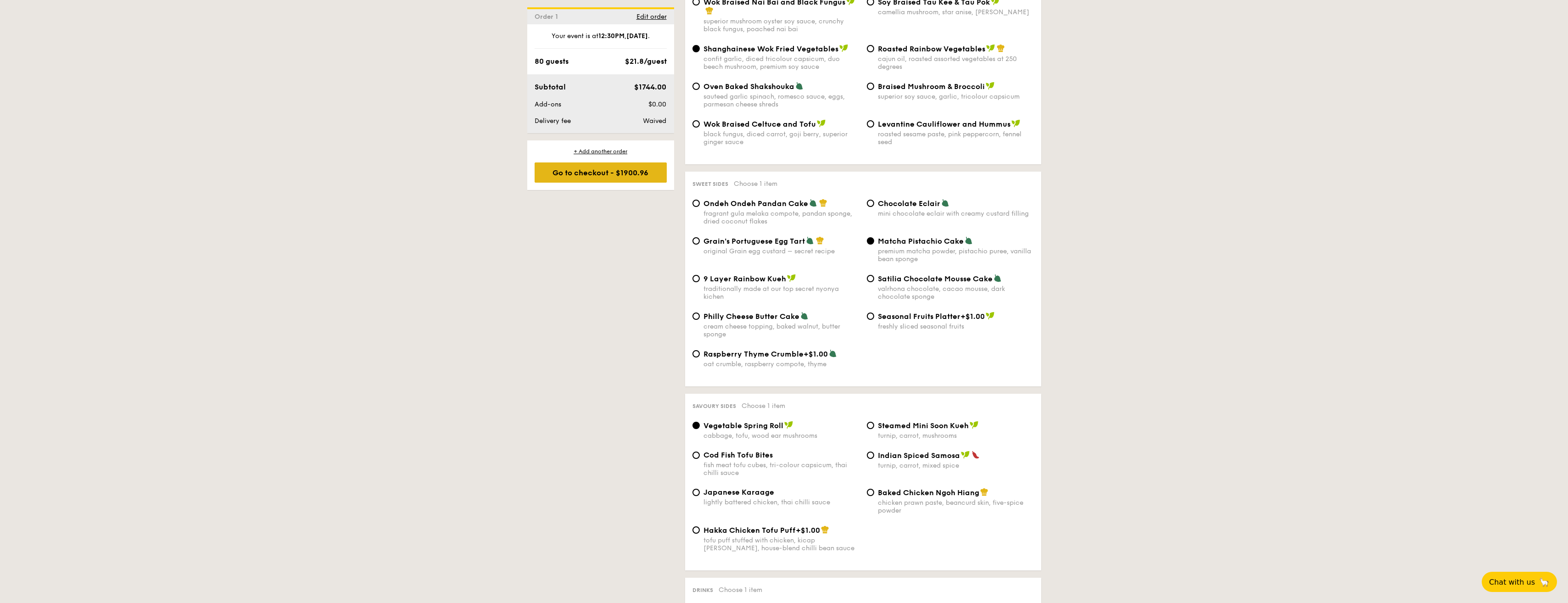
click at [587, 177] on div "Go to checkout - $1900.96" at bounding box center [600, 172] width 132 height 20
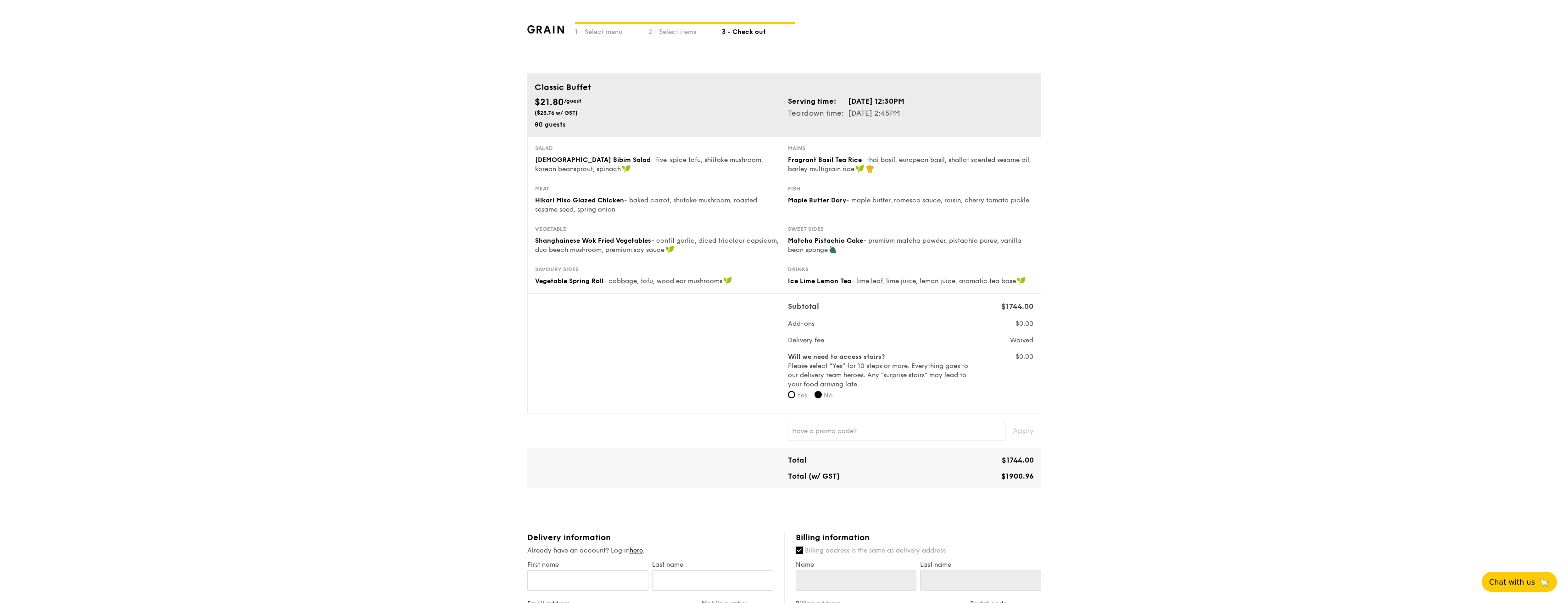
click at [196, 34] on div "1 - Select menu 2 - Select items 3 - Check out Classic Buffet $21.80 /guest ($2…" at bounding box center [784, 509] width 1568 height 1019
click at [602, 28] on div "1 - Select menu" at bounding box center [611, 30] width 73 height 13
select select
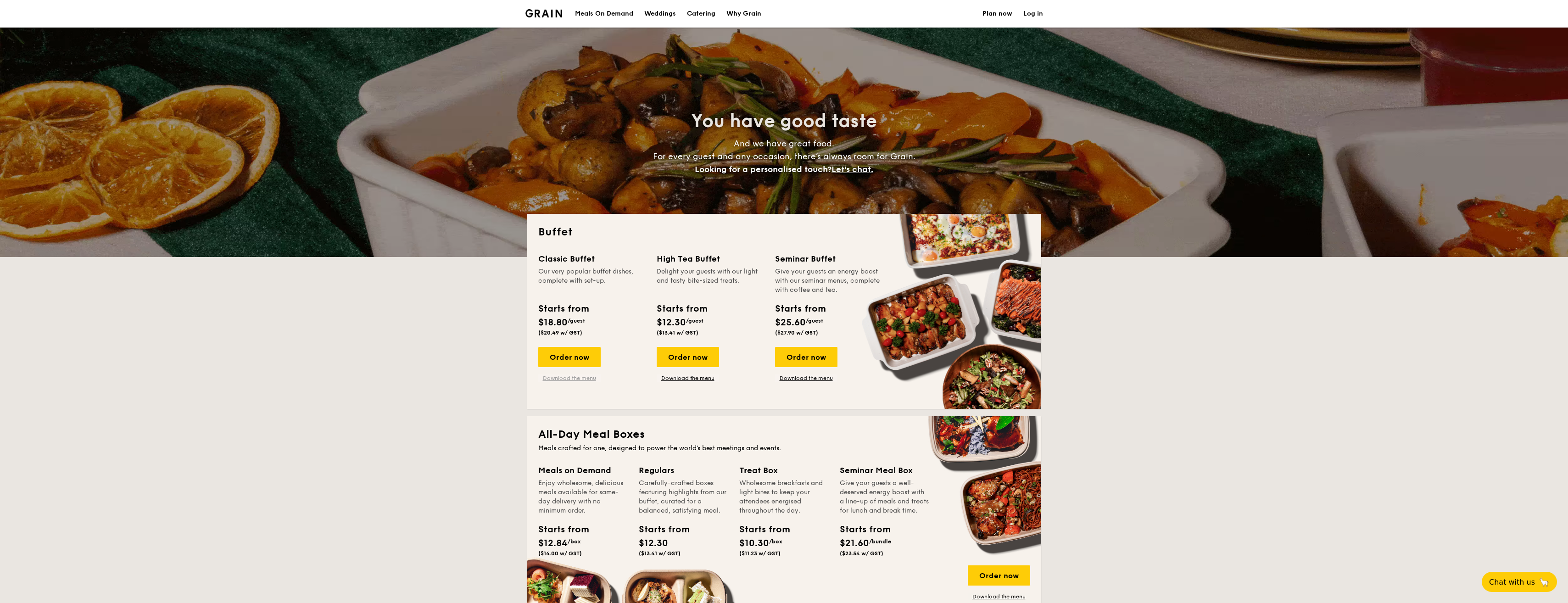
click at [550, 379] on link "Download the menu" at bounding box center [569, 378] width 62 height 7
drag, startPoint x: 616, startPoint y: 194, endPoint x: 625, endPoint y: 187, distance: 11.4
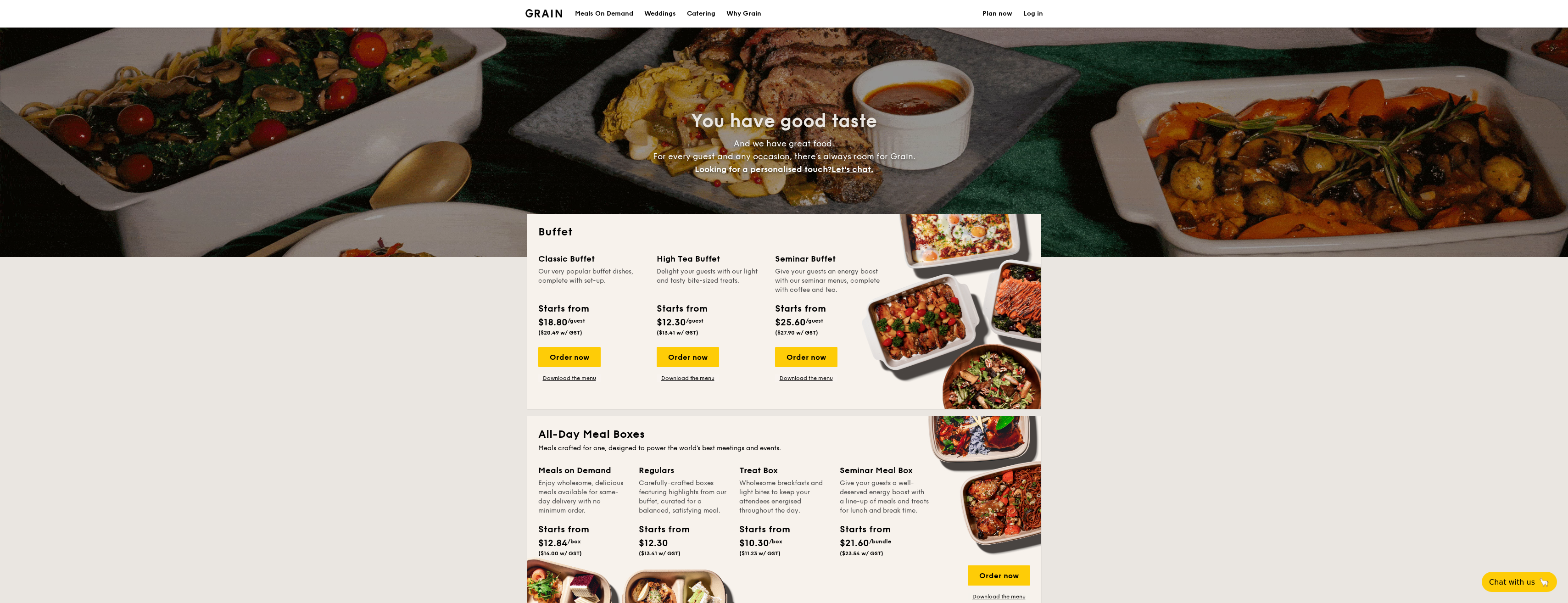
click at [625, 187] on div "You have good taste And we have great food. For every guest and any occasion, t…" at bounding box center [784, 142] width 514 height 229
click at [566, 352] on div "Order now" at bounding box center [569, 357] width 62 height 20
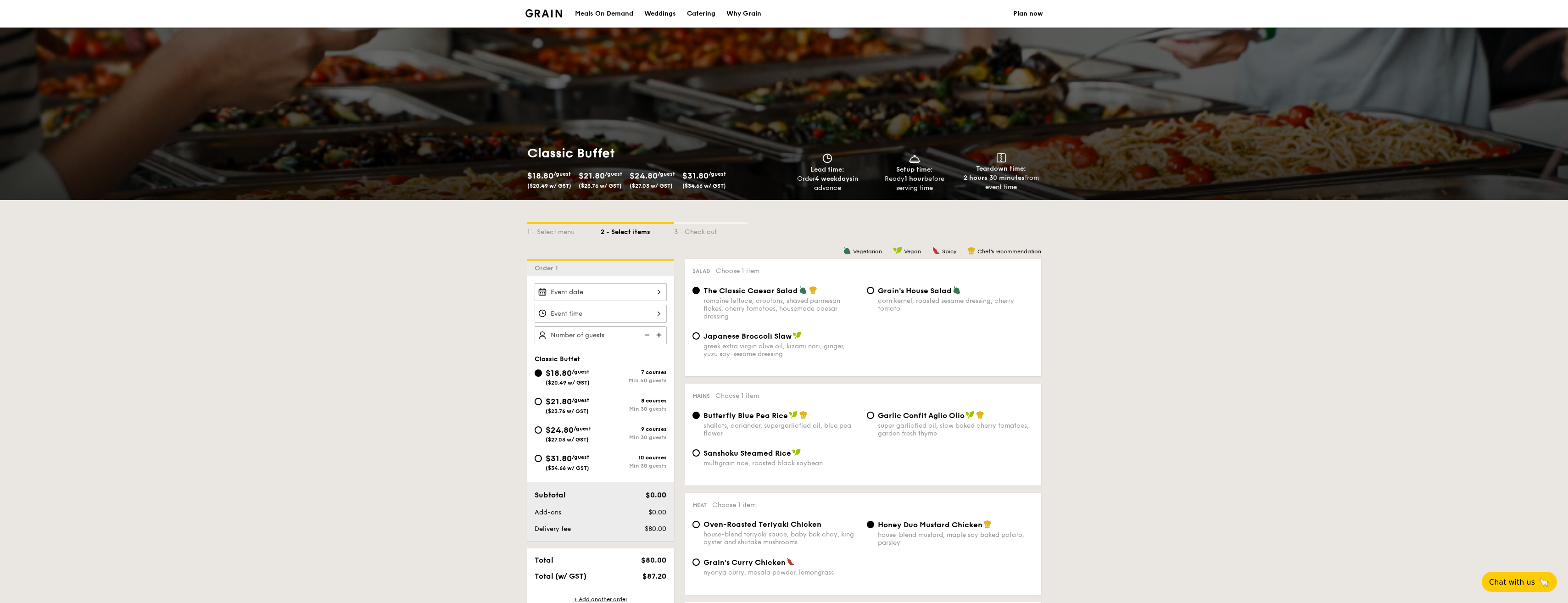
click at [556, 402] on span "$21.80" at bounding box center [558, 402] width 26 height 10
click at [542, 402] on input "$21.80 /guest ($23.76 w/ GST) 8 courses Min 30 guests" at bounding box center [538, 402] width 7 height 7
radio input "true"
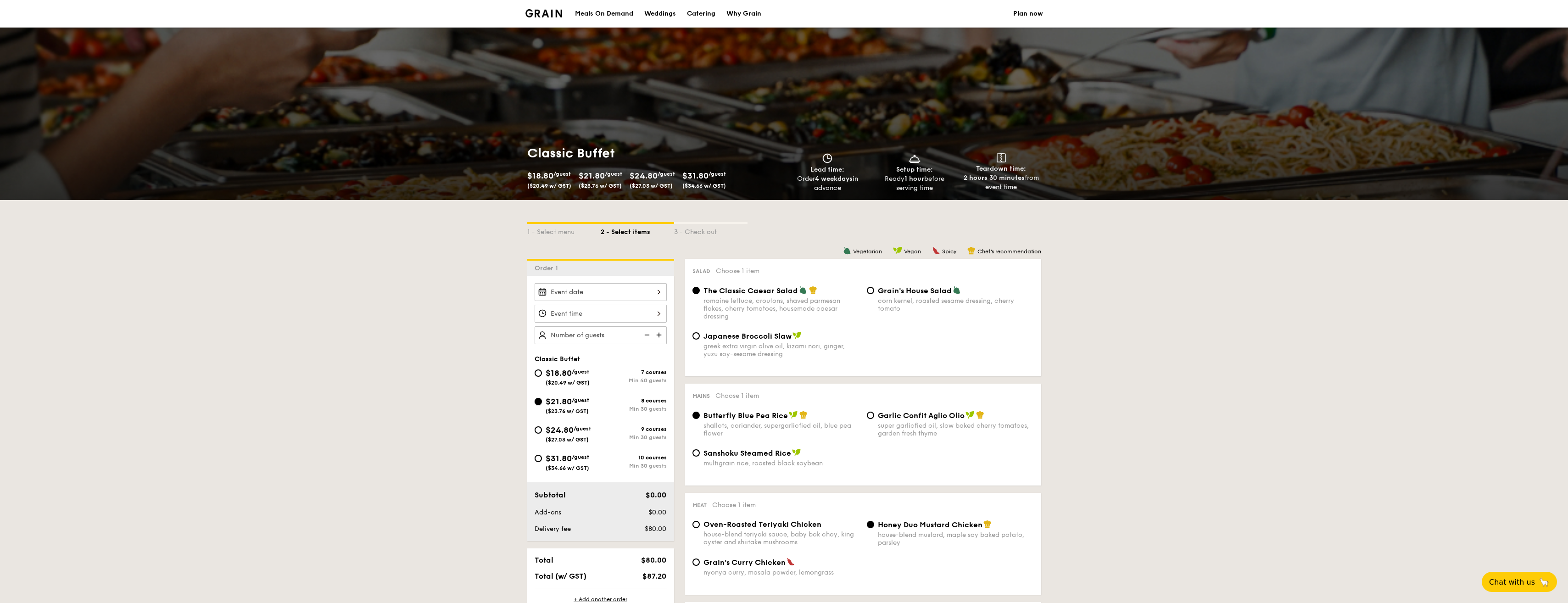
radio input "true"
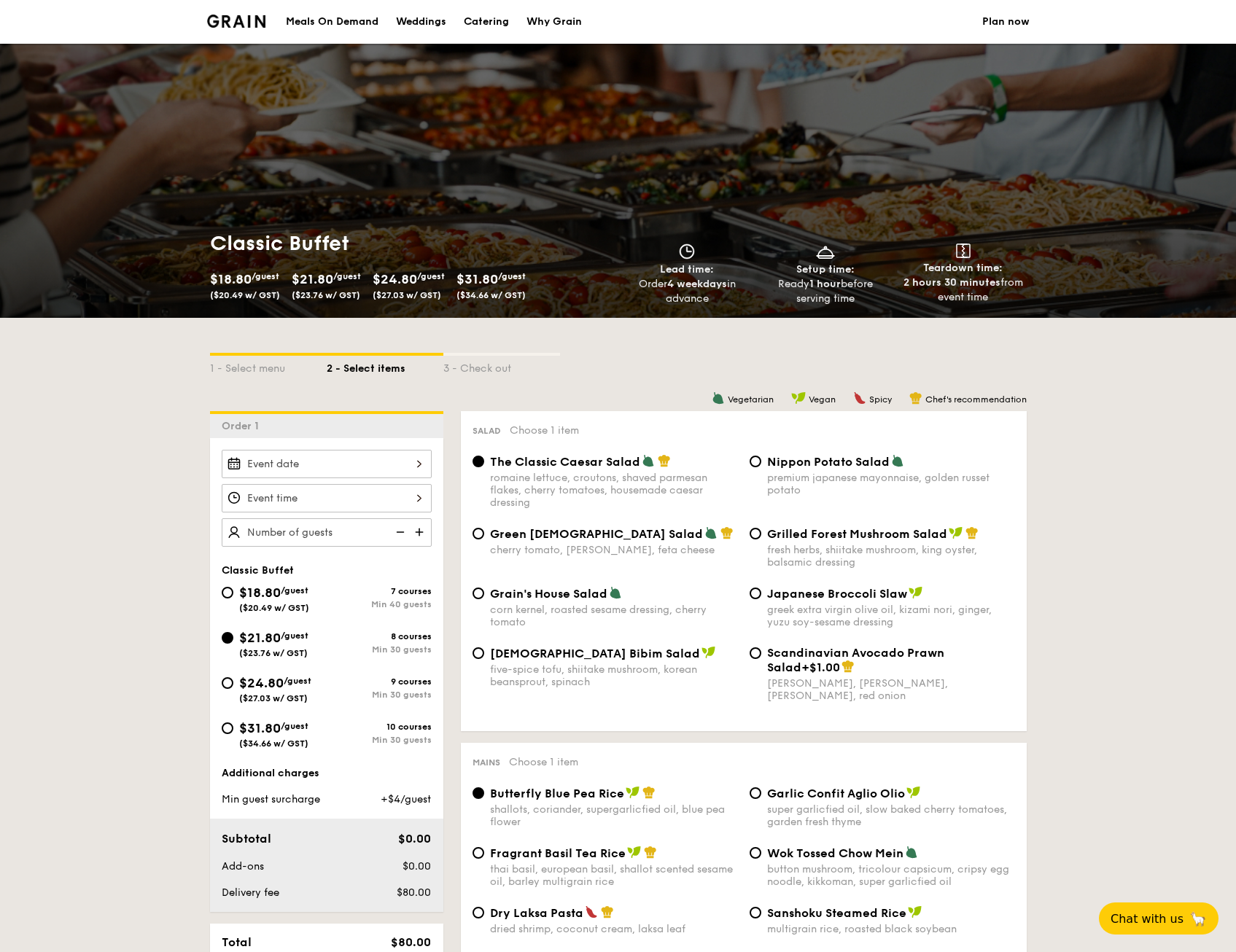
click at [858, 600] on span "Japanese Broccoli Slaw" at bounding box center [838, 594] width 140 height 14
click at [762, 599] on input "Japanese Broccoli Slaw greek extra virgin olive oil, kizami nori, ginger, yuzu …" at bounding box center [756, 594] width 12 height 12
radio input "true"
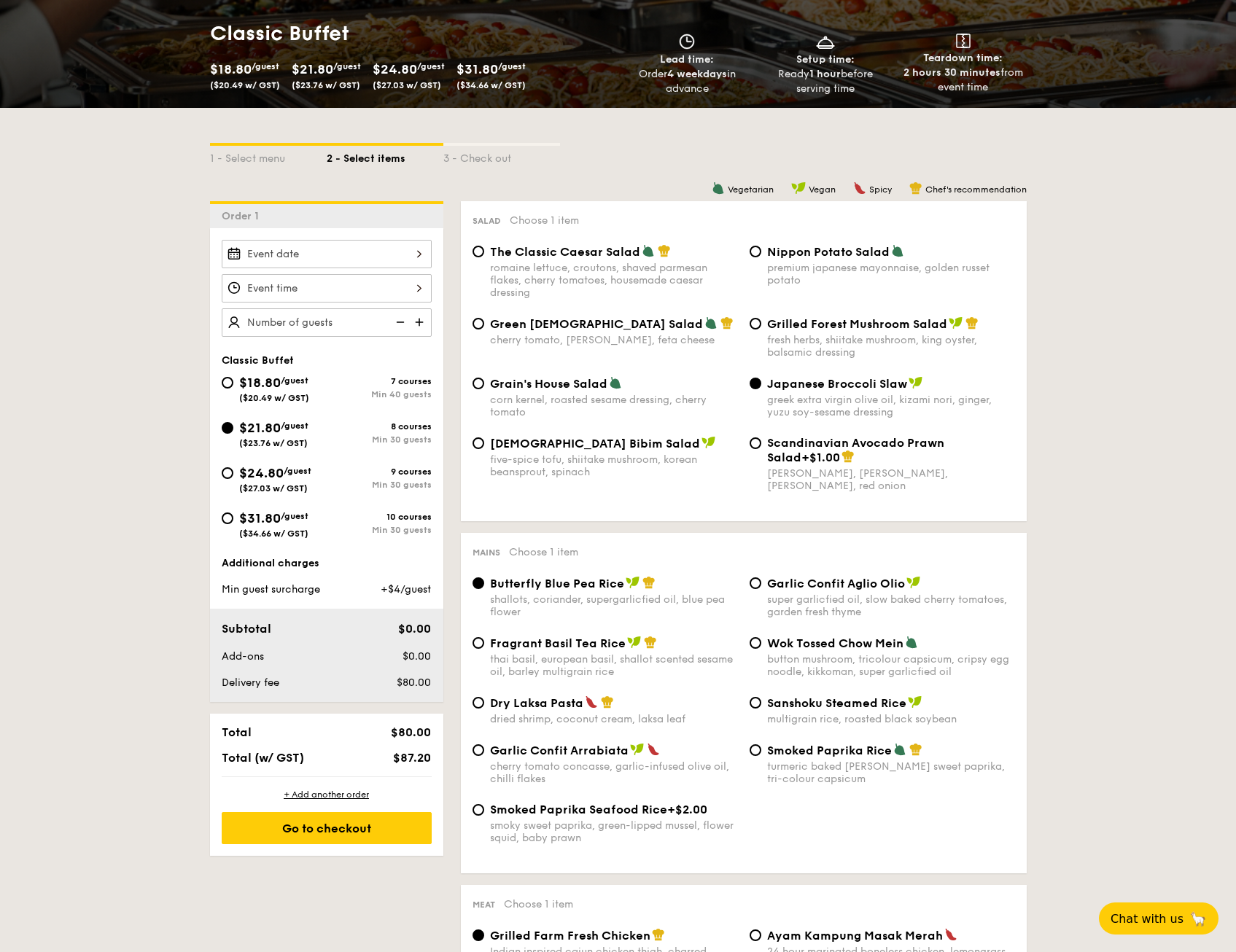
scroll to position [219, 0]
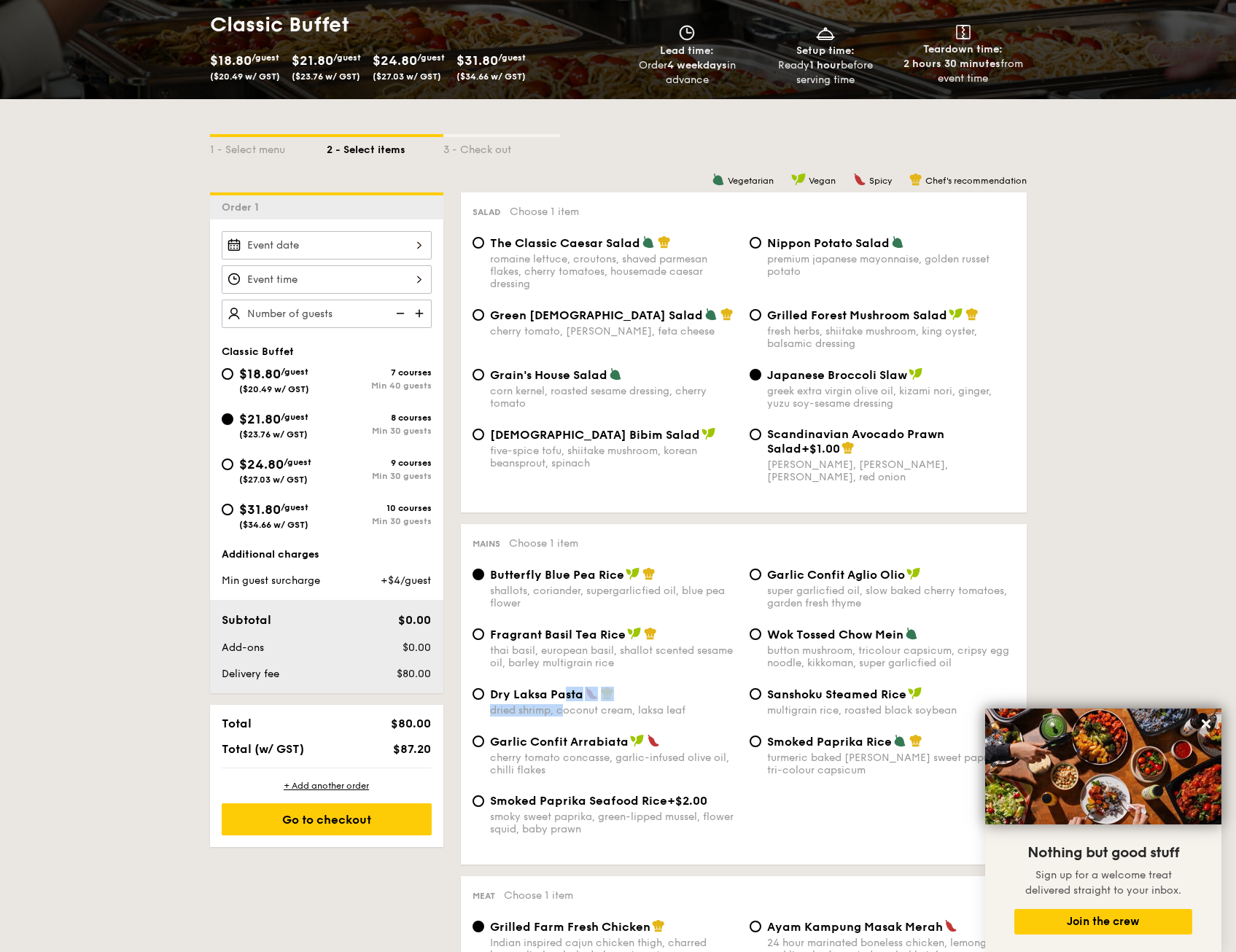
click at [566, 703] on div "Dry Laksa Pasta dried shrimp, coconut cream, laksa leaf" at bounding box center [613, 701] width 248 height 30
drag, startPoint x: 566, startPoint y: 703, endPoint x: 483, endPoint y: 694, distance: 83.5
click at [483, 694] on input "Dry Laksa Pasta dried shrimp, coconut cream, laksa leaf" at bounding box center [478, 695] width 12 height 12
radio input "true"
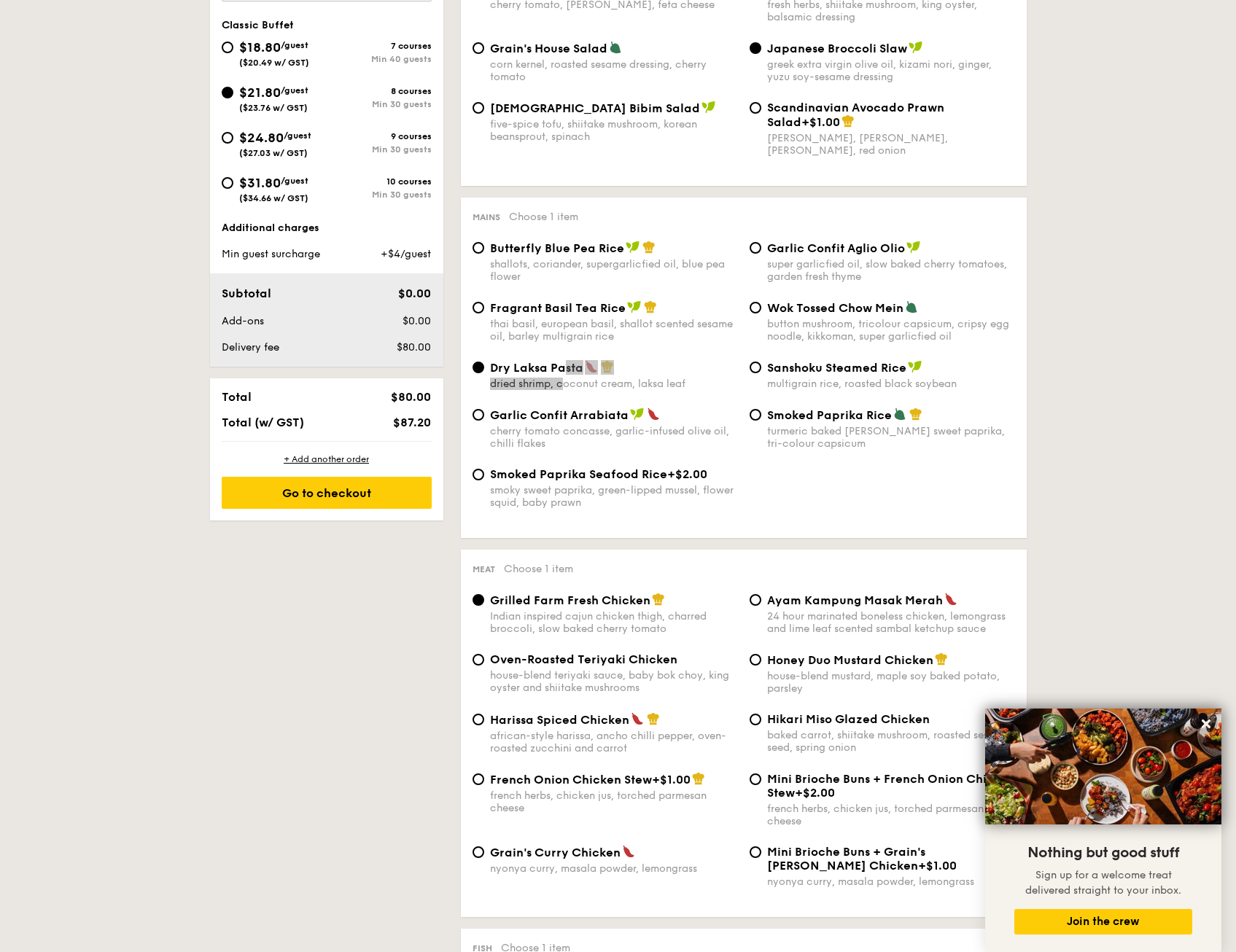
scroll to position [730, 0]
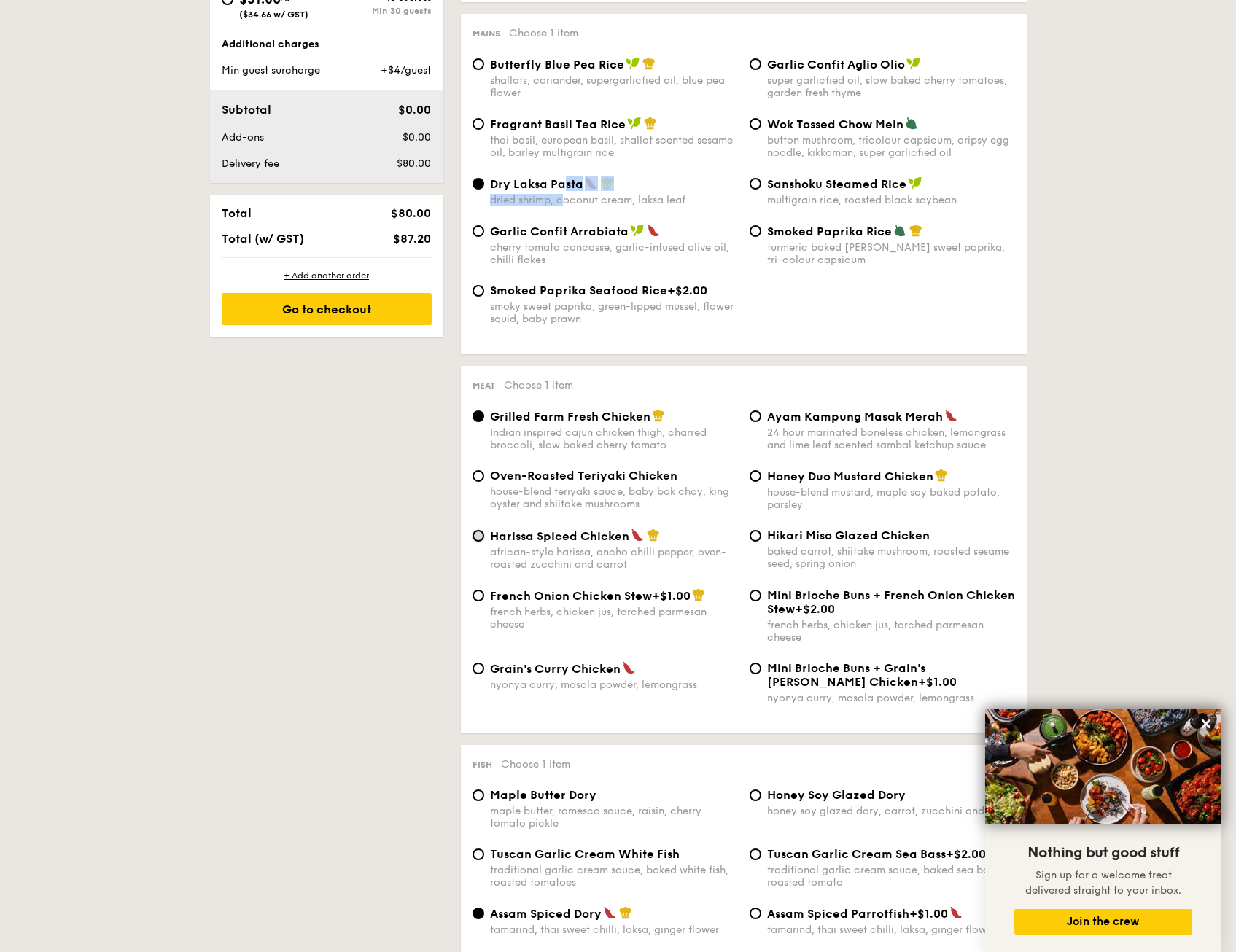
click at [478, 531] on input "Harissa Spiced Chicken african-style harissa, ancho chilli pepper, oven-roasted…" at bounding box center [478, 536] width 12 height 12
radio input "true"
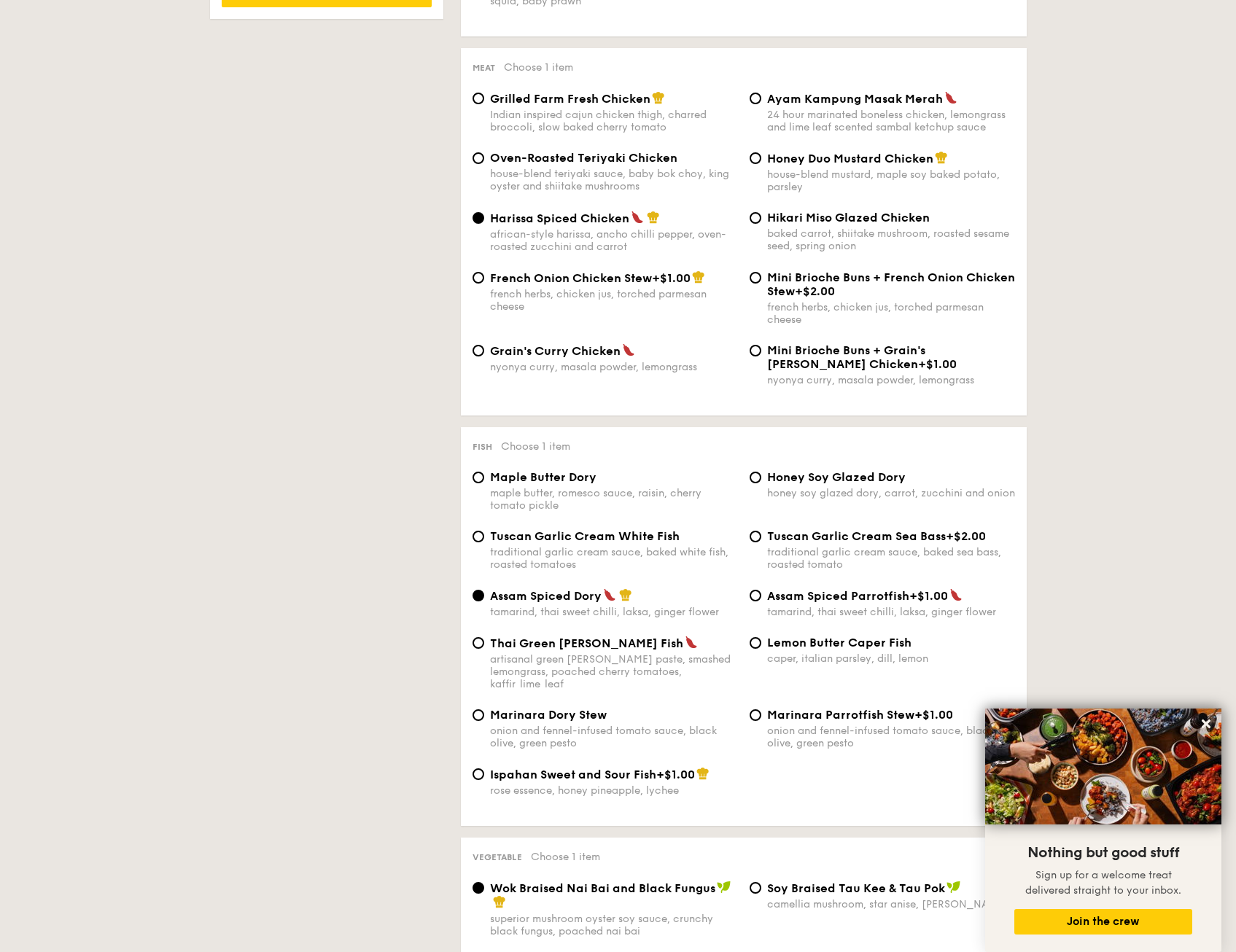
scroll to position [1094, 0]
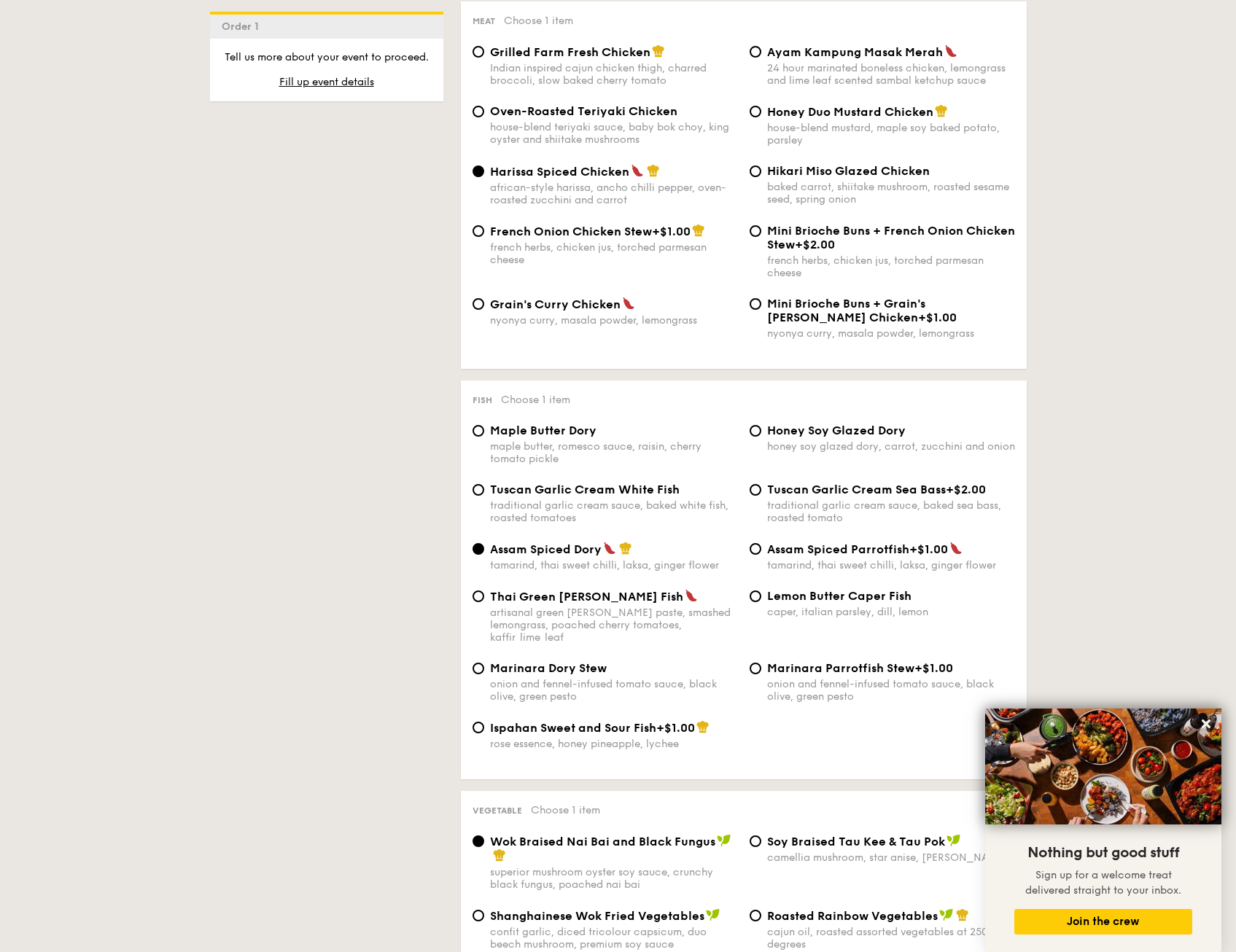
click at [683, 373] on div "Vegetarian Vegan Spicy Chef's recommendation Salad Choose 1 item The Classic Ca…" at bounding box center [735, 901] width 583 height 3168
click at [787, 591] on span "Lemon Butter Caper Fish" at bounding box center [840, 595] width 145 height 14
click at [762, 591] on input "Lemon Butter Caper Fish caper, italian parsley, dill, lemon" at bounding box center [756, 596] width 12 height 12
radio input "true"
click at [786, 596] on span "Lemon Butter Caper Fish" at bounding box center [840, 595] width 145 height 14
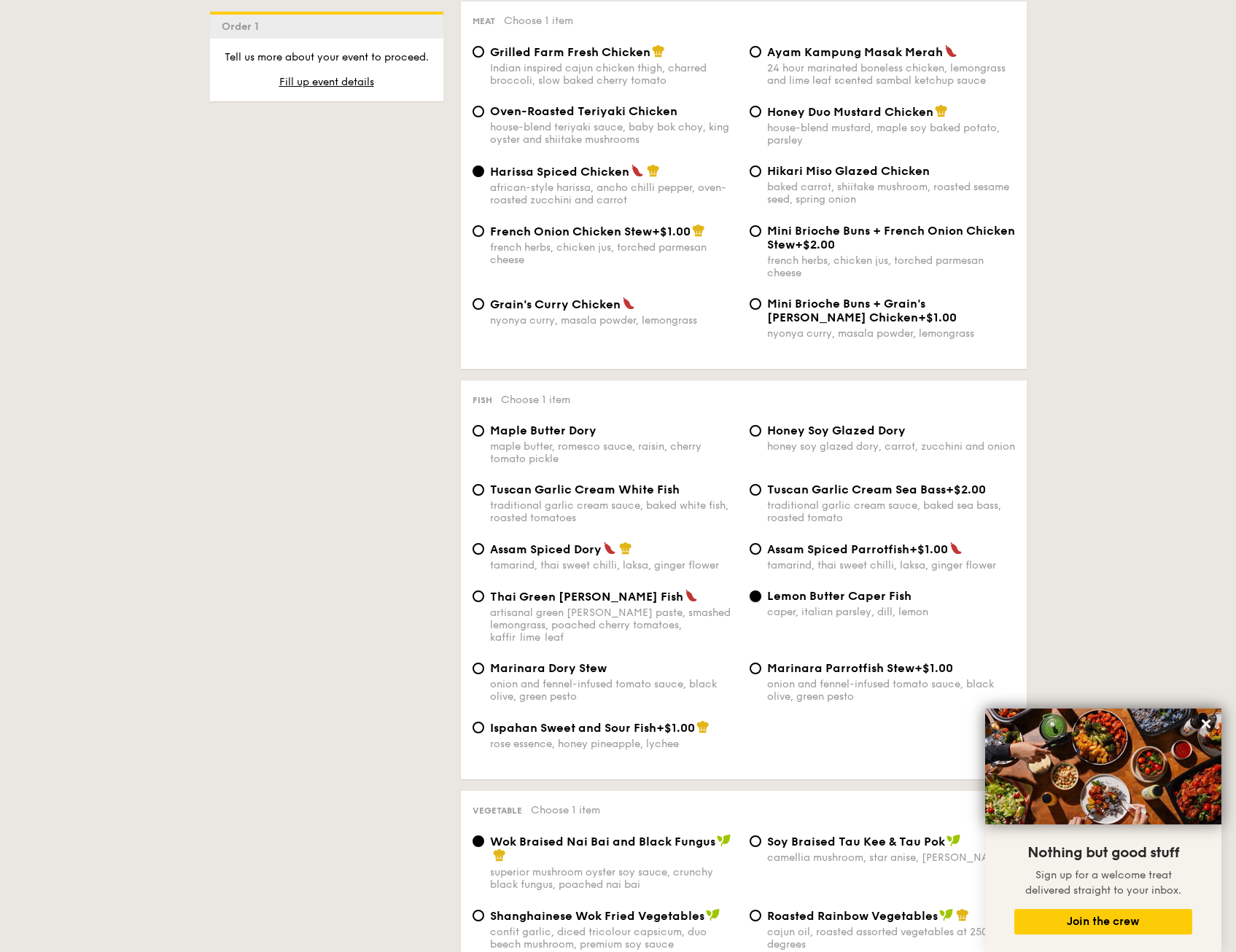
click at [762, 596] on input "Lemon Butter Caper Fish caper, italian parsley, dill, lemon" at bounding box center [756, 596] width 12 height 12
click at [433, 463] on div "1 - Select menu 2 - Select items 3 - Check out Order 1 Classic Buffet $18.80 /g…" at bounding box center [618, 854] width 841 height 3261
click at [802, 437] on span "Honey Soy Glazed Dory" at bounding box center [837, 430] width 139 height 14
click at [762, 437] on input "Honey Soy Glazed Dory honey soy glazed dory, carrot, zucchini and onion" at bounding box center [756, 431] width 12 height 12
radio input "true"
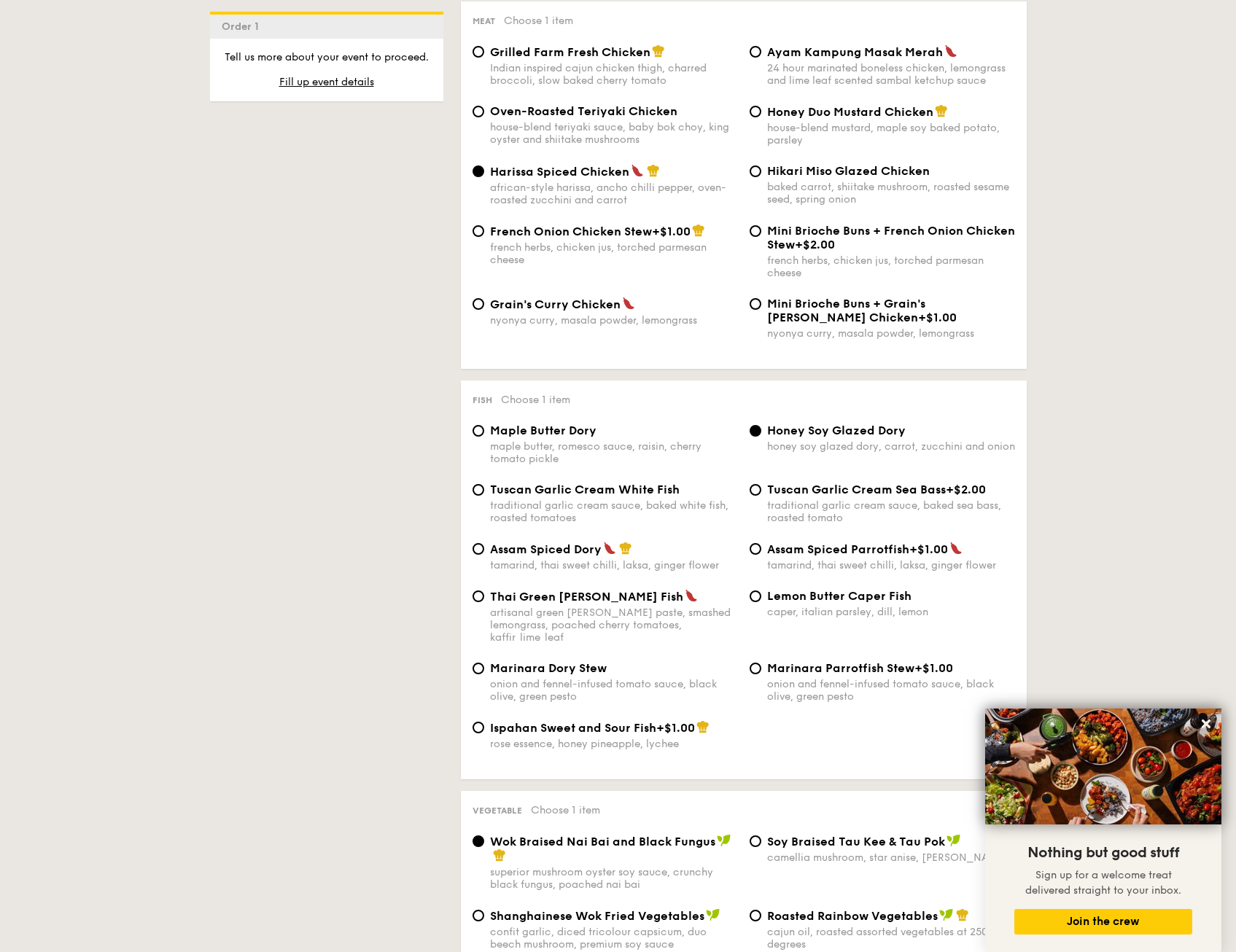
click at [431, 473] on div "1 - Select menu 2 - Select items 3 - Check out Order 1 Classic Buffet $18.80 /g…" at bounding box center [618, 854] width 841 height 3261
click at [427, 474] on div "1 - Select menu 2 - Select items 3 - Check out Order 1 Classic Buffet $18.80 /g…" at bounding box center [618, 854] width 841 height 3261
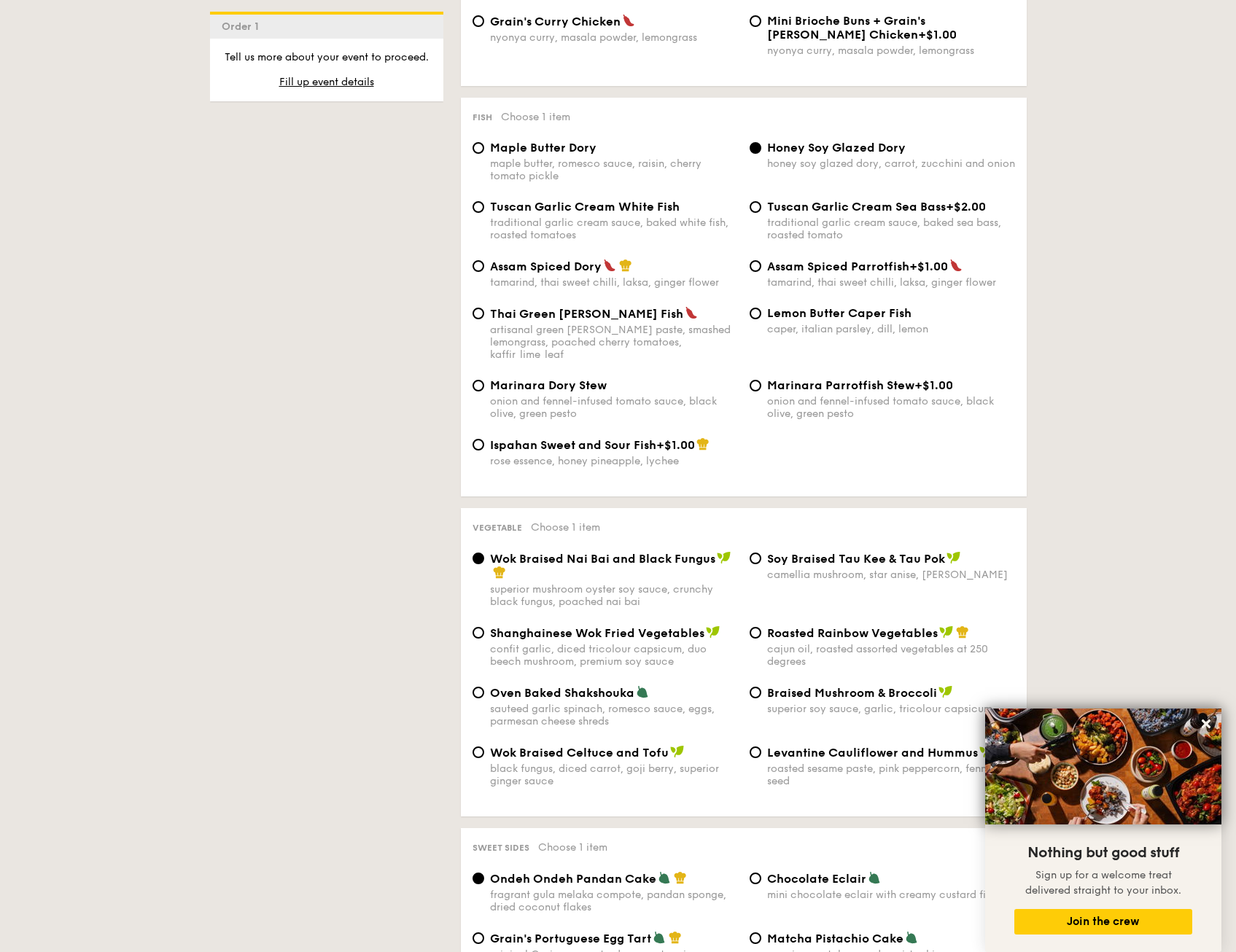
scroll to position [1385, 0]
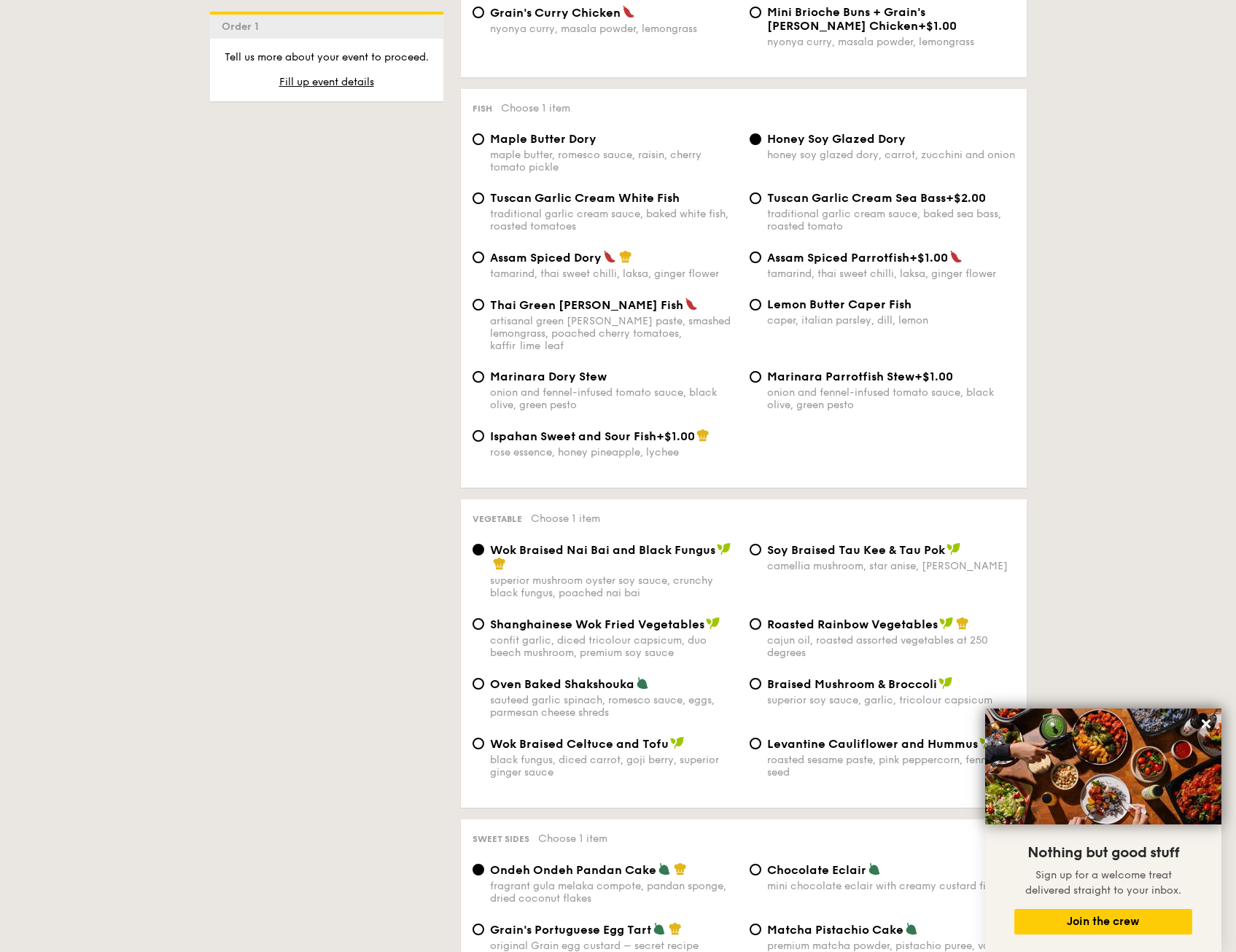
click at [413, 568] on div "1 - Select menu 2 - Select items 3 - Check out Order 1 Classic Buffet $18.80 /g…" at bounding box center [618, 562] width 841 height 3261
click at [402, 574] on div "1 - Select menu 2 - Select items 3 - Check out Order 1 Classic Buffet $18.80 /g…" at bounding box center [618, 562] width 841 height 3261
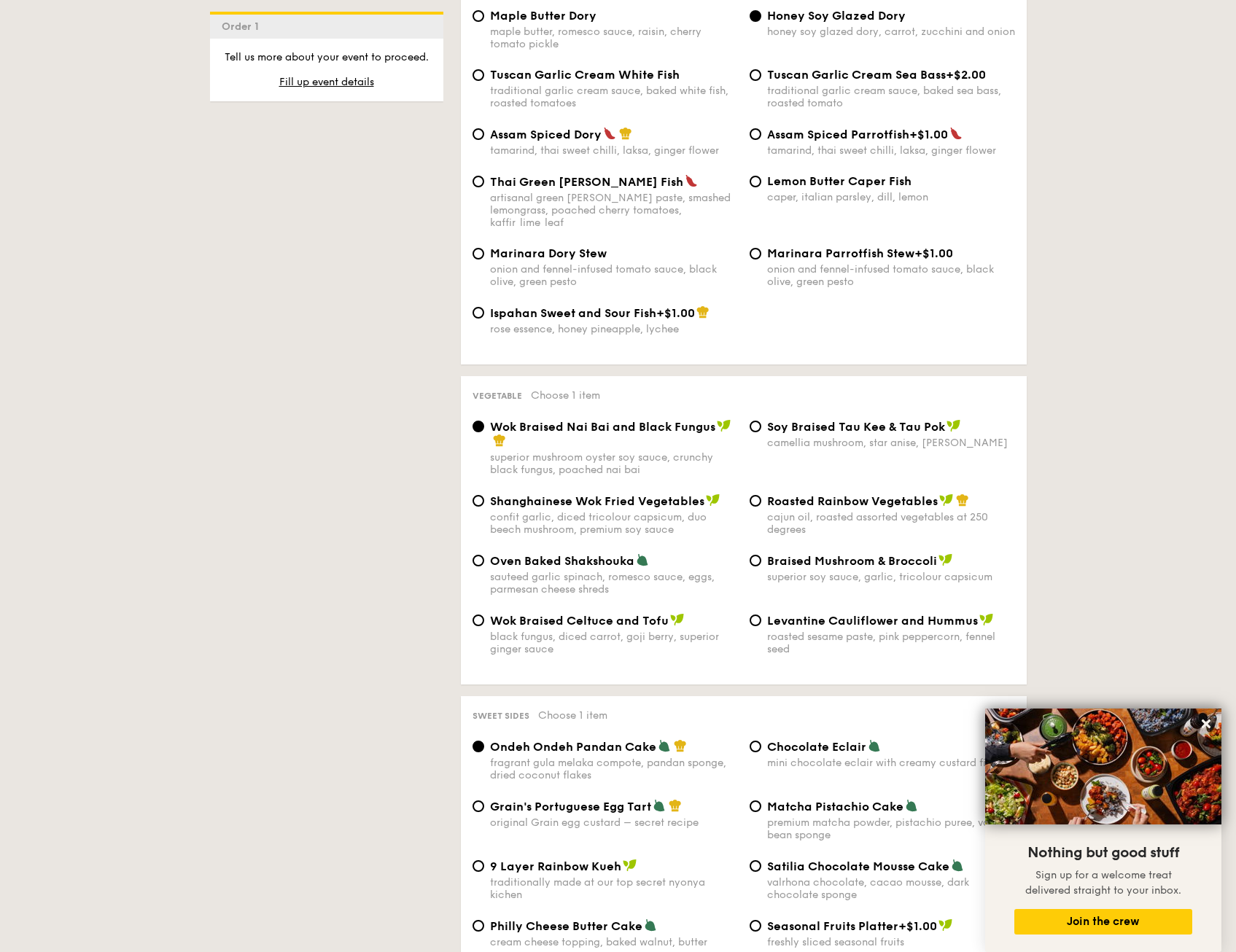
scroll to position [1531, 0]
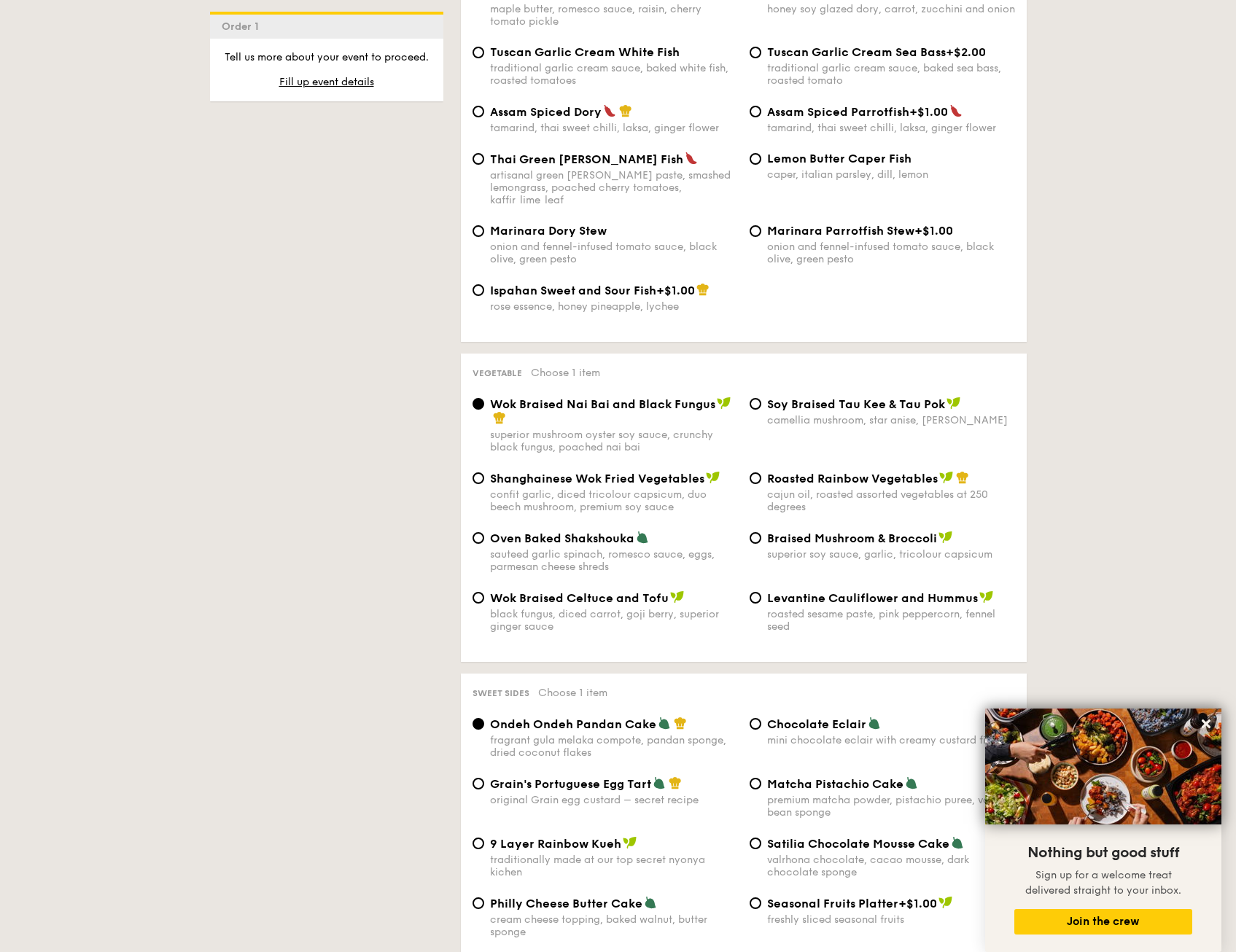
click at [429, 561] on div "1 - Select menu 2 - Select items 3 - Check out Order 1 Classic Buffet $18.80 /g…" at bounding box center [618, 417] width 841 height 3261
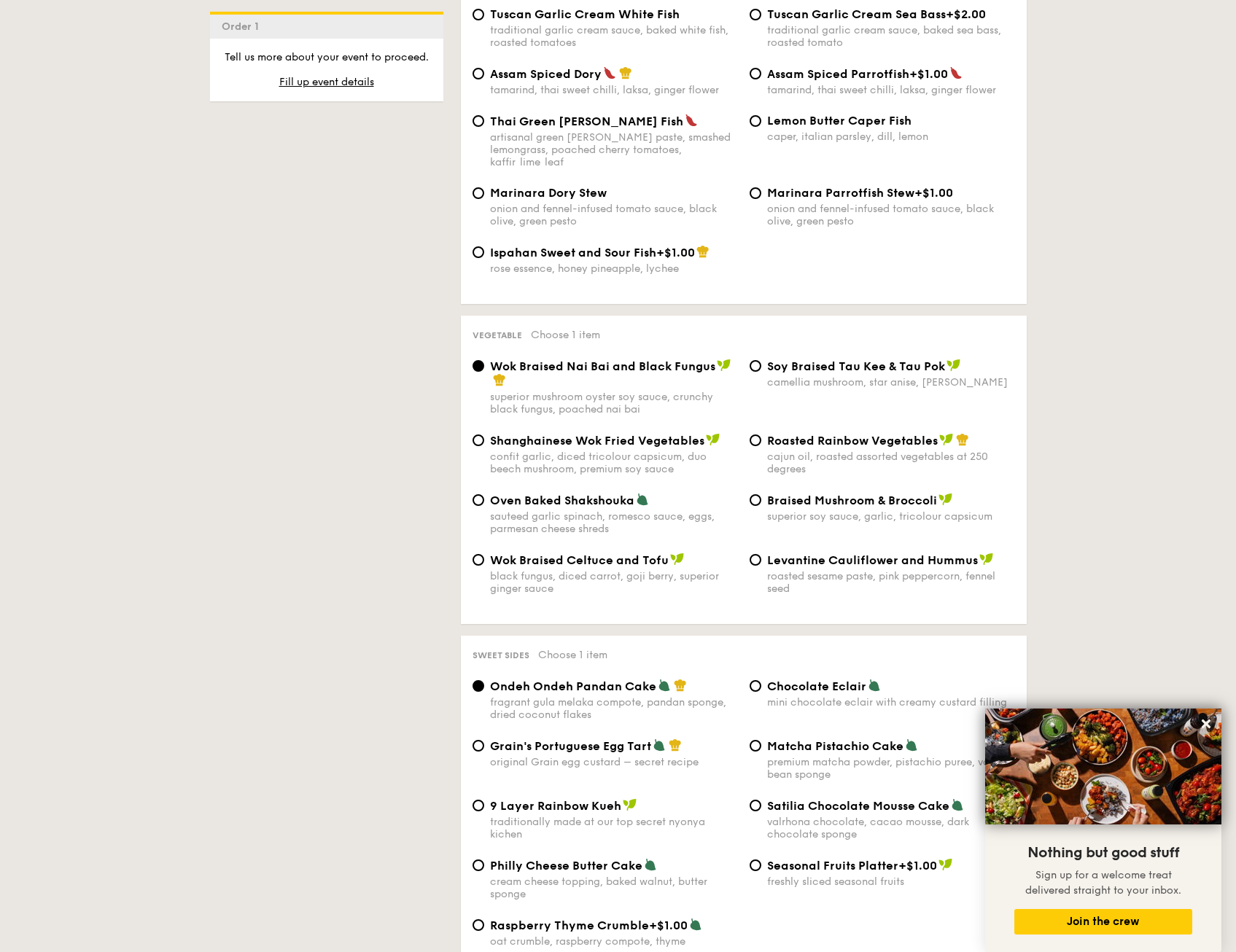
scroll to position [1604, 0]
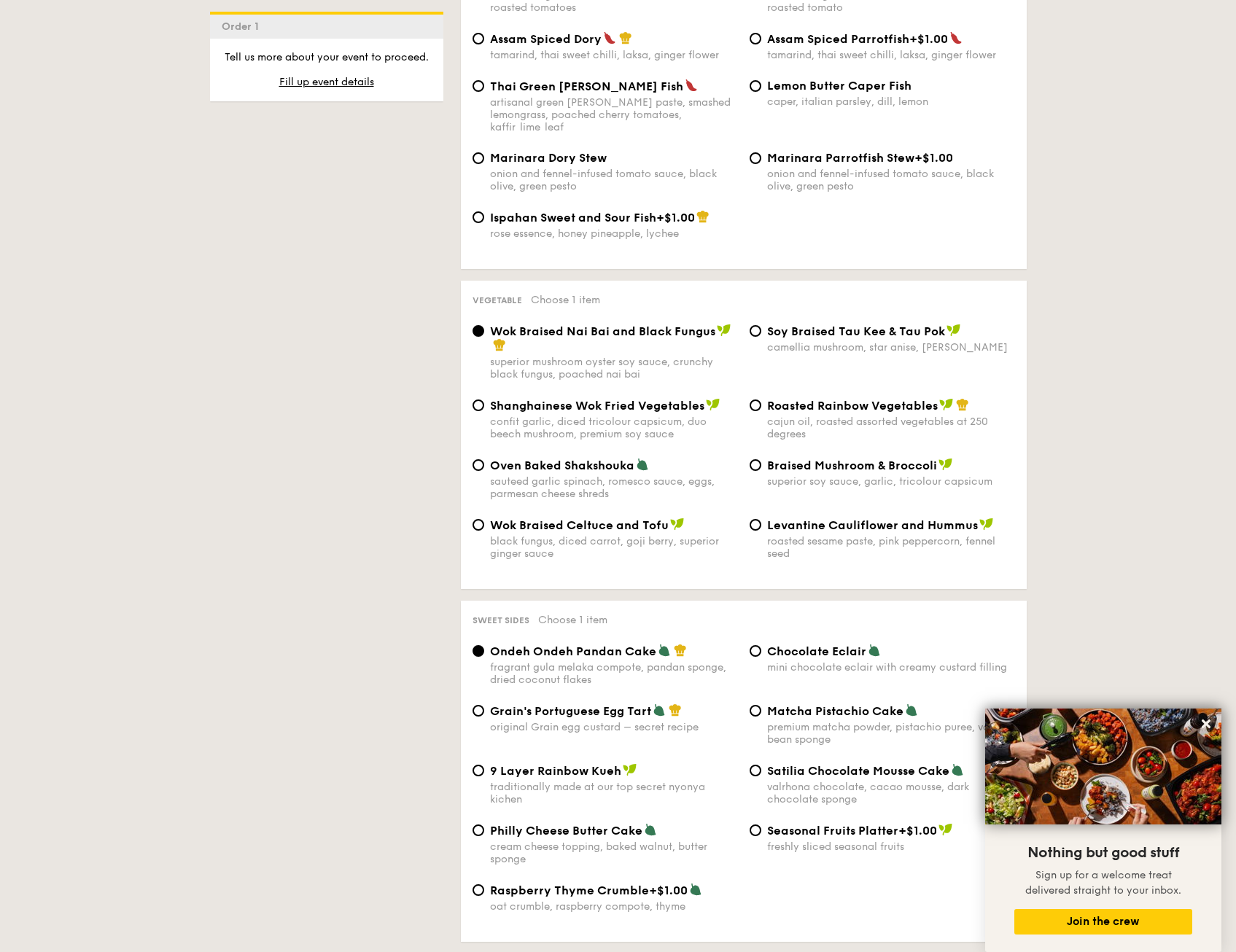
drag, startPoint x: 427, startPoint y: 560, endPoint x: 384, endPoint y: 532, distance: 51.3
click at [384, 532] on div "1 - Select menu 2 - Select items 3 - Check out Order 1 Classic Buffet $18.80 /g…" at bounding box center [618, 344] width 841 height 3261
click at [786, 704] on span "Matcha Pistachio Cake" at bounding box center [836, 711] width 136 height 14
click at [762, 705] on input "Matcha Pistachio Cake premium matcha powder, pistachio puree, vanilla bean spon…" at bounding box center [756, 711] width 12 height 12
radio input "true"
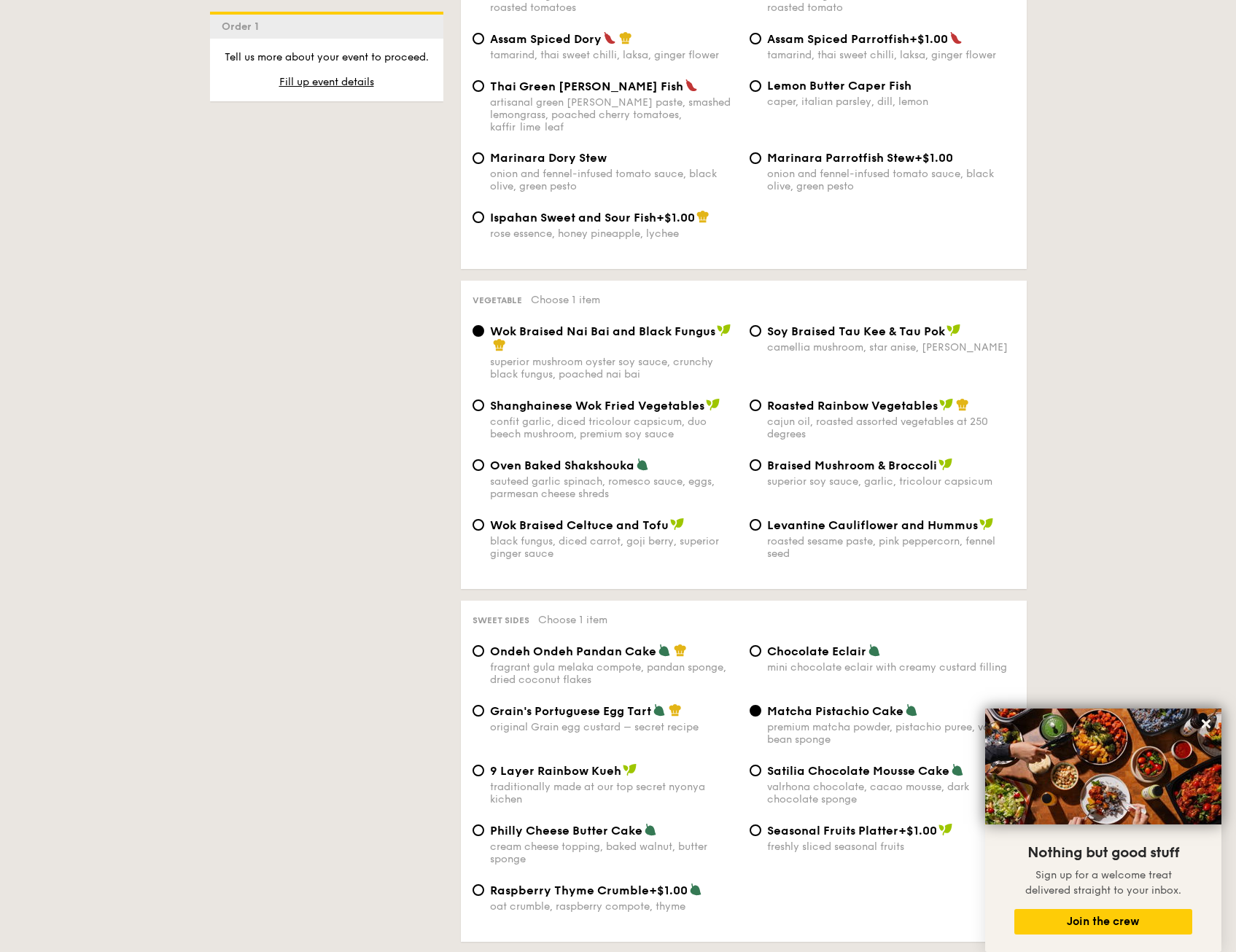
drag, startPoint x: 786, startPoint y: 698, endPoint x: 382, endPoint y: 604, distance: 414.8
click at [382, 604] on div "1 - Select menu 2 - Select items 3 - Check out Order 1 Classic Buffet $18.80 /g…" at bounding box center [618, 344] width 841 height 3261
click at [498, 416] on div "confit garlic, diced tricolour capsicum, duo beech mushroom, premium soy sauce" at bounding box center [613, 428] width 248 height 25
click at [484, 410] on input "Shanghainese Wok Fried Vegetables confit garlic, diced tricolour capsicum, duo …" at bounding box center [478, 405] width 12 height 12
radio input "true"
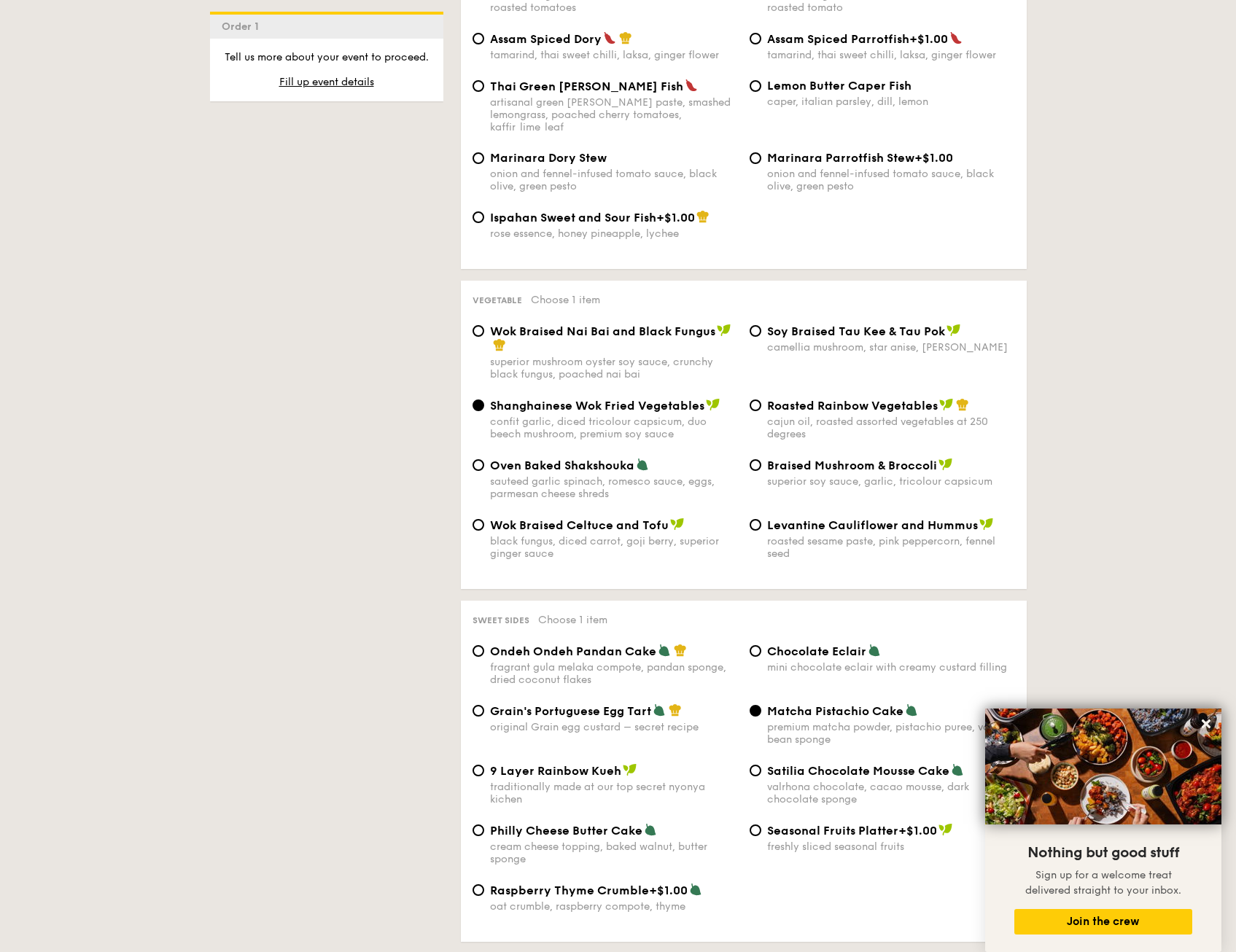
click at [371, 517] on div "1 - Select menu 2 - Select items 3 - Check out Order 1 Classic Buffet $18.80 /g…" at bounding box center [618, 344] width 841 height 3261
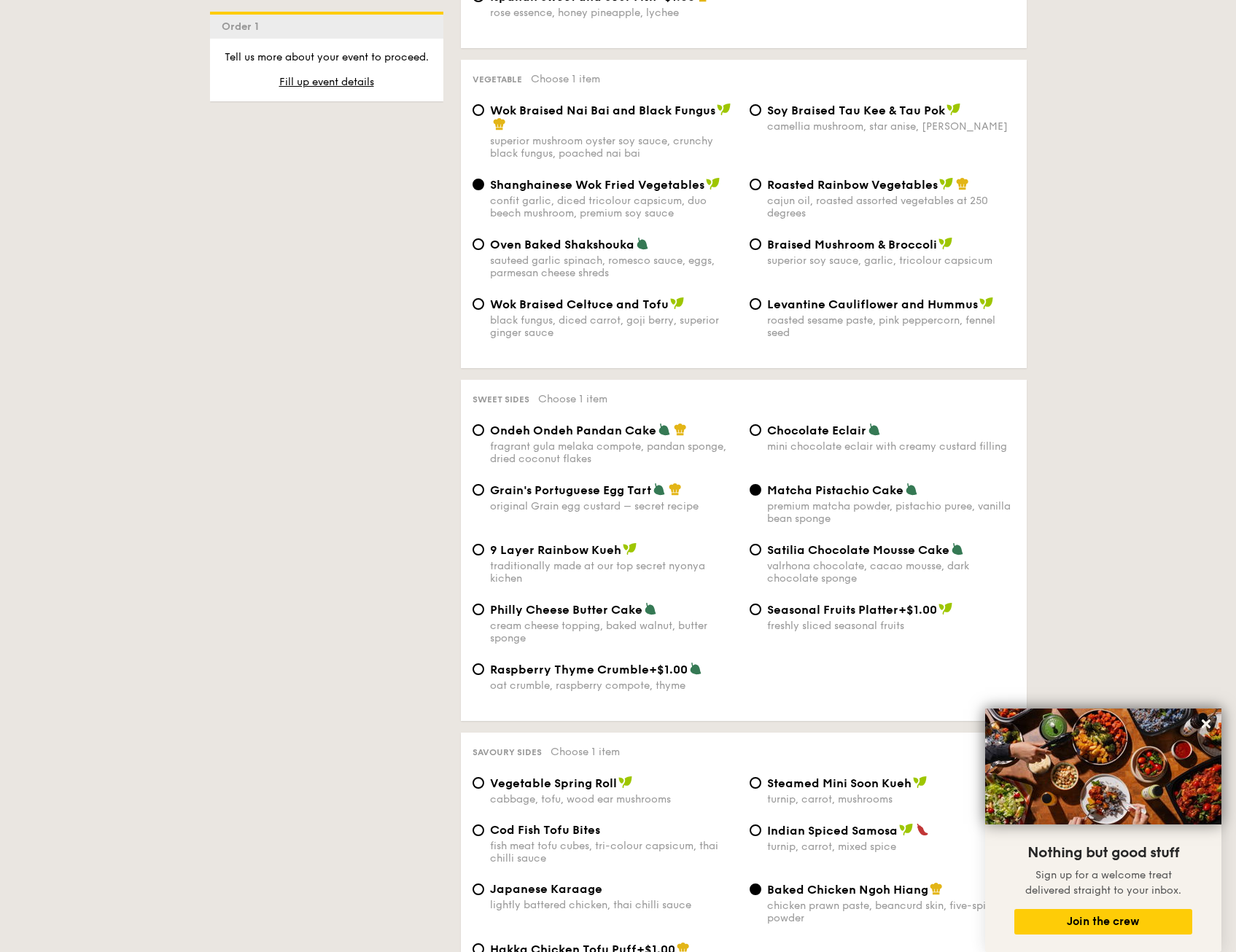
scroll to position [1896, 0]
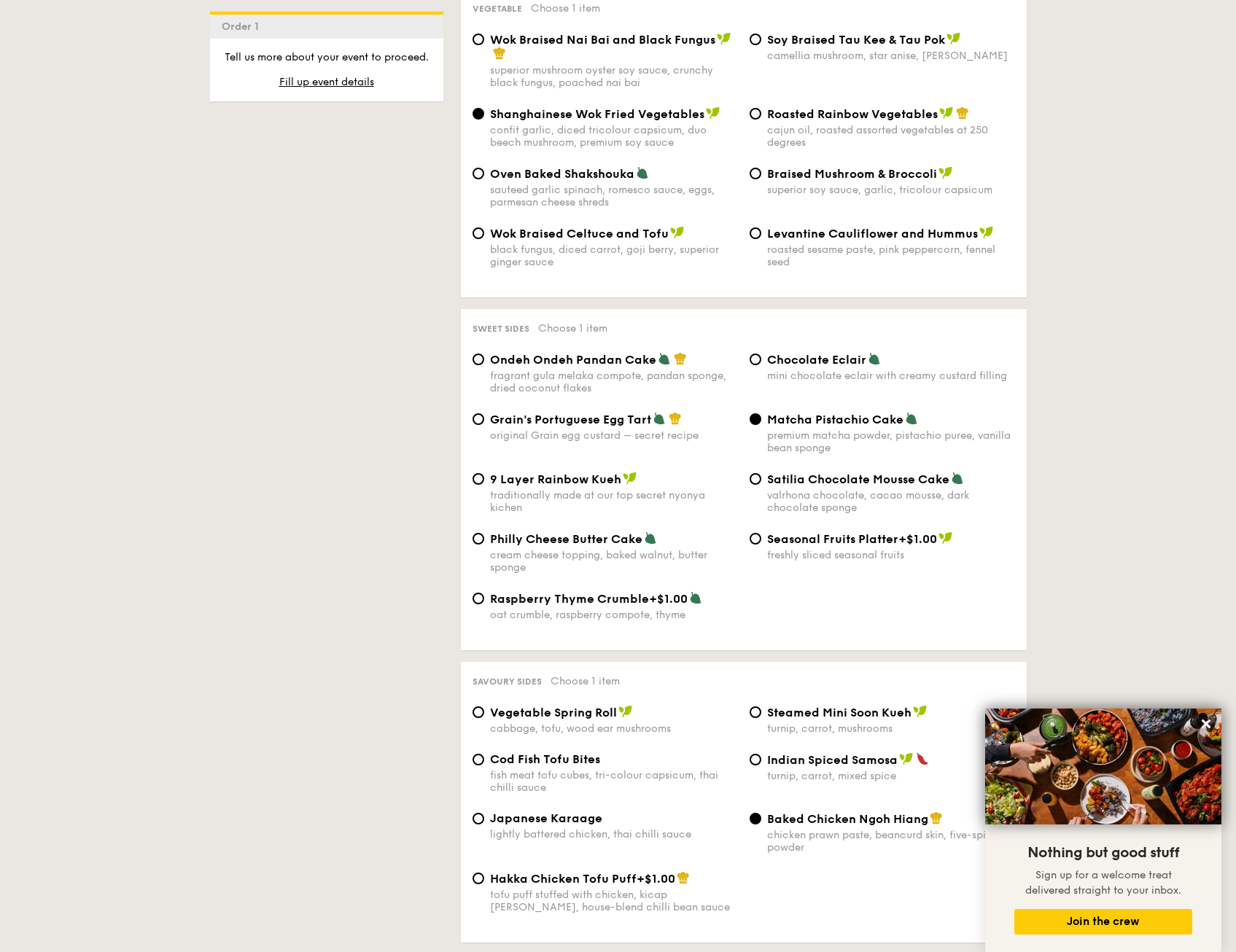
click at [407, 554] on div "1 - Select menu 2 - Select items 3 - Check out Order 1 Classic Buffet $18.80 /g…" at bounding box center [618, 52] width 841 height 3261
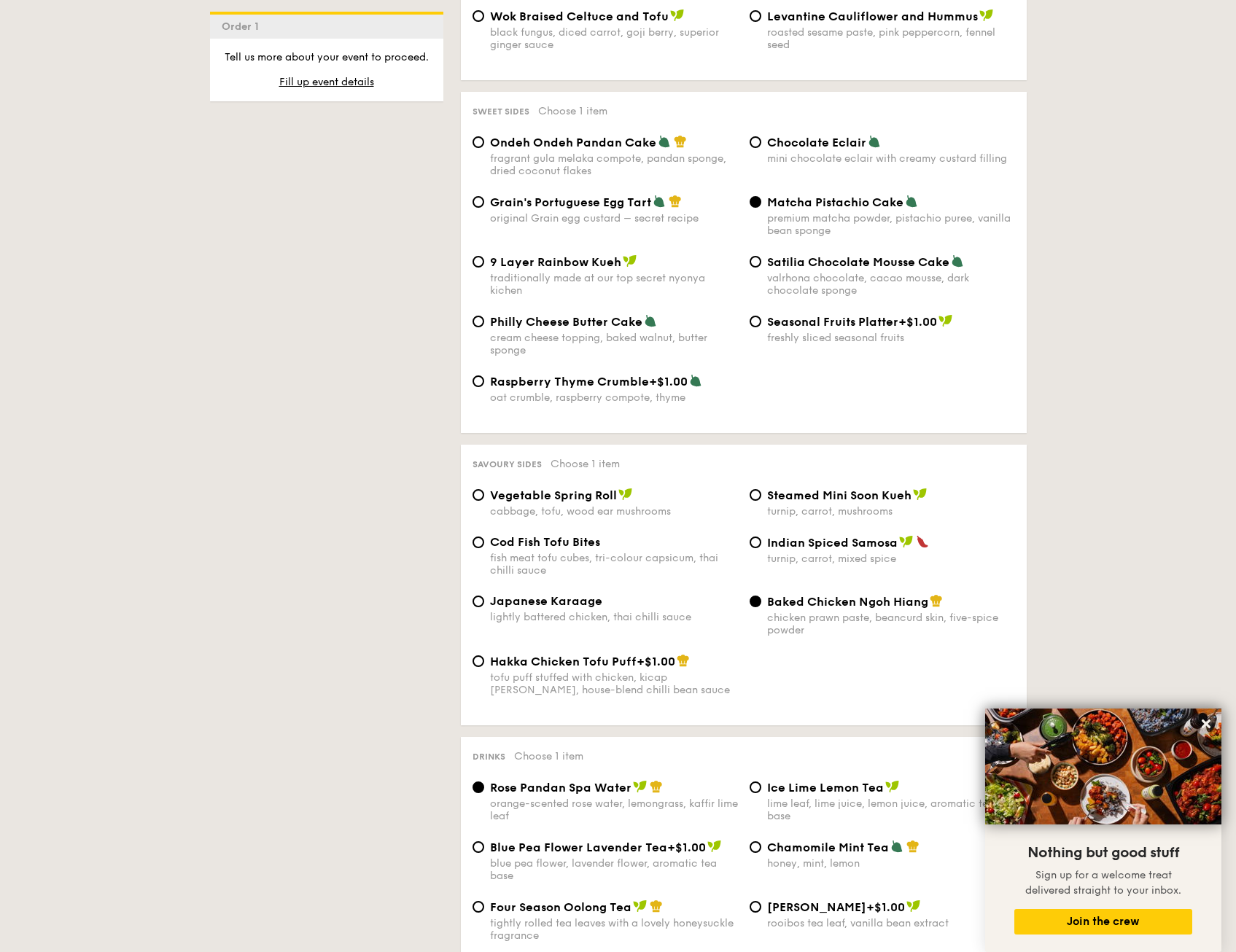
scroll to position [2115, 0]
click at [501, 489] on div "Vegetable Spring Roll cabbage, tofu, wood ear mushrooms" at bounding box center [613, 501] width 248 height 30
click at [484, 489] on input "Vegetable Spring Roll cabbage, tofu, wood ear mushrooms" at bounding box center [478, 493] width 12 height 12
radio input "true"
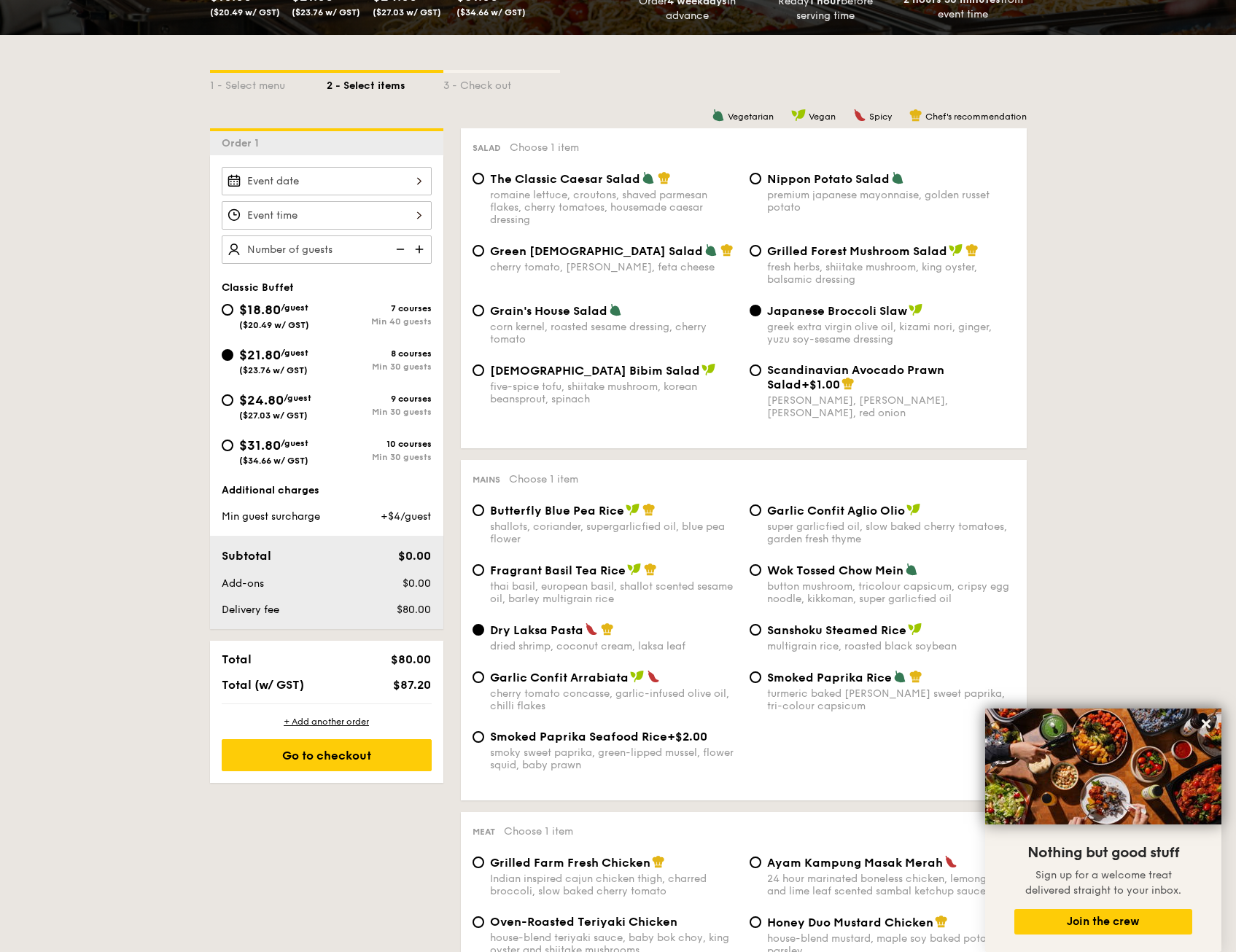
scroll to position [219, 0]
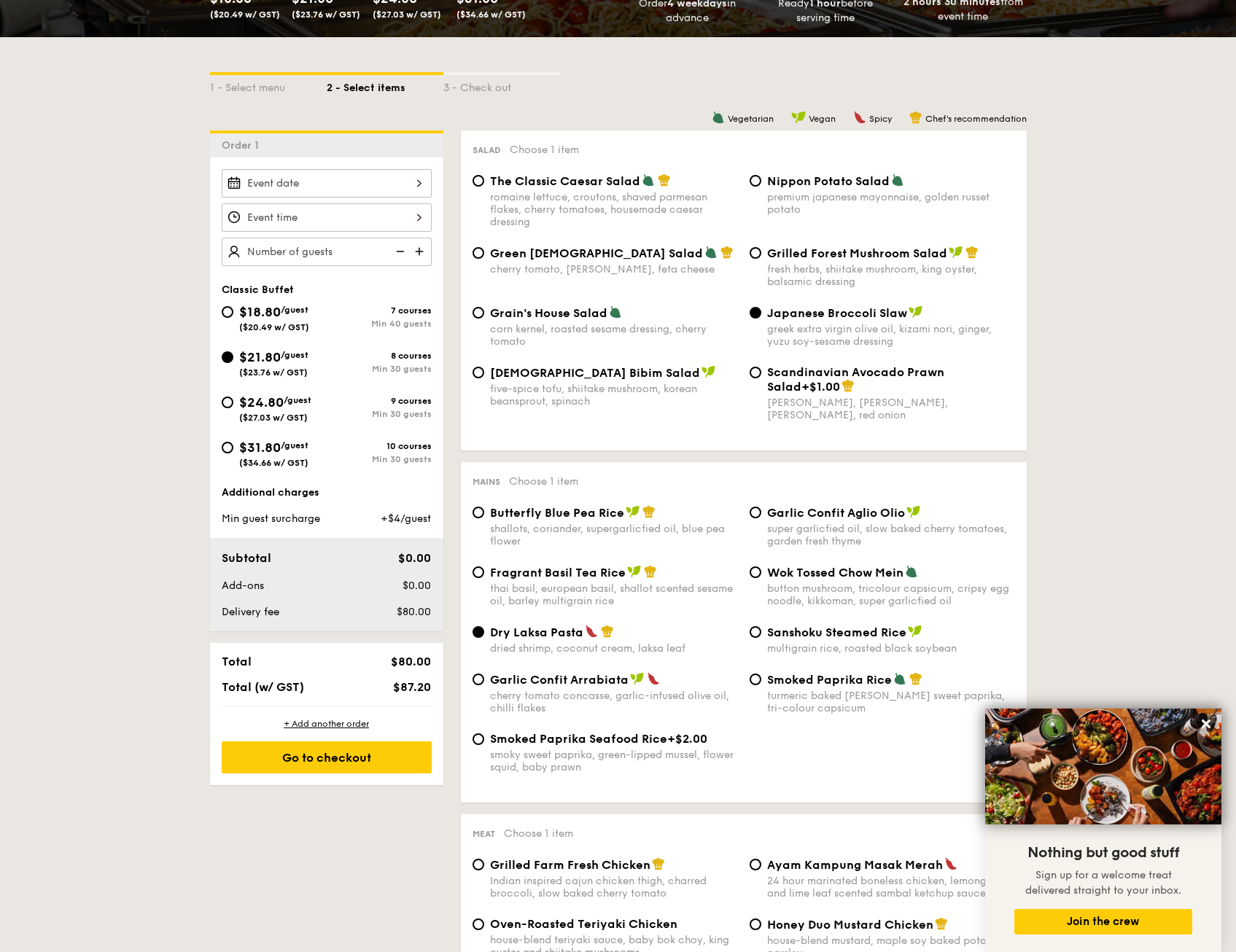
scroll to position [364, 0]
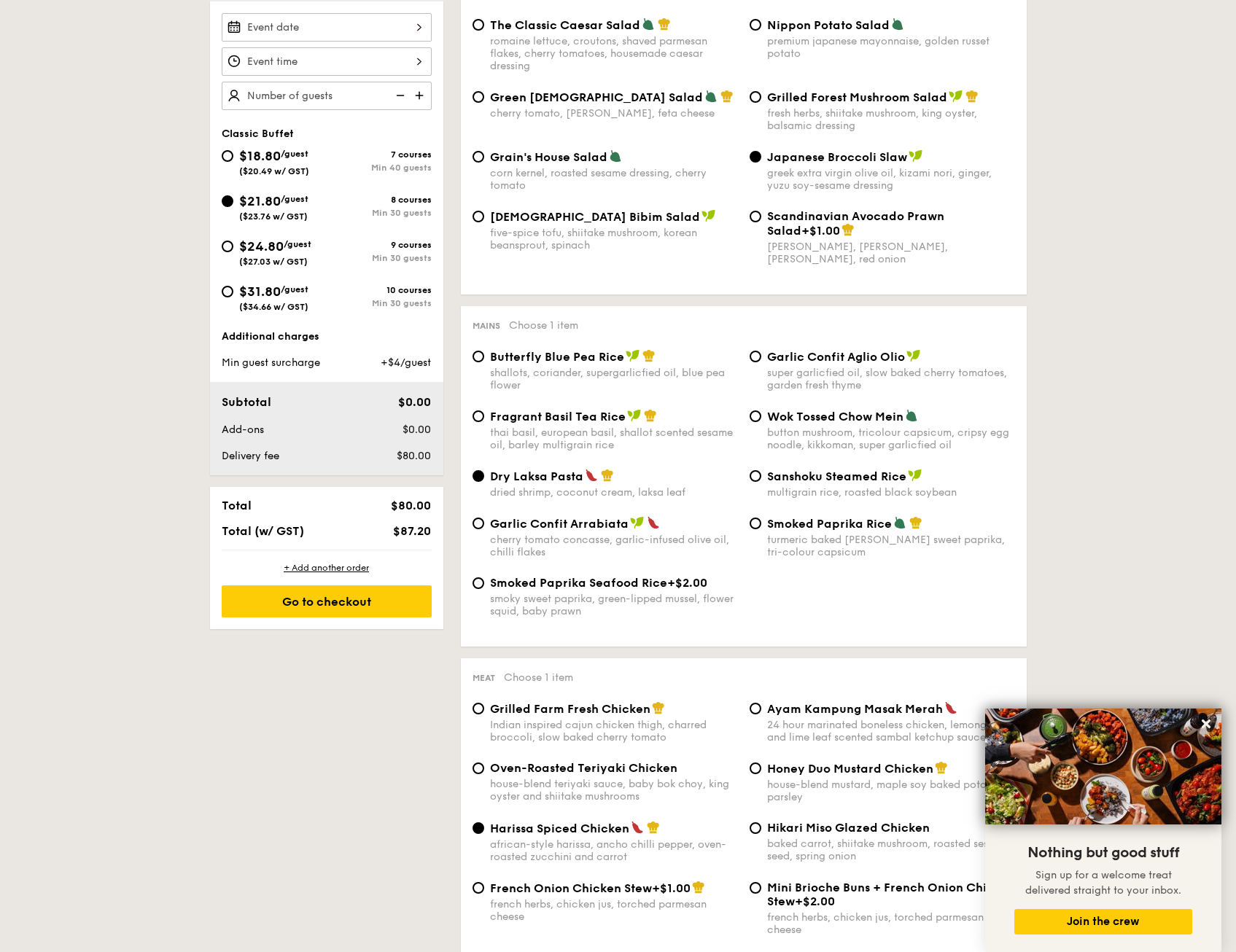
scroll to position [437, 0]
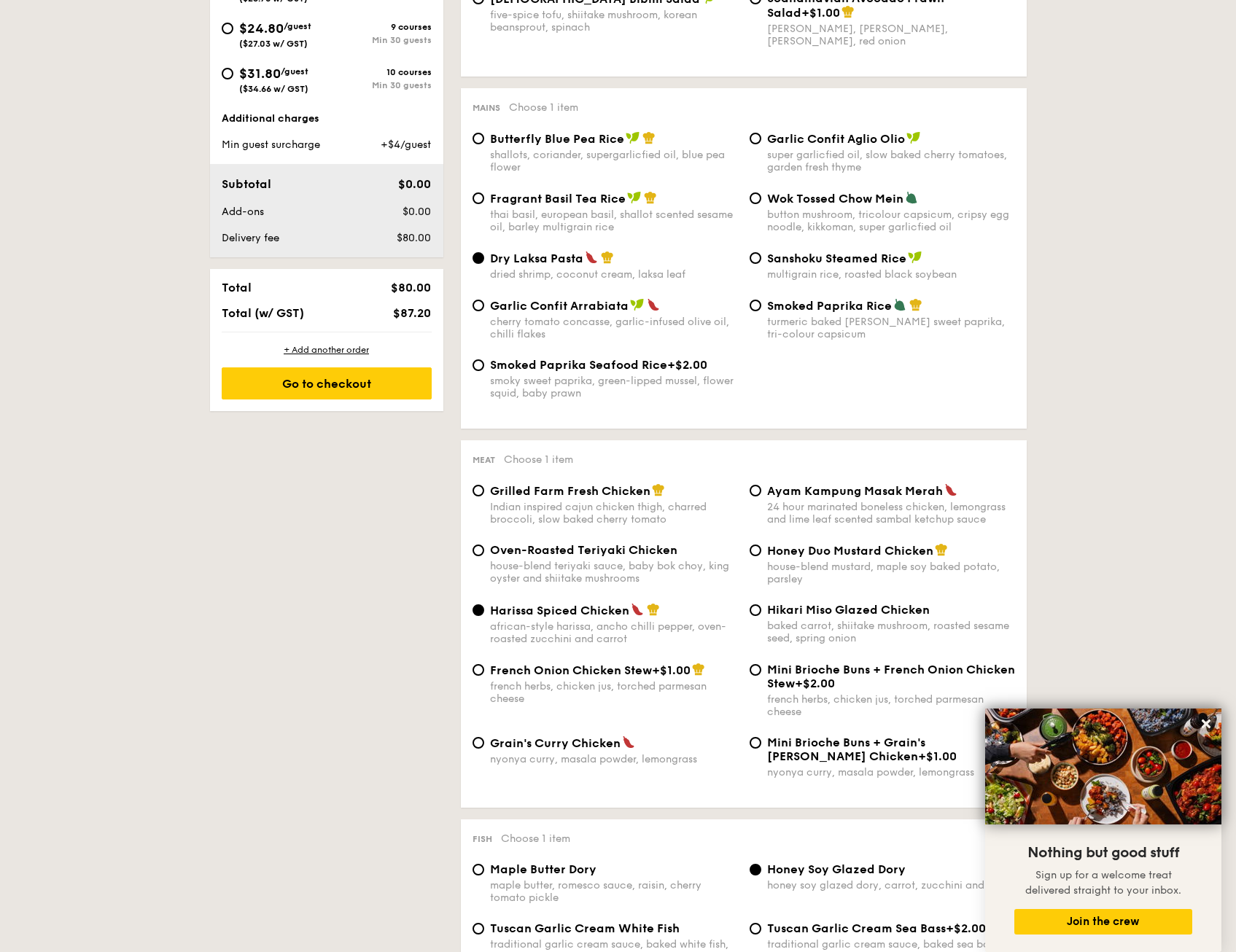
scroll to position [657, 0]
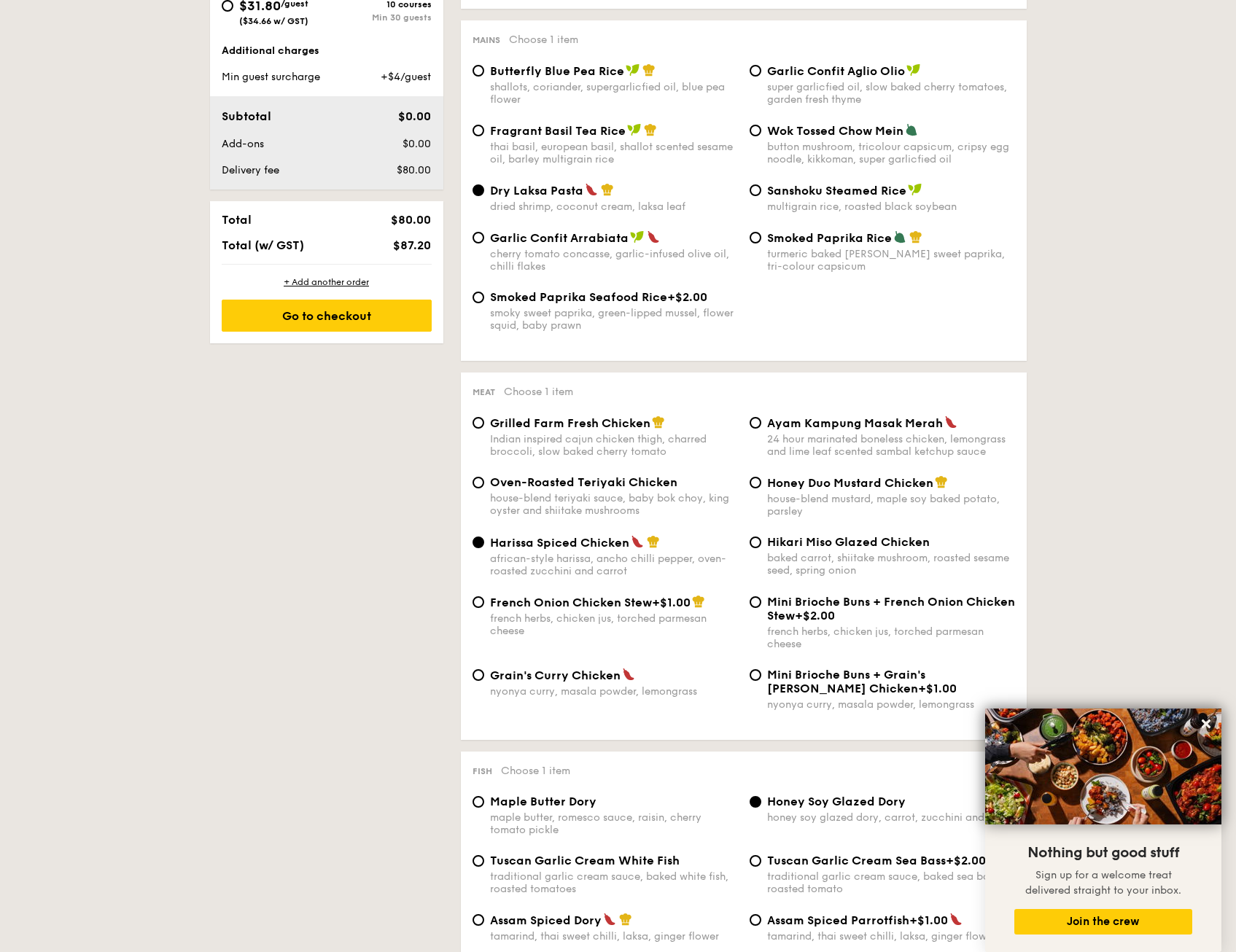
scroll to position [802, 0]
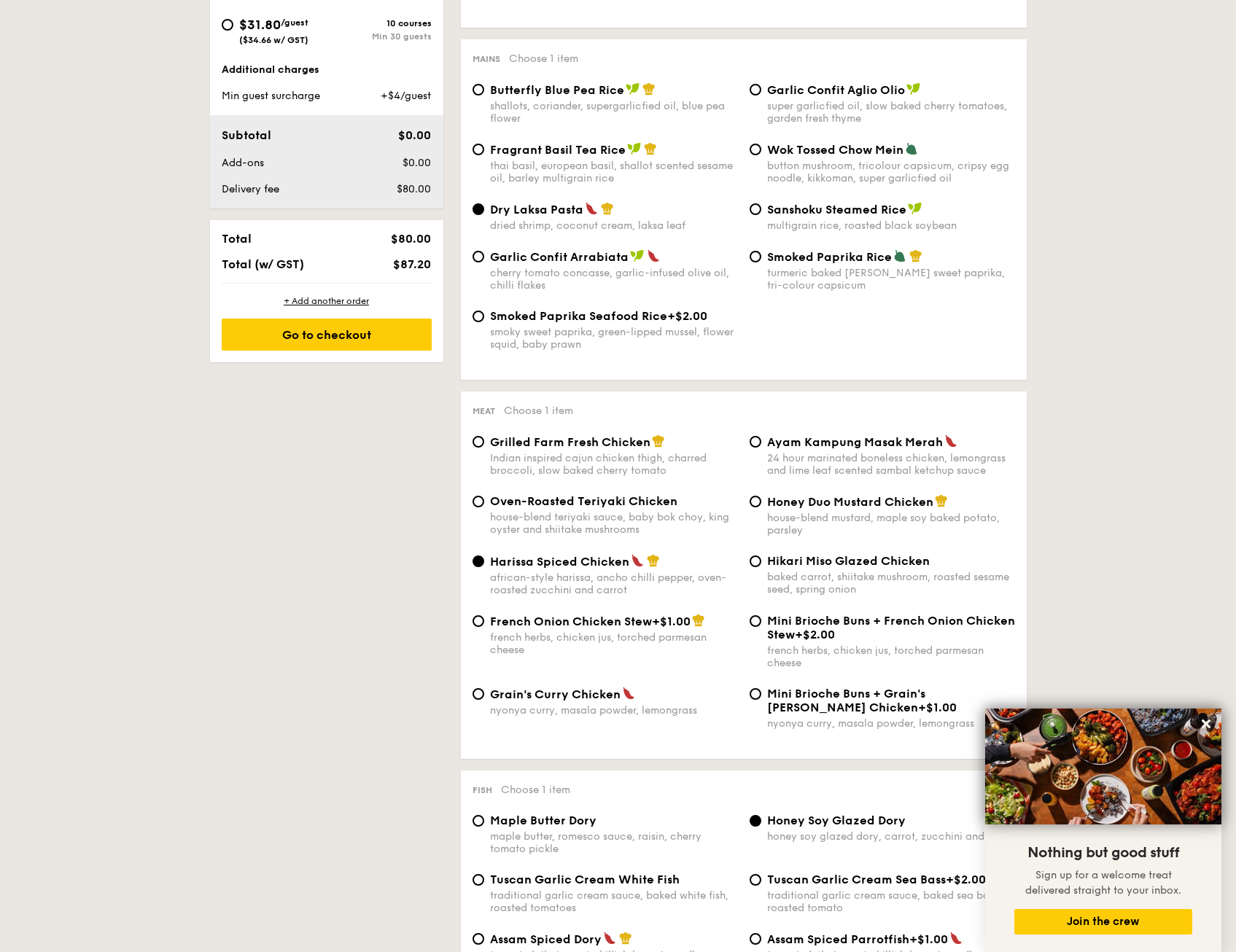
scroll to position [730, 0]
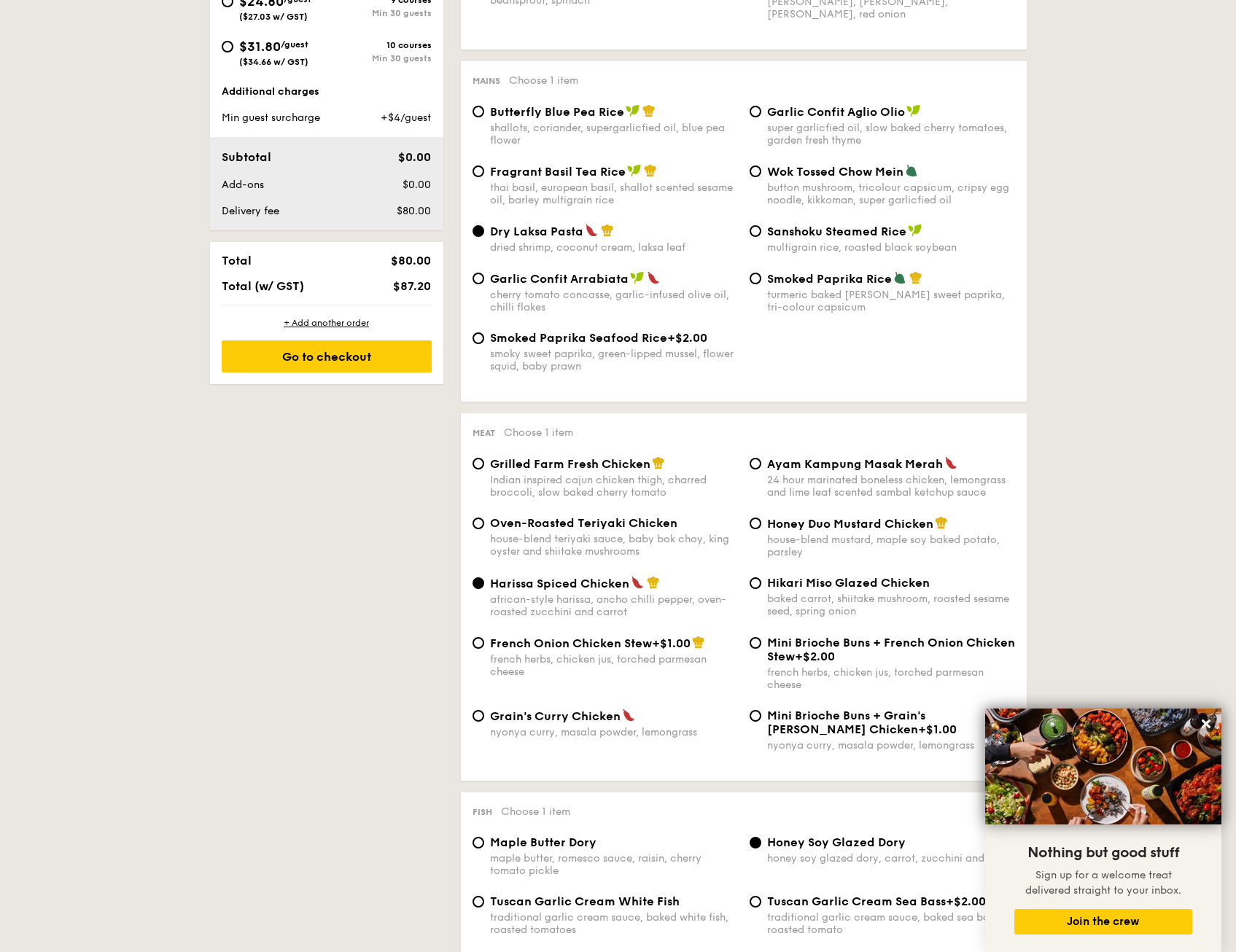
scroll to position [657, 0]
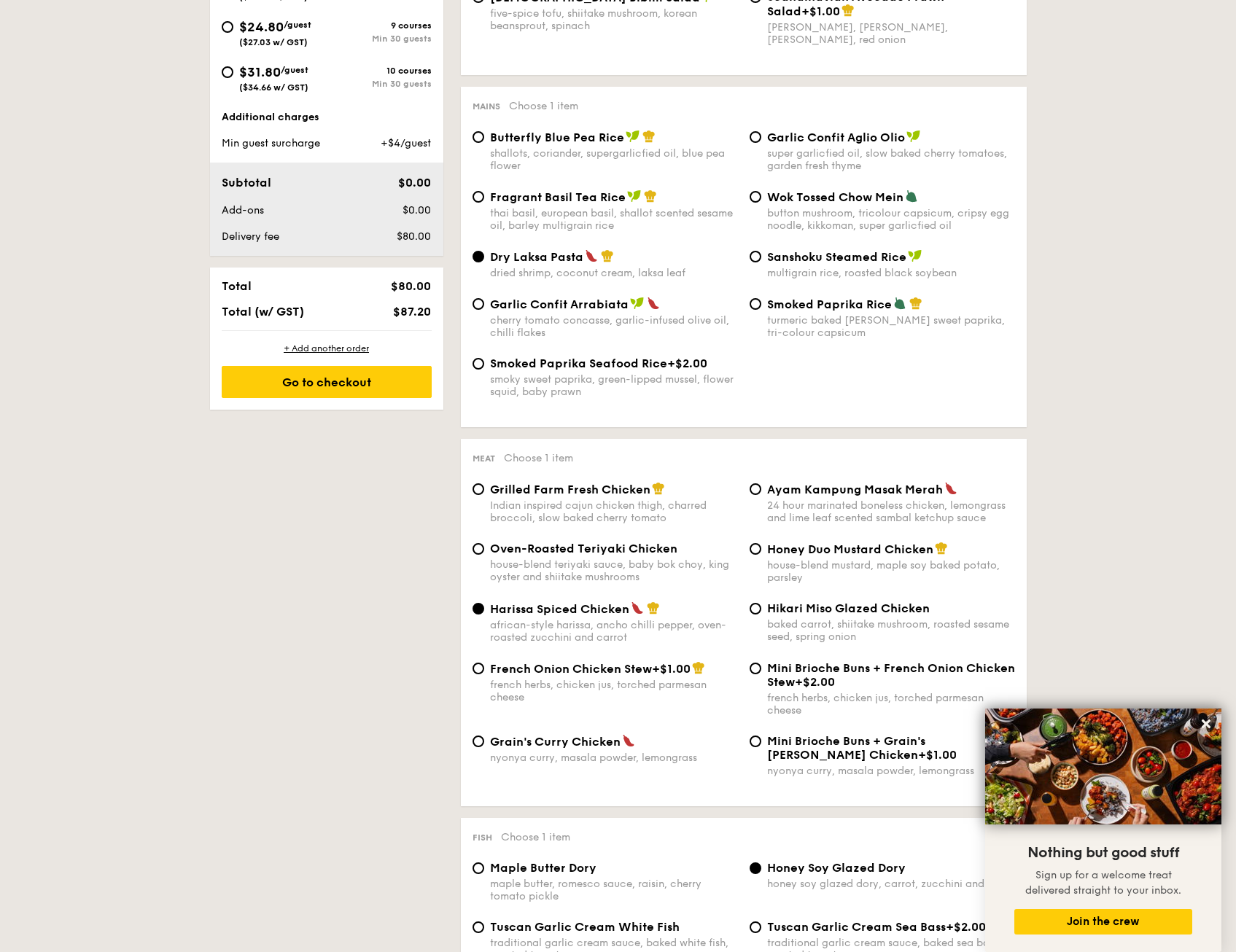
click at [605, 197] on span "Fragrant Basil Tea Rice" at bounding box center [558, 197] width 136 height 14
click at [484, 197] on input "Fragrant Basil Tea Rice thai basil, european basil, shallot scented sesame oil,…" at bounding box center [478, 197] width 12 height 12
radio input "true"
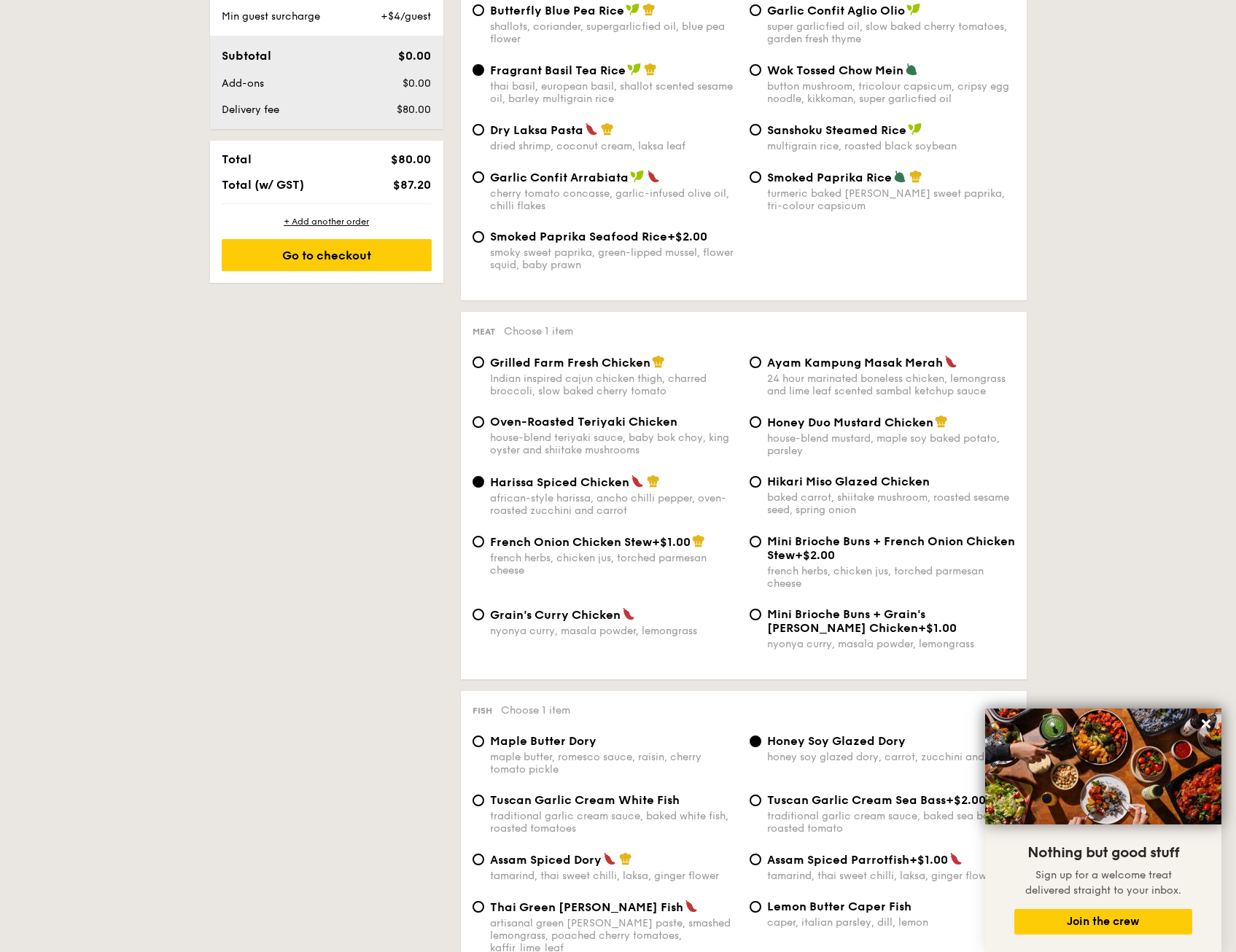
scroll to position [1021, 0]
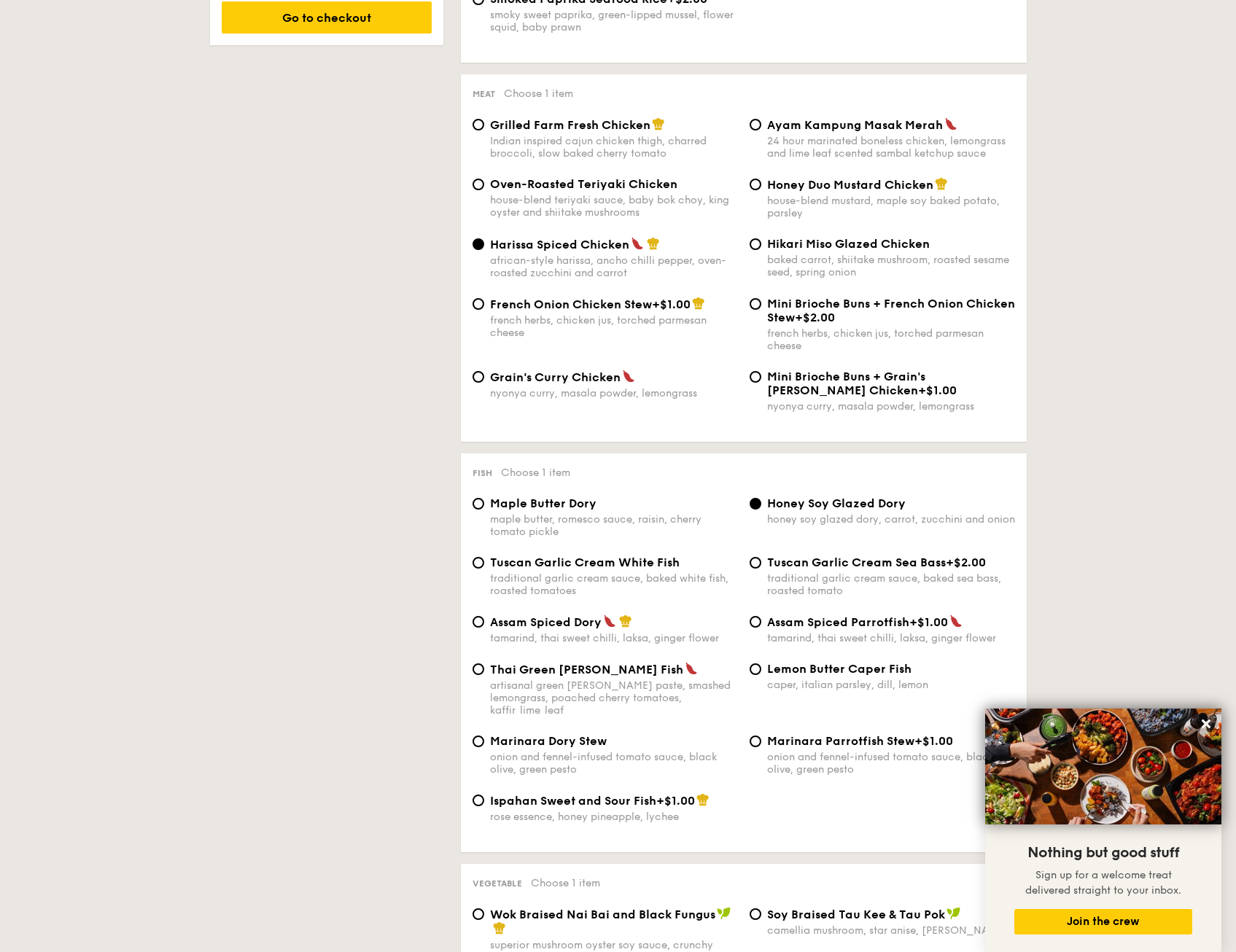
click at [366, 436] on div "1 - Select menu 2 - Select items 3 - Check out Order 1 Classic Buffet $18.80 /g…" at bounding box center [618, 927] width 841 height 3261
click at [393, 410] on div "1 - Select menu 2 - Select items 3 - Check out Order 1 Classic Buffet $18.80 /g…" at bounding box center [618, 927] width 841 height 3261
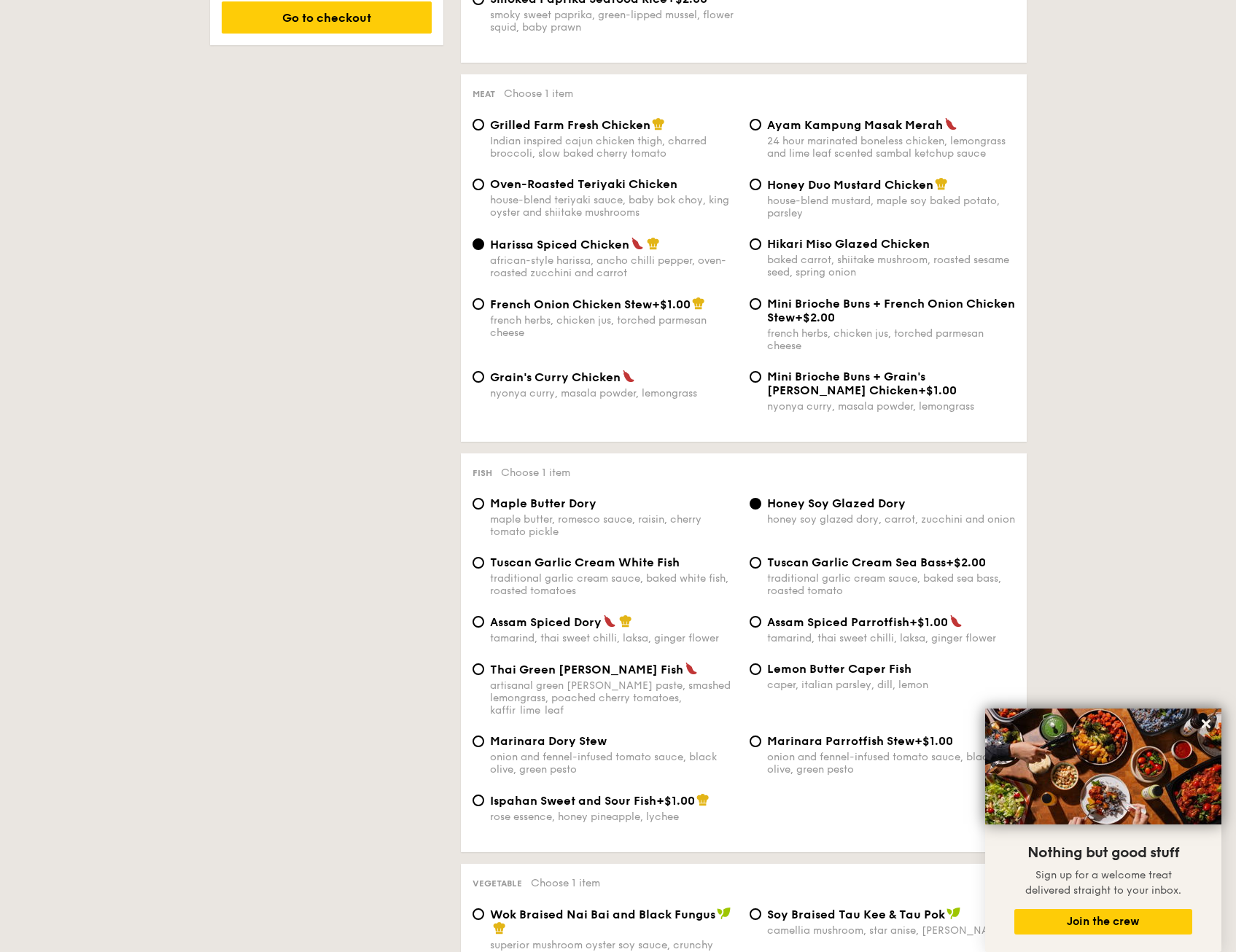
click at [386, 414] on div "1 - Select menu 2 - Select items 3 - Check out Order 1 Classic Buffet $18.80 /g…" at bounding box center [618, 927] width 841 height 3261
click at [420, 458] on div "1 - Select menu 2 - Select items 3 - Check out Order 1 Classic Buffet $18.80 /g…" at bounding box center [618, 927] width 841 height 3261
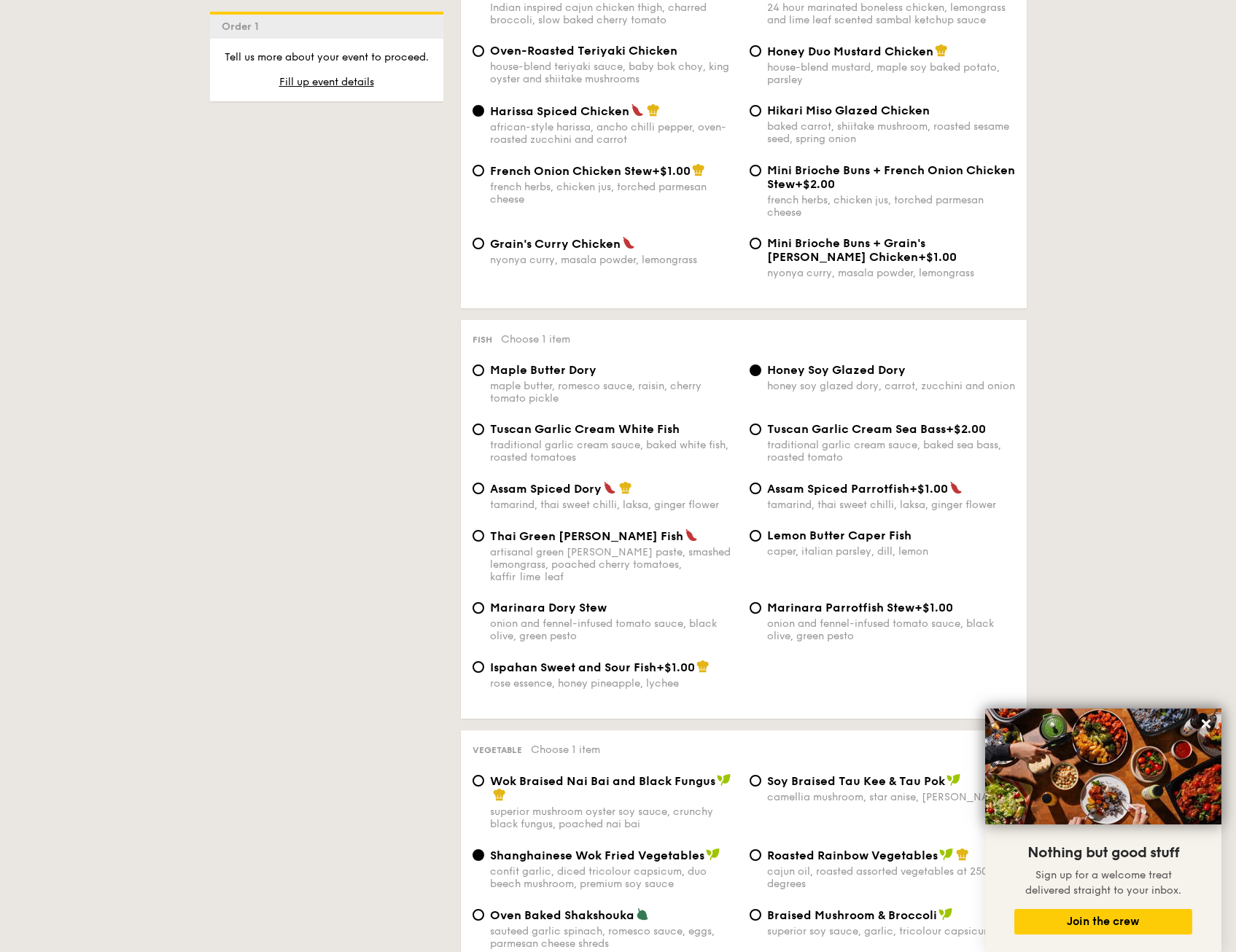
scroll to position [1240, 0]
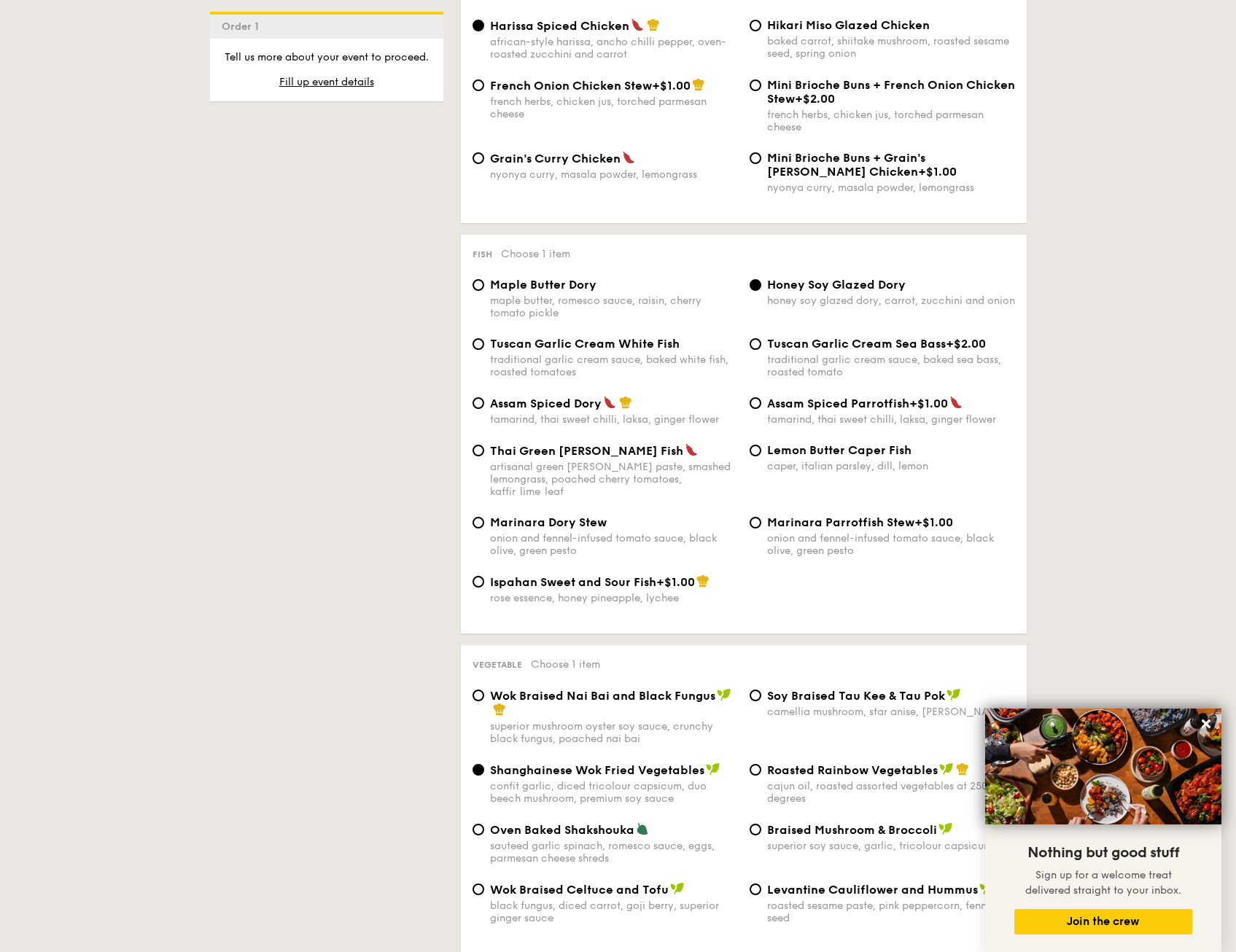
click at [407, 435] on div "1 - Select menu 2 - Select items 3 - Check out Order 1 Classic Buffet $18.80 /g…" at bounding box center [618, 708] width 841 height 3261
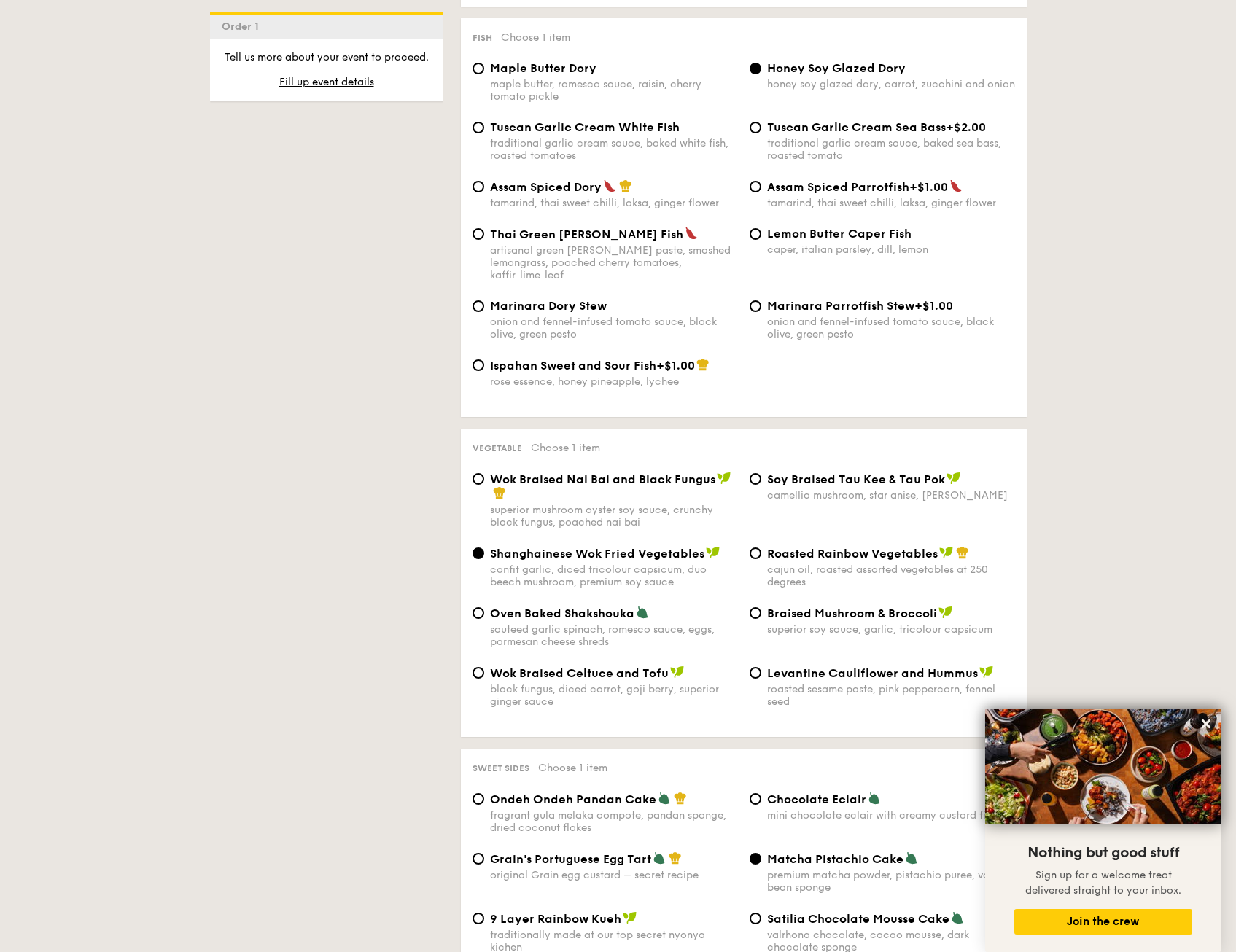
scroll to position [1458, 0]
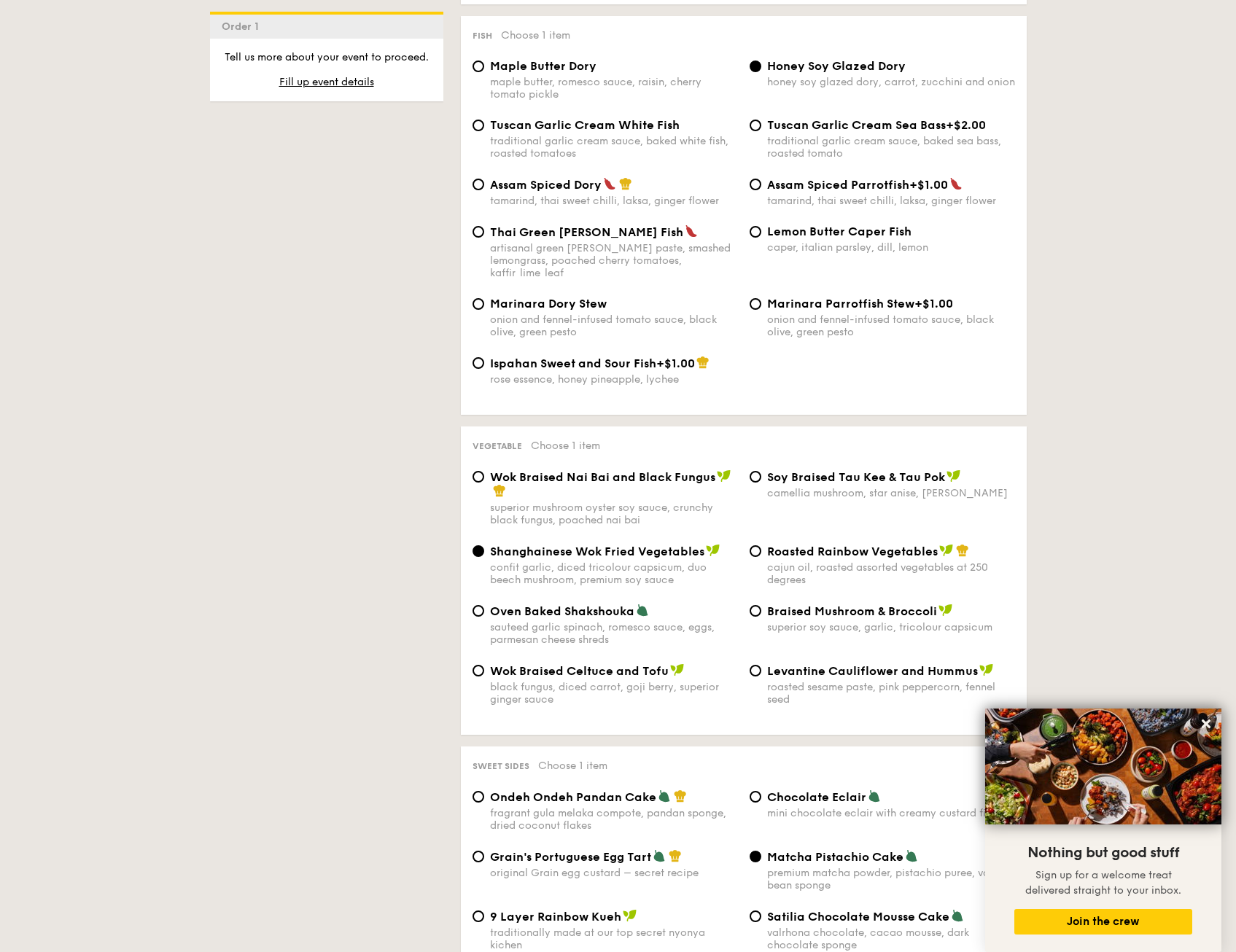
click at [406, 443] on div "1 - Select menu 2 - Select items 3 - Check out Order 1 Classic Buffet $18.80 /g…" at bounding box center [618, 490] width 841 height 3261
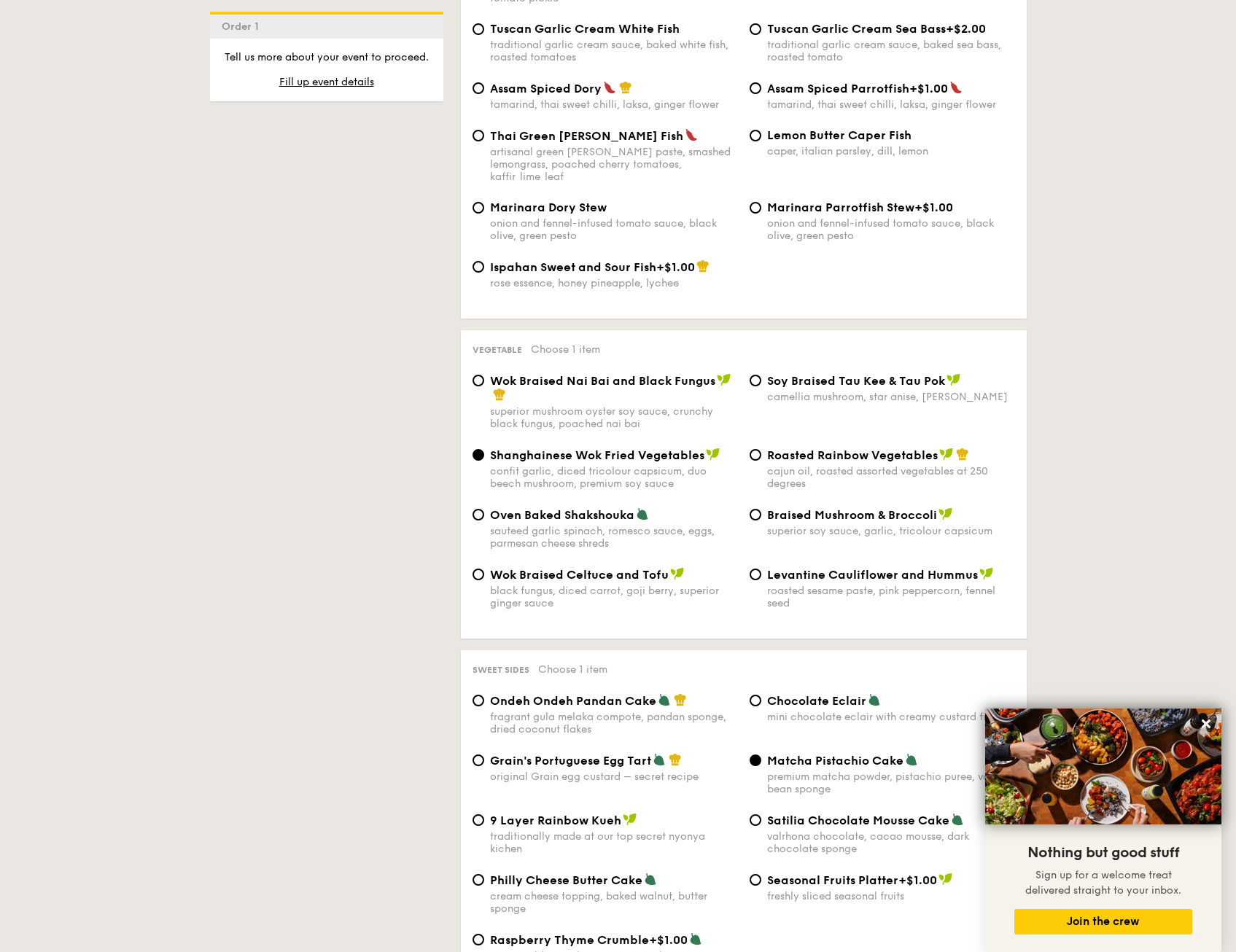
scroll to position [1750, 0]
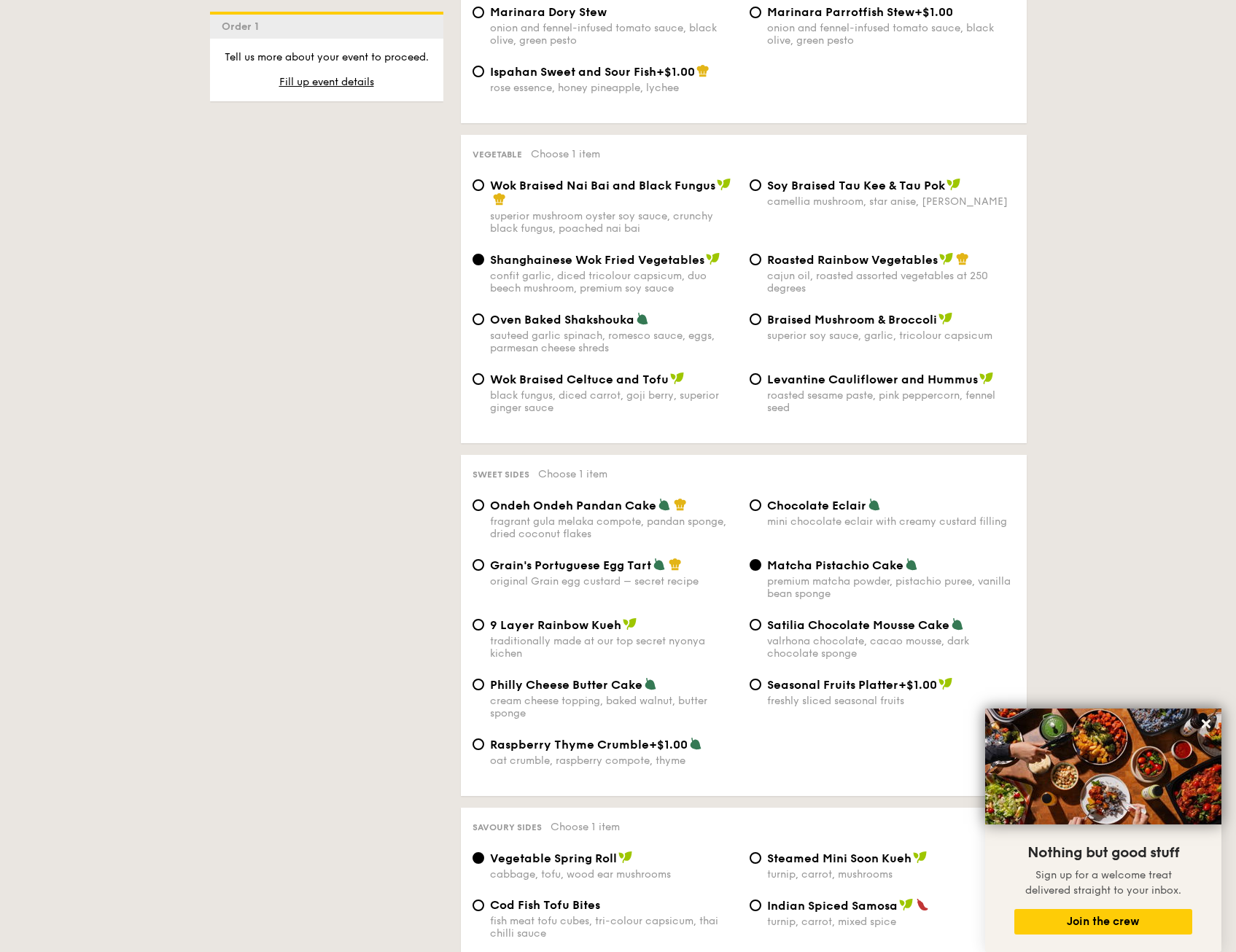
click at [403, 452] on div "1 - Select menu 2 - Select items 3 - Check out Order 1 Classic Buffet $18.80 /g…" at bounding box center [618, 198] width 841 height 3261
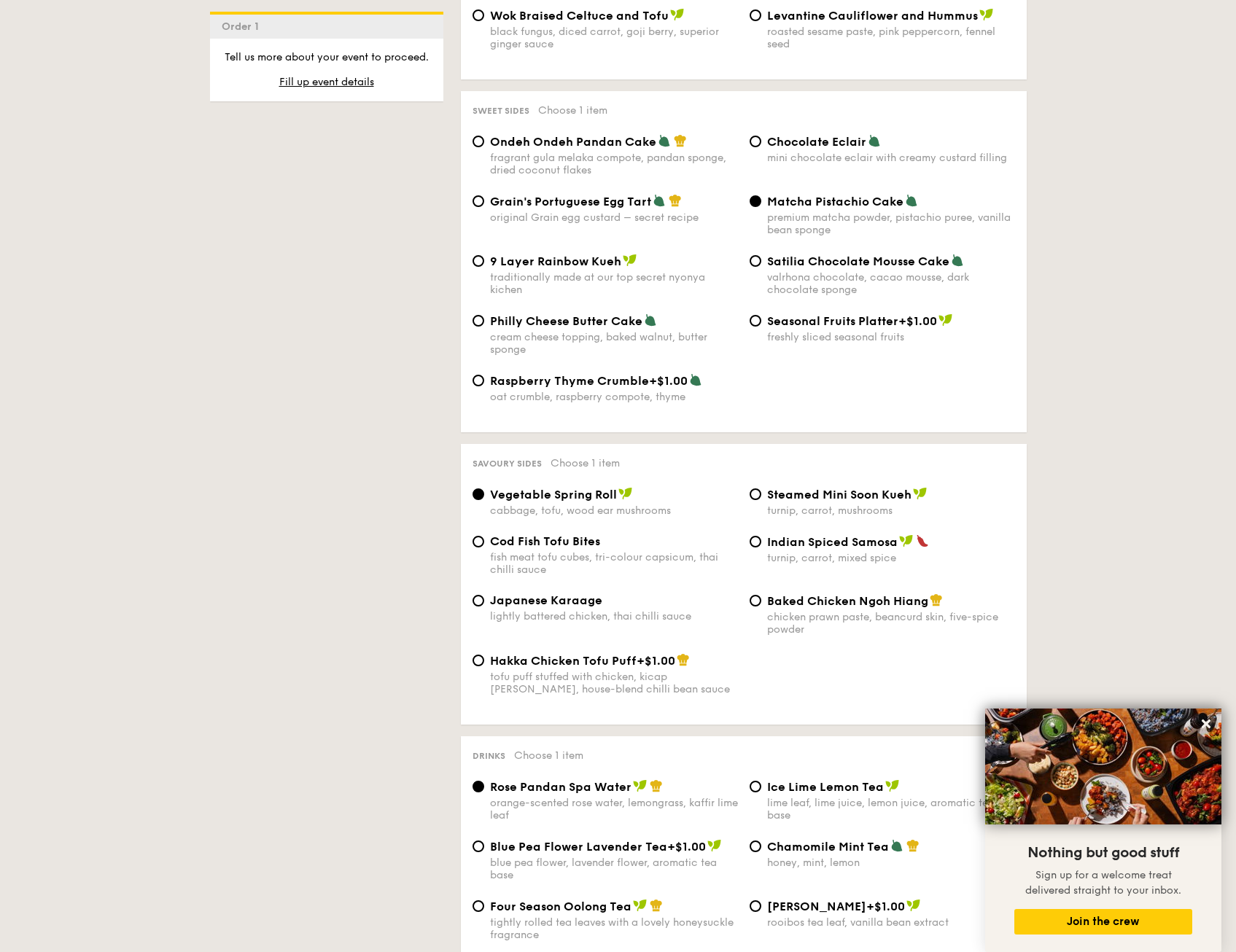
scroll to position [2115, 0]
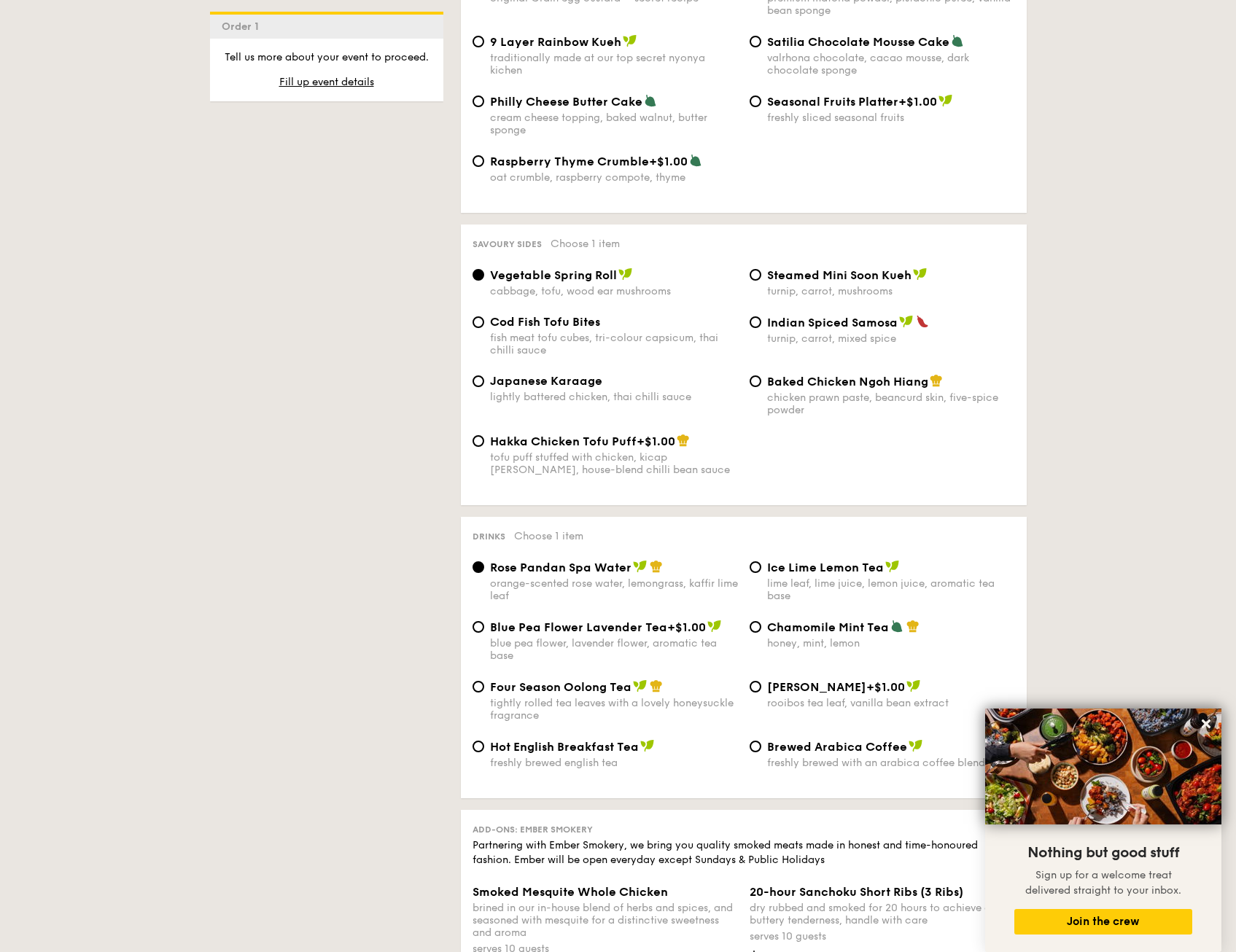
scroll to position [2406, 0]
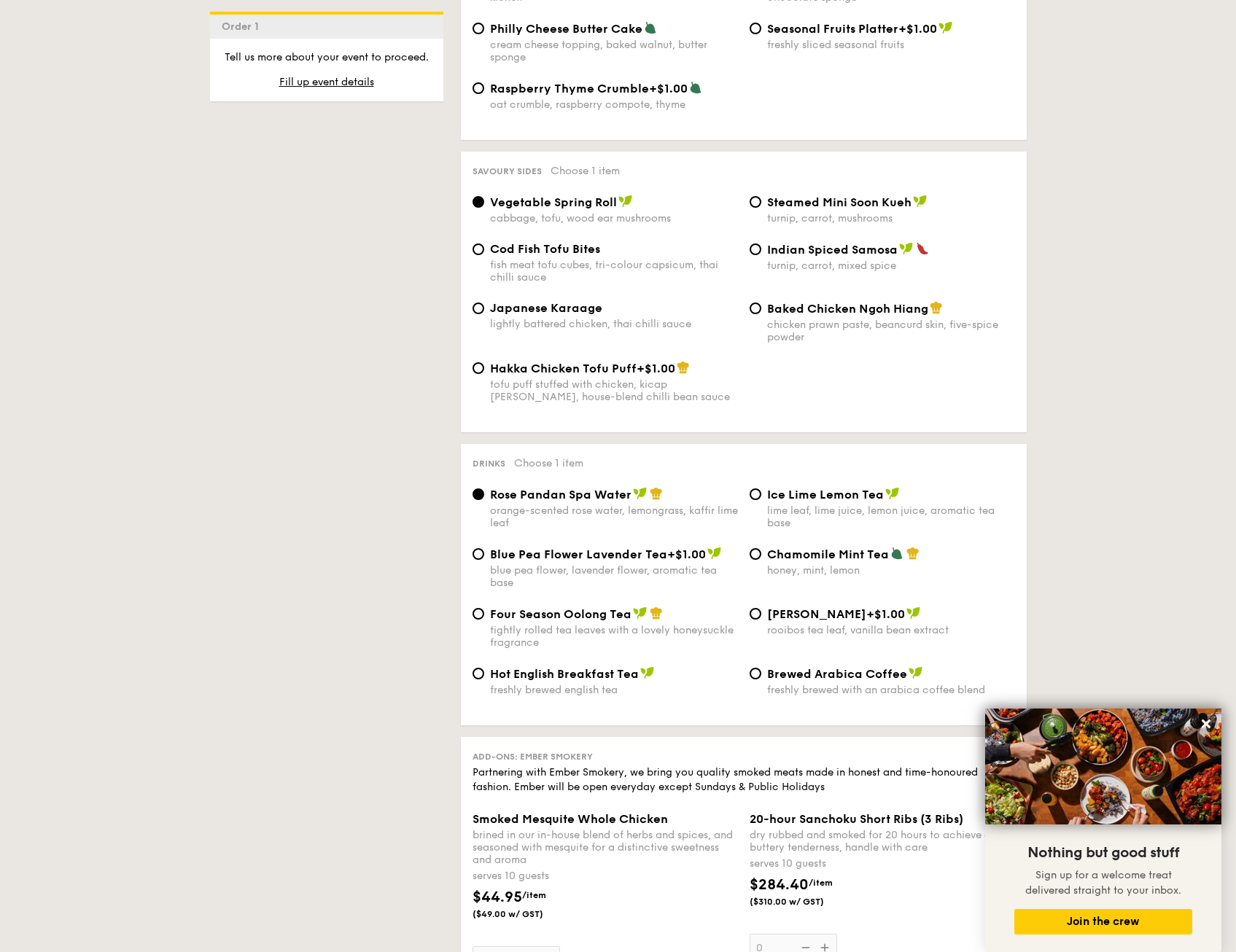
click at [765, 490] on div "Ice Lime Lemon Tea lime leaf, lime juice, lemon juice, aromatic tea base" at bounding box center [882, 508] width 277 height 43
click at [756, 489] on input "Ice Lime Lemon Tea lime leaf, lime juice, lemon juice, aromatic tea base" at bounding box center [756, 494] width 12 height 12
radio input "true"
drag, startPoint x: 325, startPoint y: 536, endPoint x: 330, endPoint y: 527, distance: 10.3
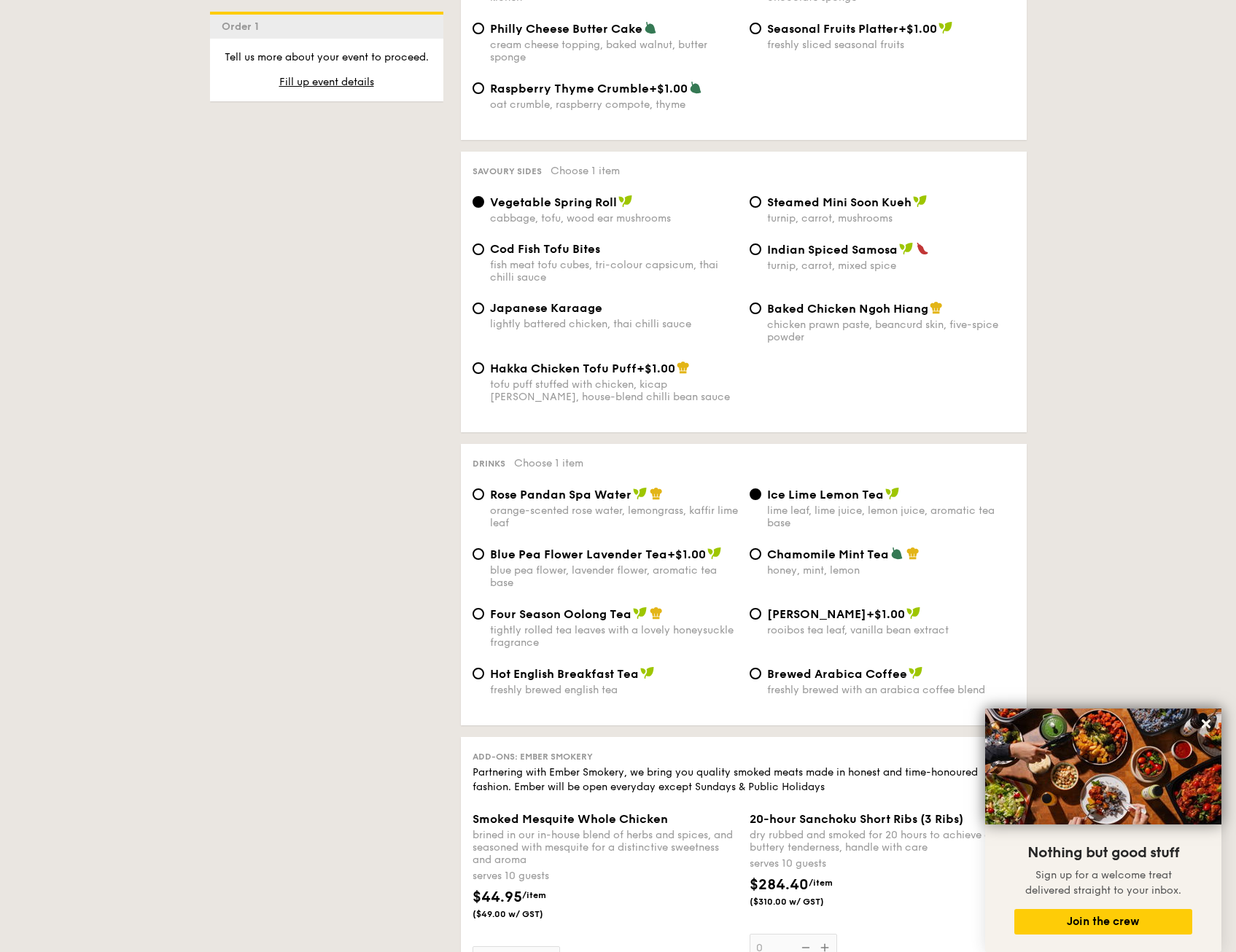
click at [475, 489] on input "Rose Pandan Spa Water orange-scented rose water, lemongrass, kaffir lime leaf" at bounding box center [478, 494] width 12 height 12
radio input "true"
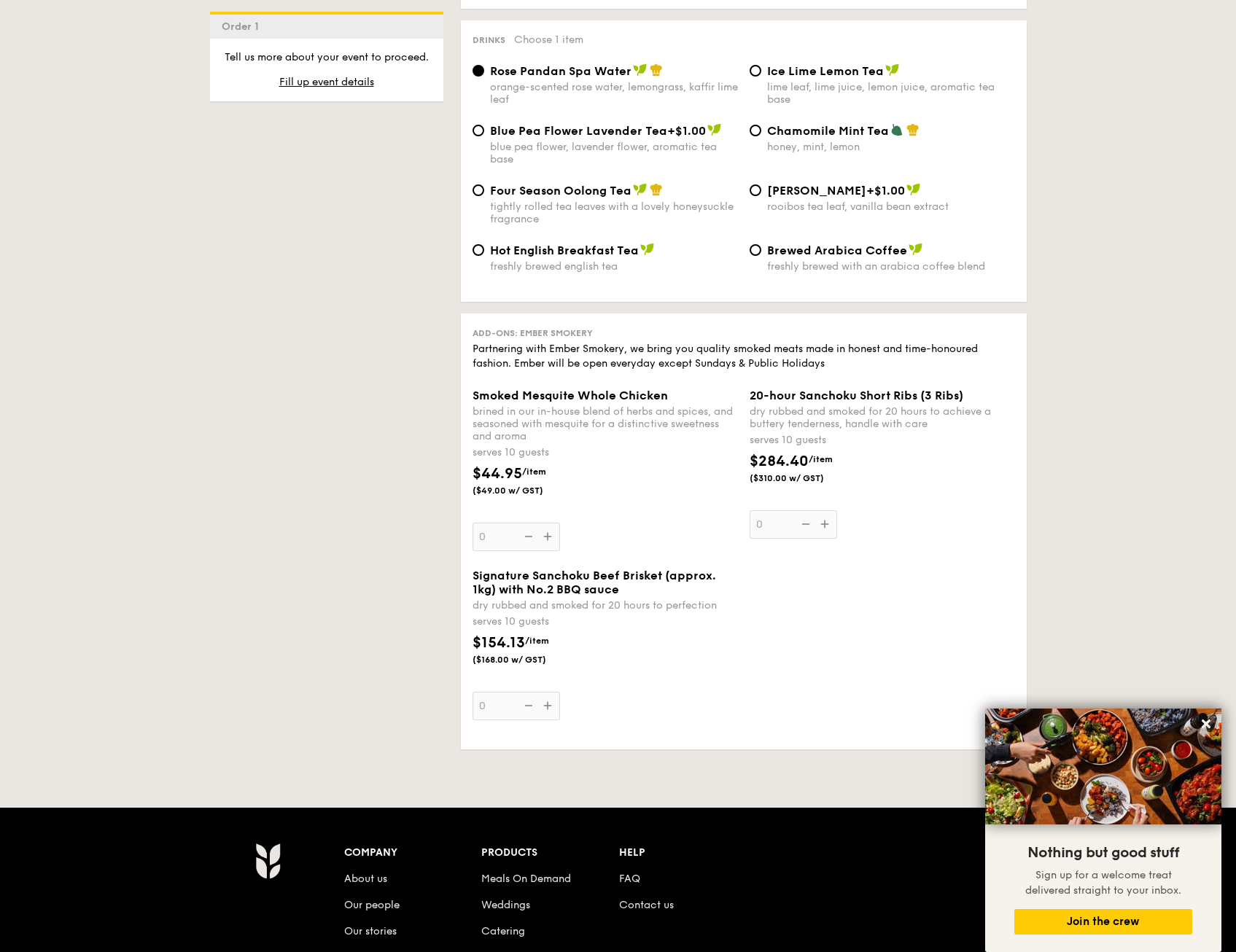
scroll to position [2843, 0]
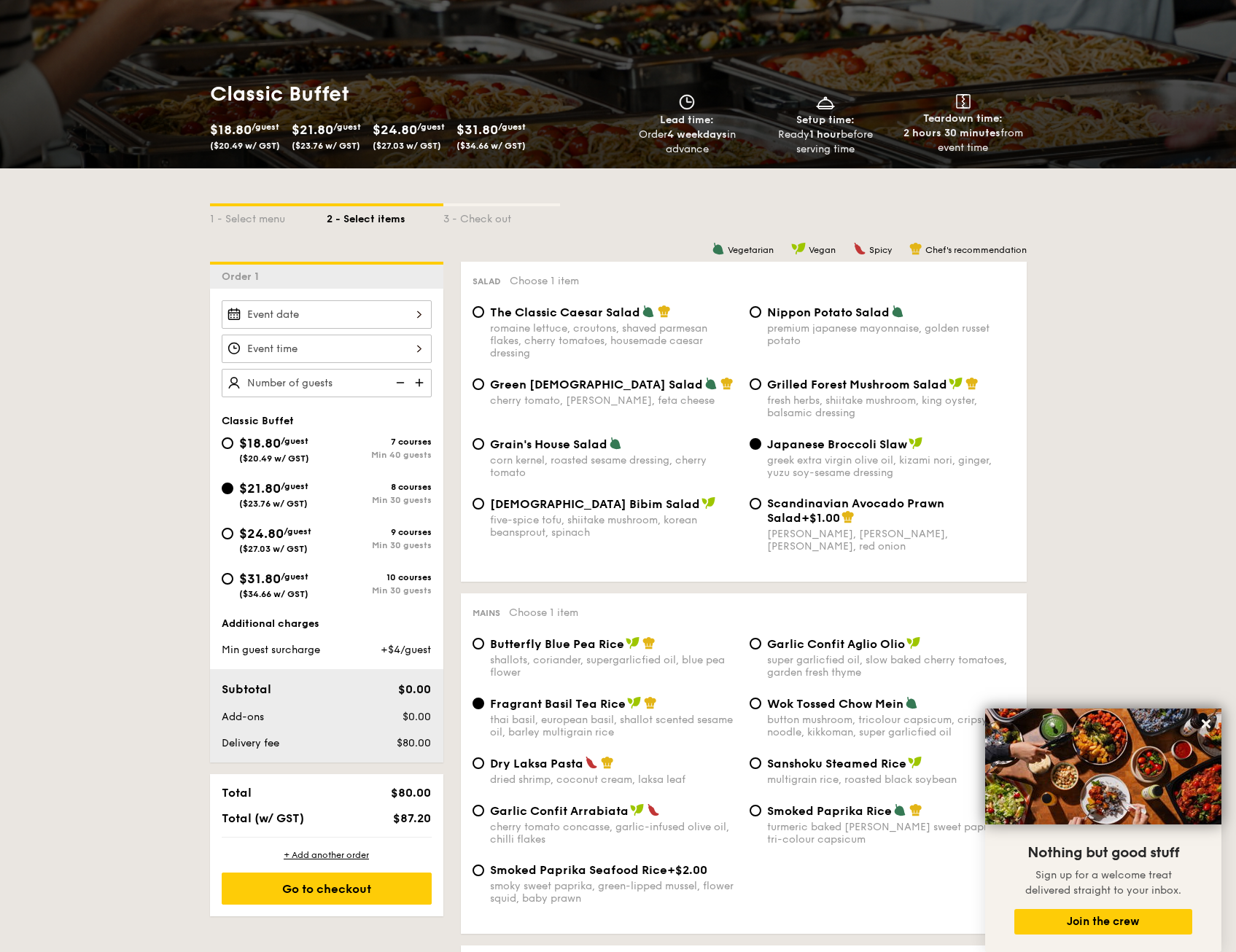
scroll to position [364, 0]
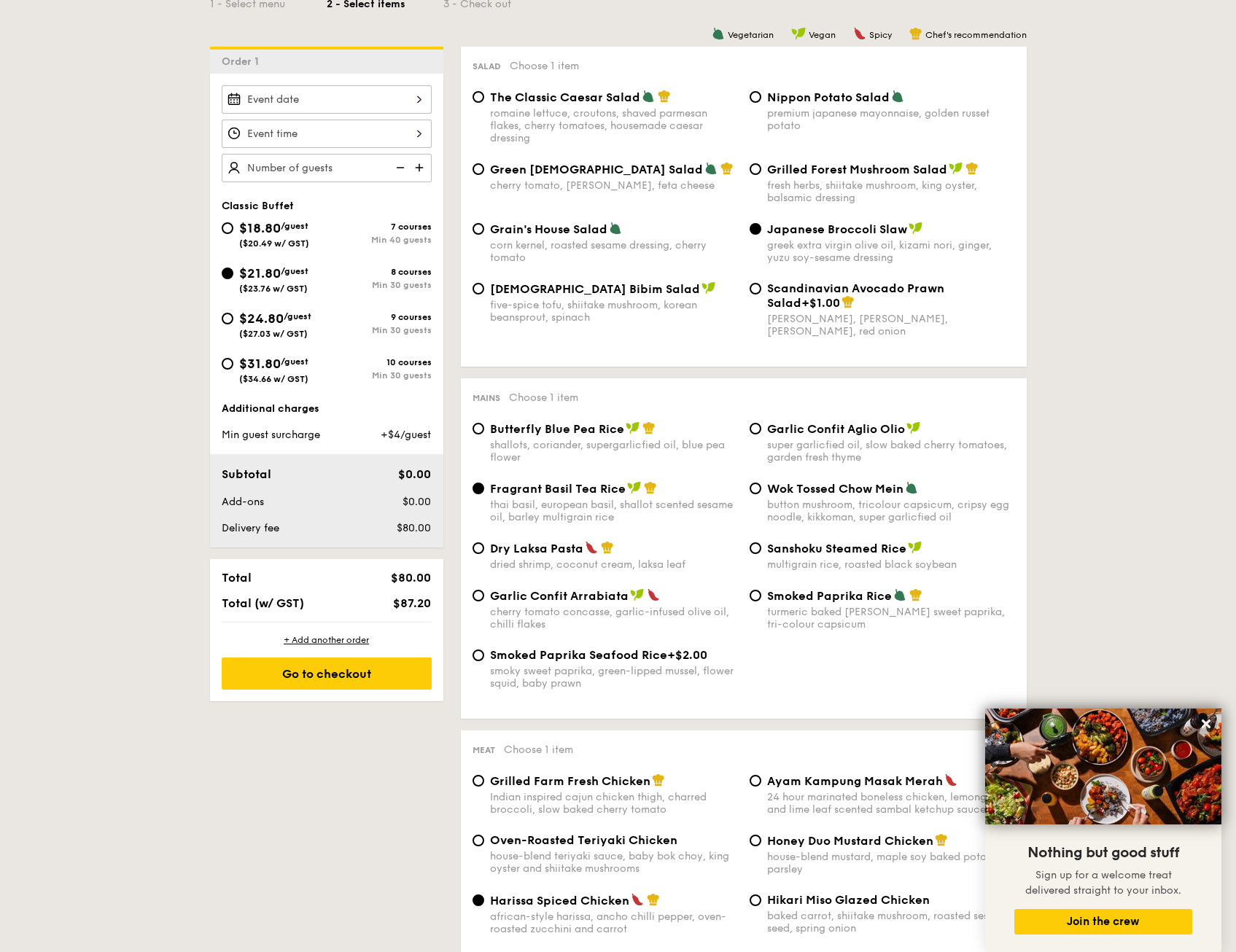
click at [357, 98] on div "2025 Sep 17 September 2025 Mon Tue Wed Thu Fri Sat Sun 1 2 3 4 5 6 7 8 9 10 11 …" at bounding box center [326, 99] width 210 height 28
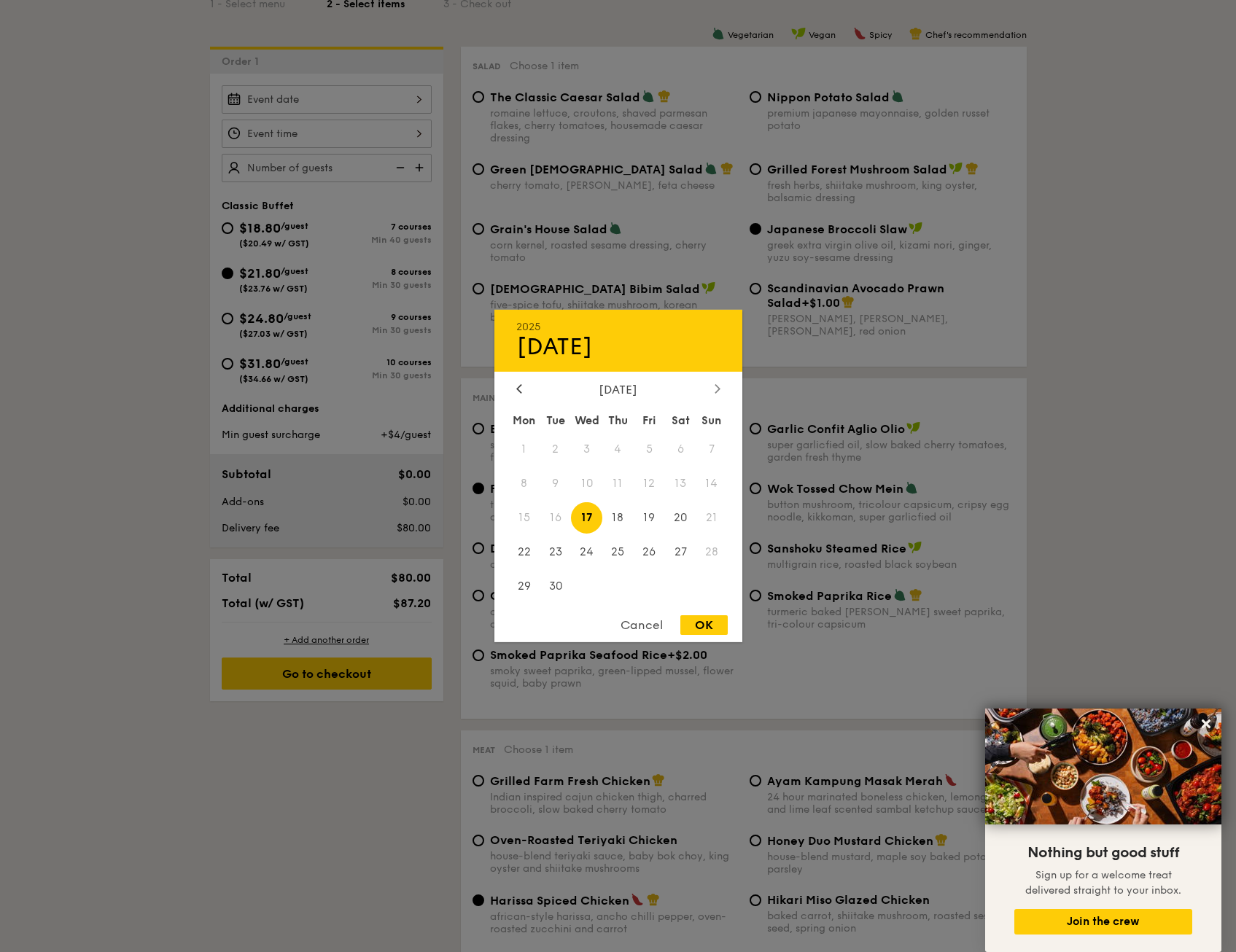
click at [723, 387] on div at bounding box center [718, 390] width 14 height 14
click at [651, 519] on span "17" at bounding box center [649, 518] width 31 height 31
click at [695, 629] on div "OK" at bounding box center [704, 625] width 48 height 19
type input "Oct 17, 2025"
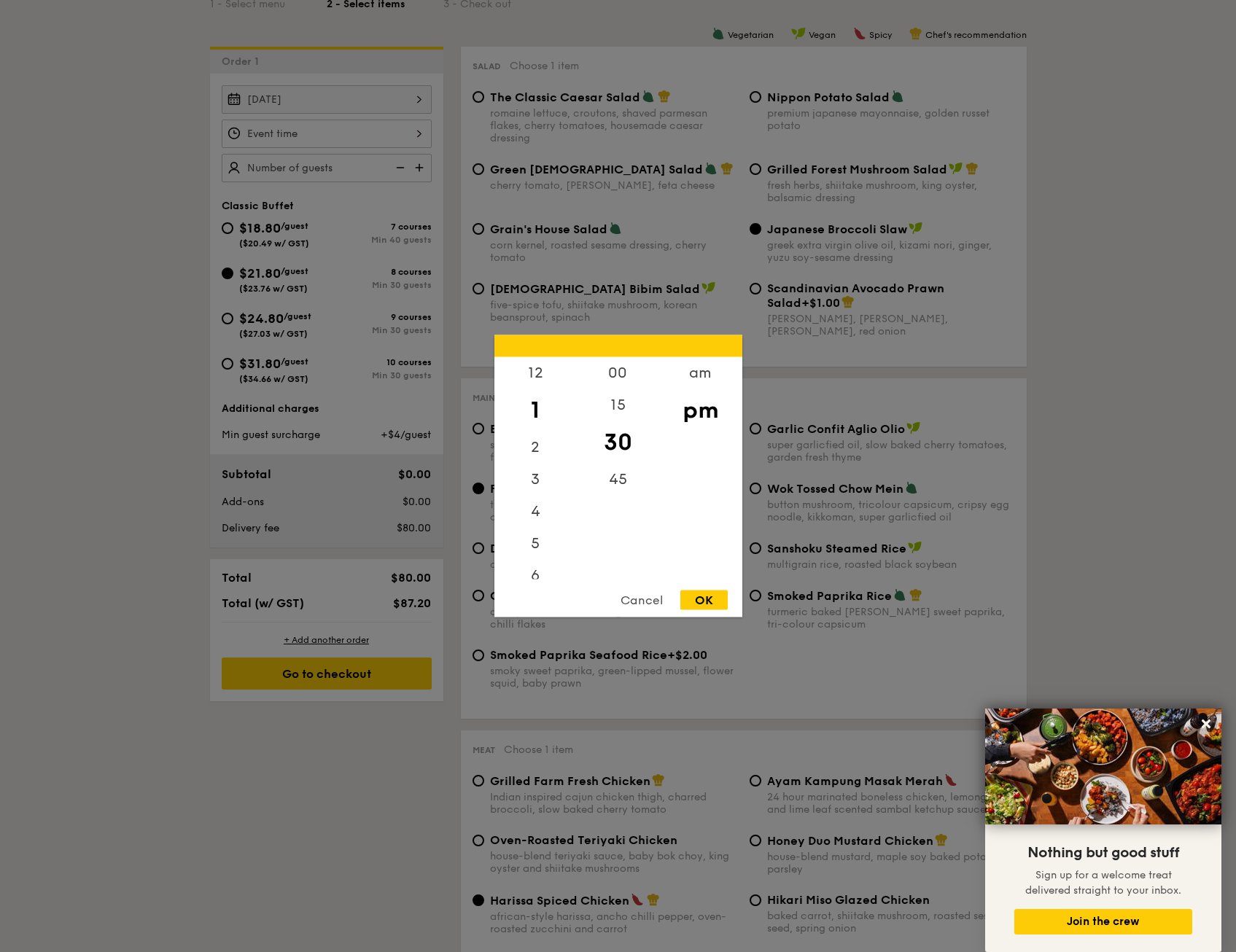
click at [329, 136] on div "12 1 2 3 4 5 6 7 8 9 10 11 00 15 30 45 am pm Cancel OK" at bounding box center [326, 133] width 210 height 28
click at [545, 373] on div "12" at bounding box center [535, 379] width 83 height 43
click at [621, 434] on div "30" at bounding box center [618, 443] width 83 height 43
click at [684, 411] on div "pm" at bounding box center [701, 411] width 83 height 43
click at [718, 594] on div "OK" at bounding box center [704, 600] width 48 height 19
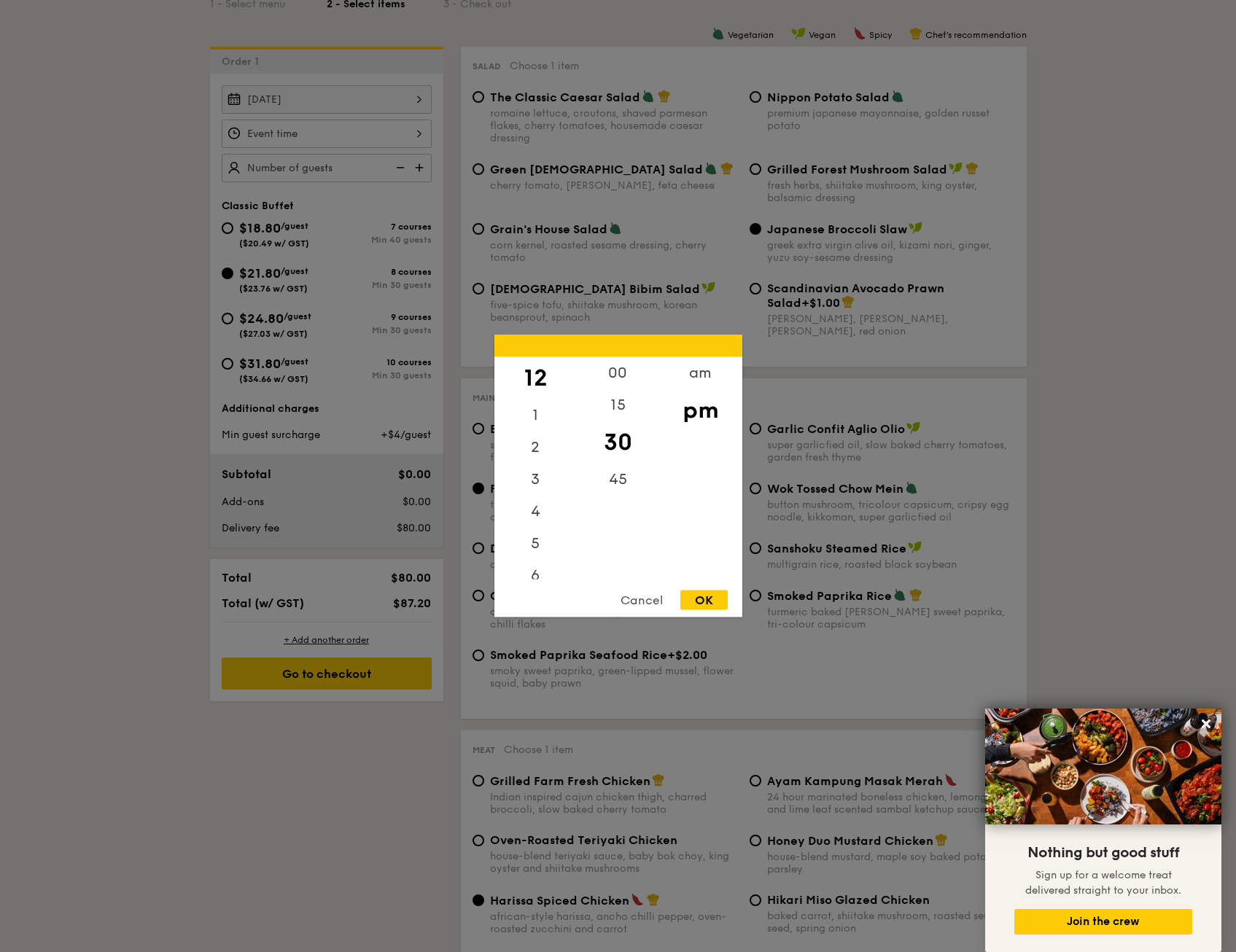
type input "12:30PM"
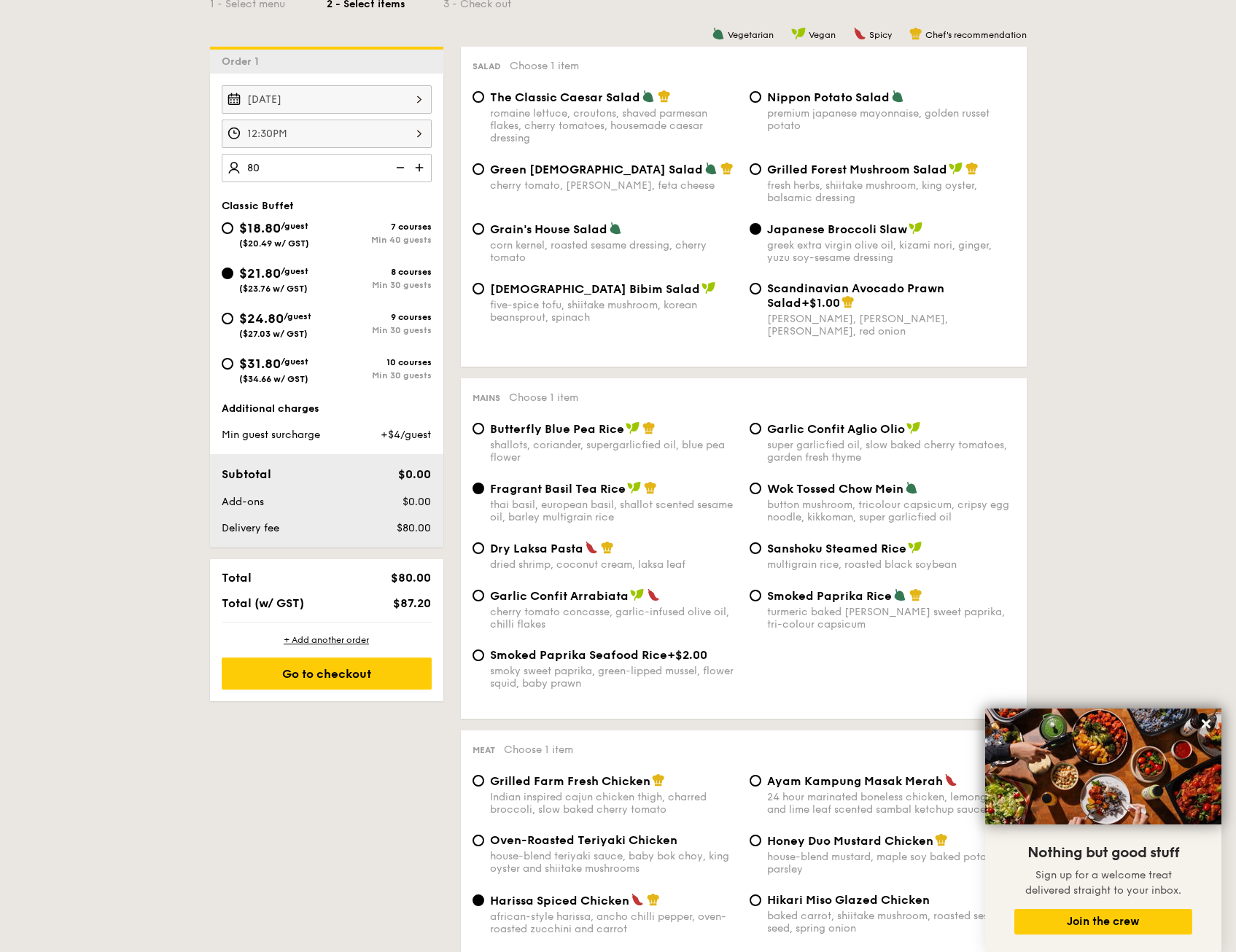
type input "80 guests"
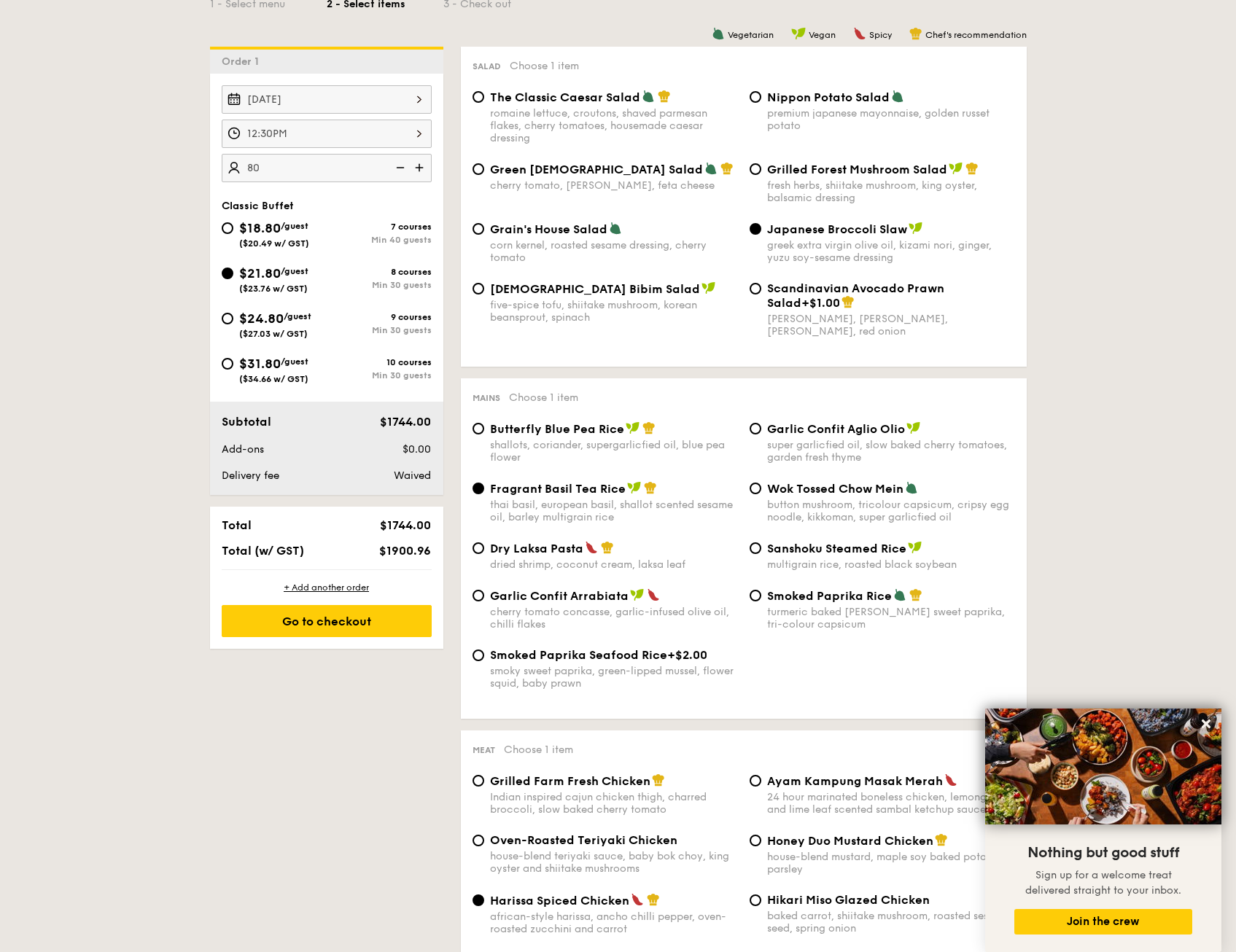
scroll to position [291, 0]
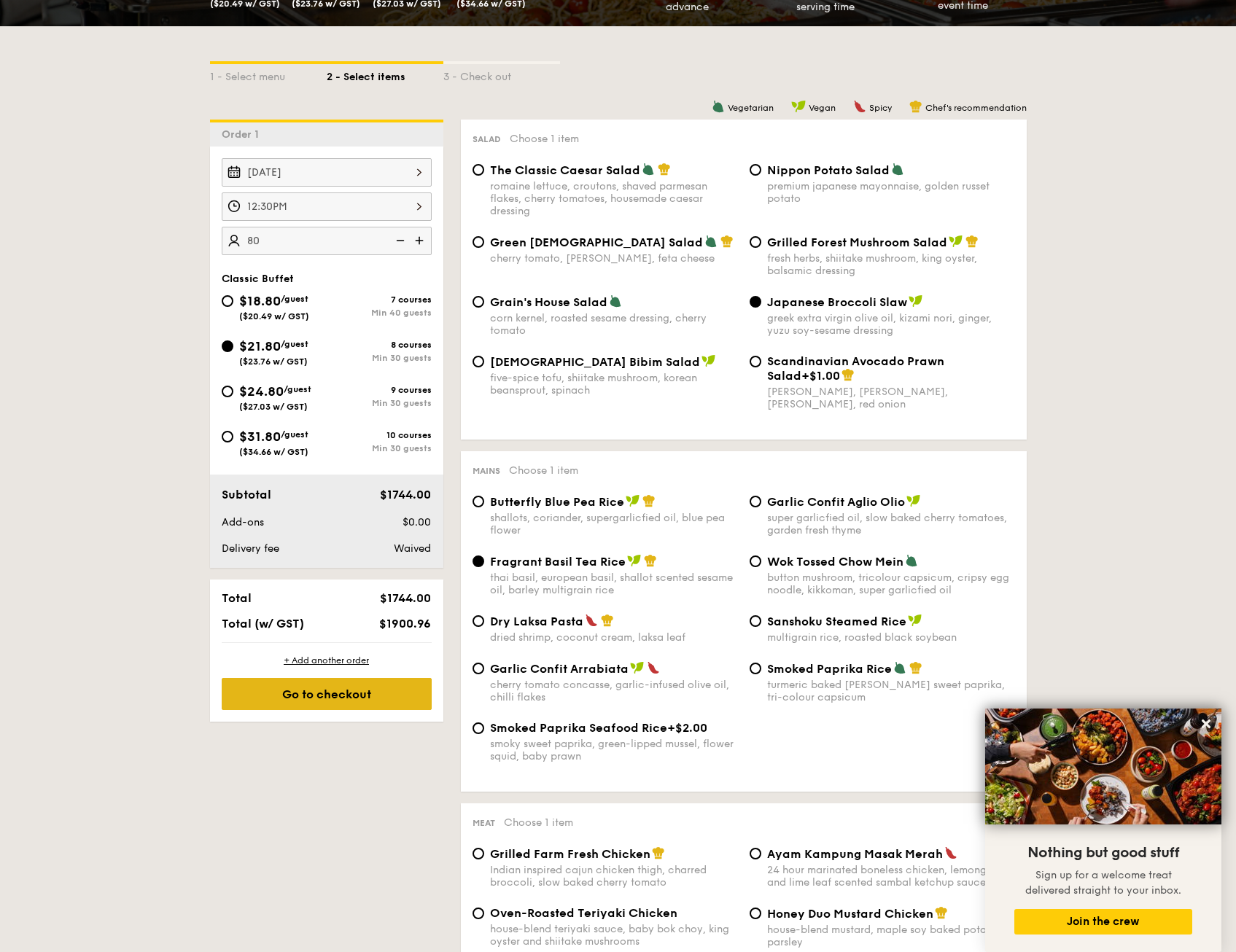
click at [282, 699] on div "Go to checkout" at bounding box center [326, 694] width 210 height 32
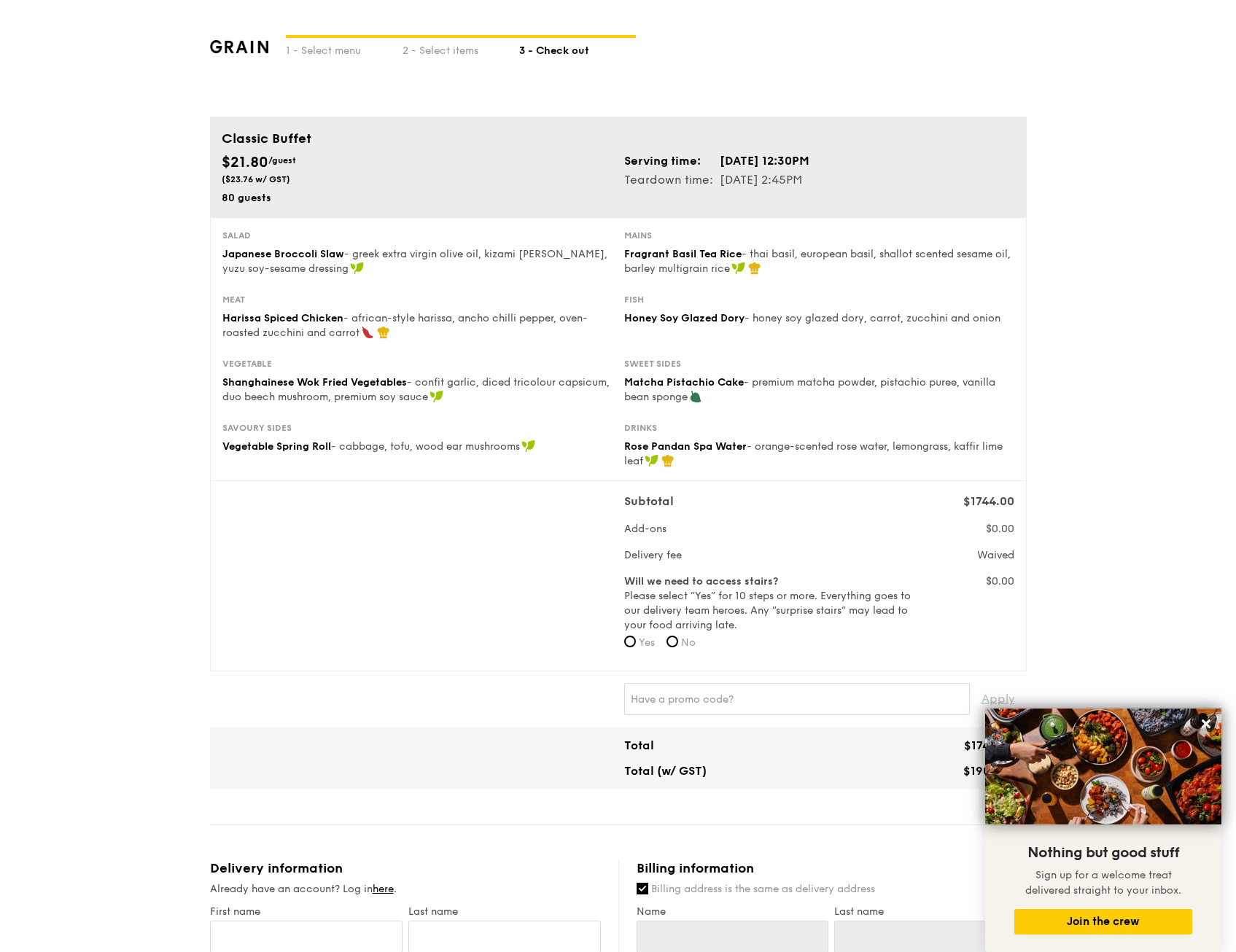
scroll to position [73, 0]
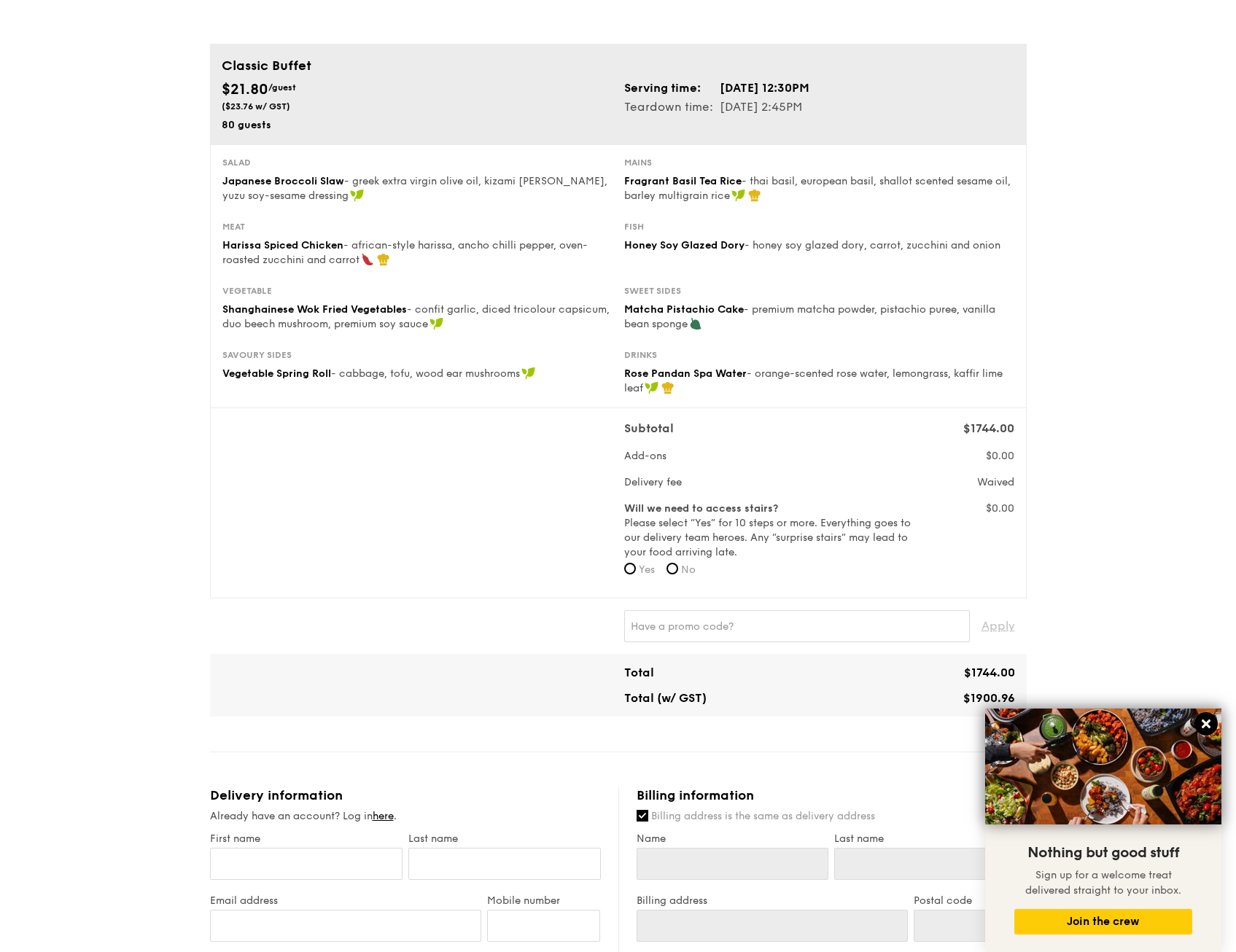
click at [1212, 726] on icon at bounding box center [1207, 725] width 14 height 14
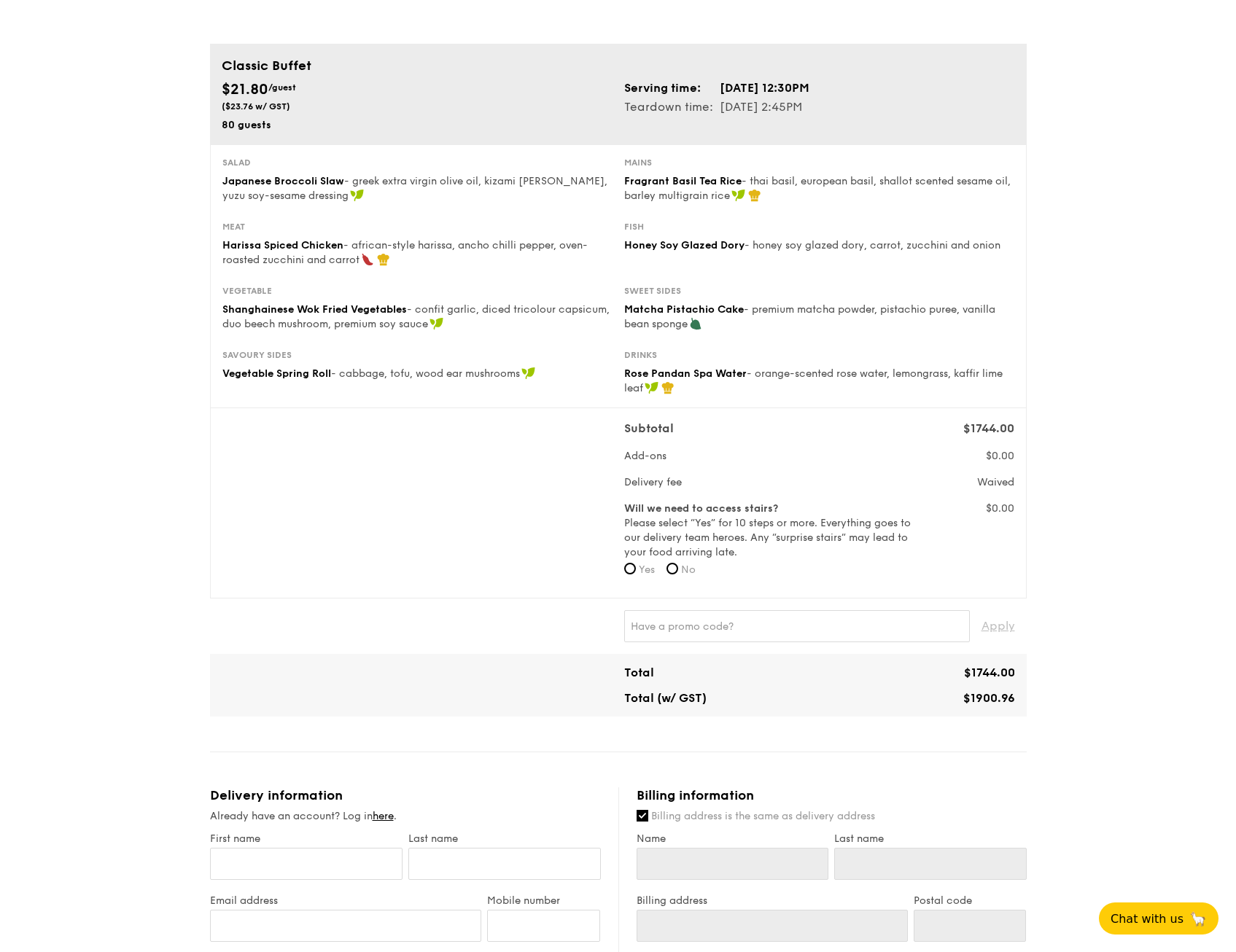
drag, startPoint x: 1102, startPoint y: 578, endPoint x: 1110, endPoint y: 574, distance: 8.9
click at [1111, 572] on div "1 - Select menu 2 - Select items 3 - Check out Classic Buffet $21.80 /guest ($2…" at bounding box center [618, 743] width 1236 height 1633
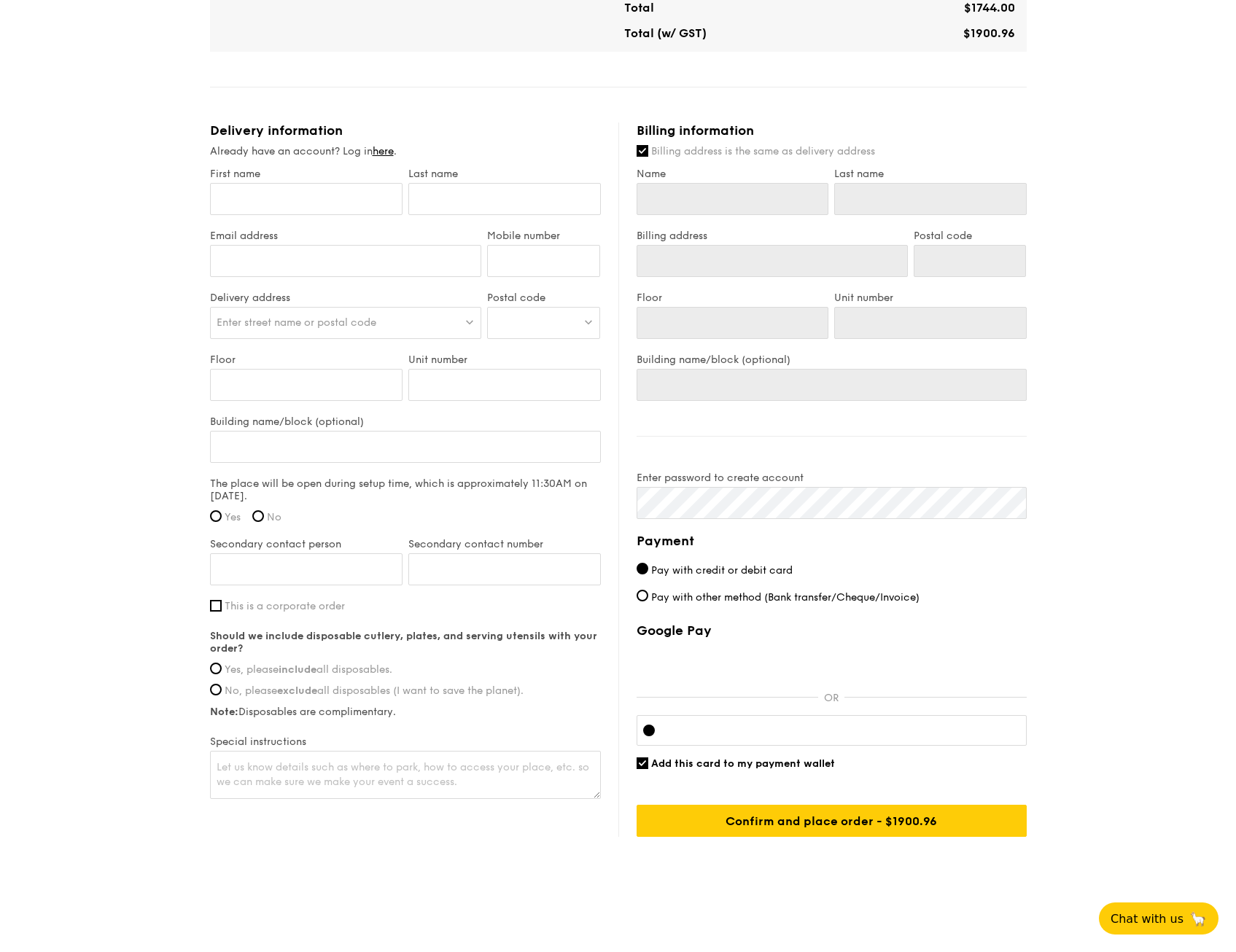
scroll to position [739, 0]
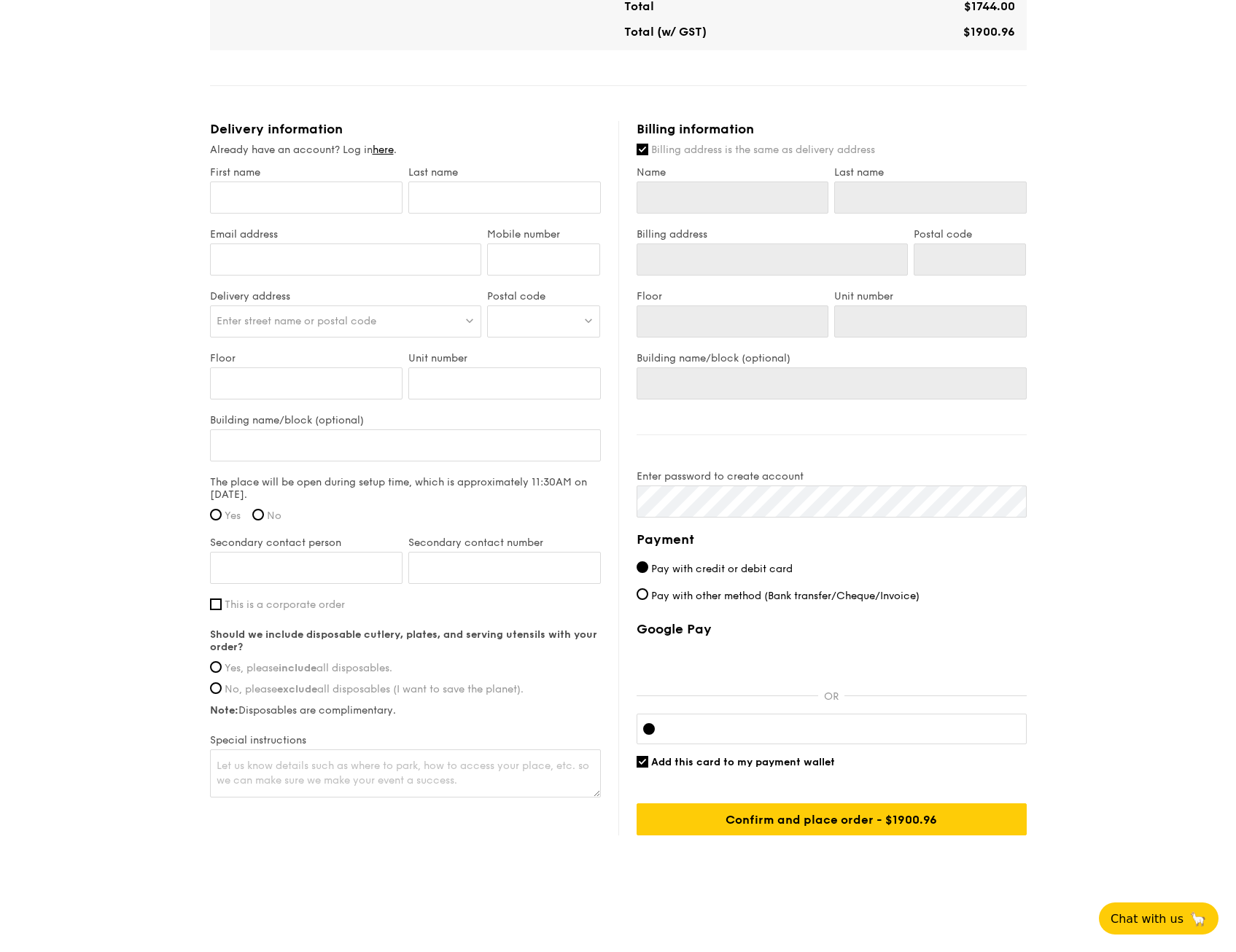
click at [697, 594] on span "Pay with other method (Bank transfer/Cheque/Invoice)" at bounding box center [785, 595] width 268 height 13
click at [648, 594] on input "Pay with other method (Bank transfer/Cheque/Invoice)" at bounding box center [642, 595] width 12 height 12
radio input "true"
